Goal: Information Seeking & Learning: Learn about a topic

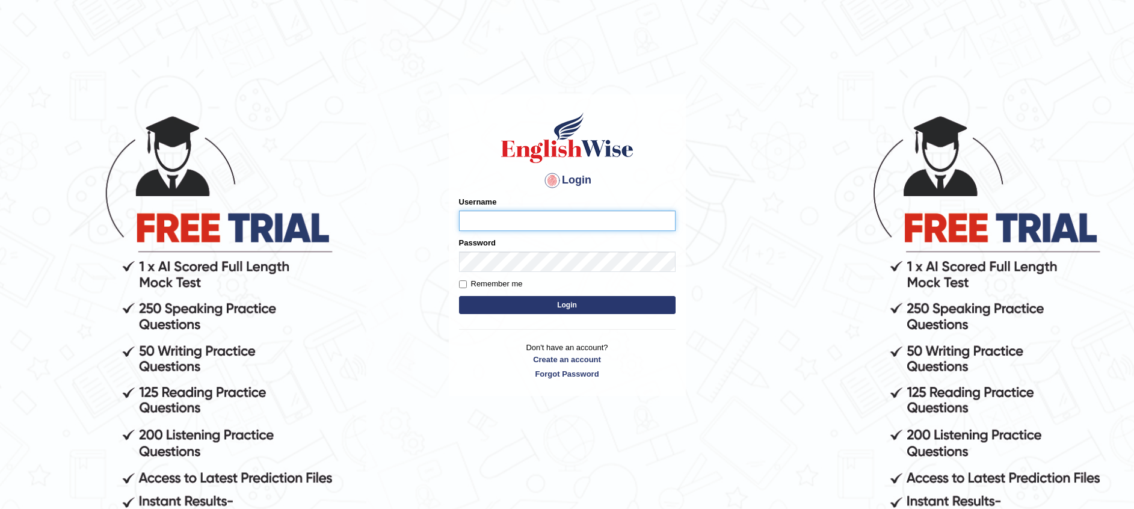
type input "Afifafaisalmoosa"
click at [548, 308] on button "Login" at bounding box center [567, 305] width 217 height 18
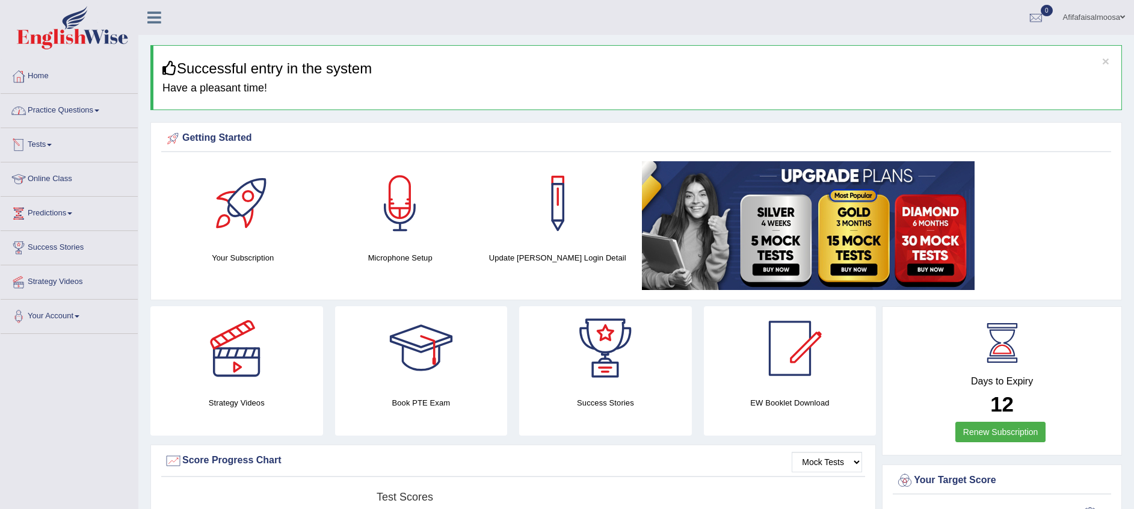
click at [57, 111] on link "Practice Questions" at bounding box center [69, 109] width 137 height 30
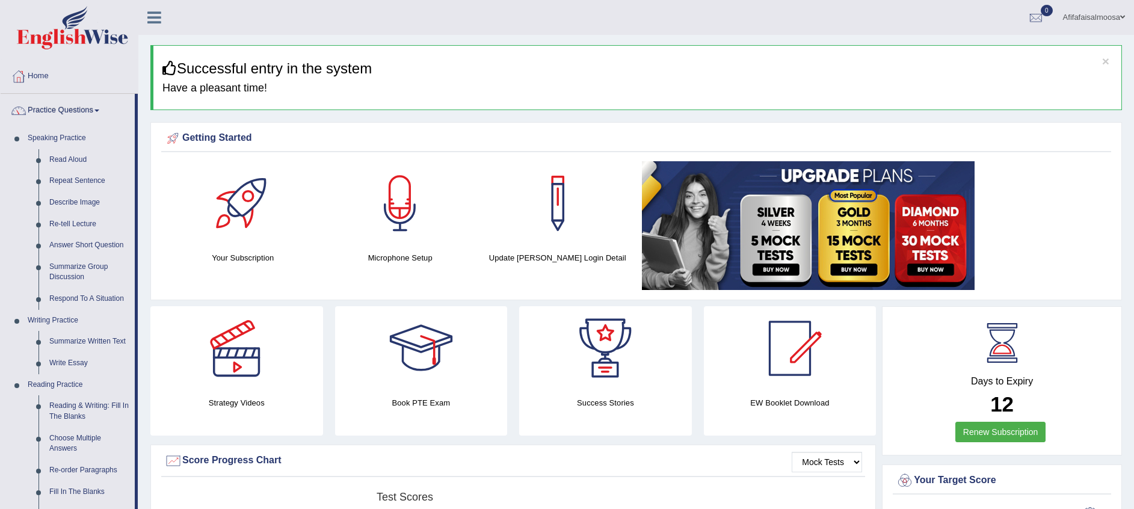
drag, startPoint x: 137, startPoint y: 135, endPoint x: 151, endPoint y: 277, distance: 142.7
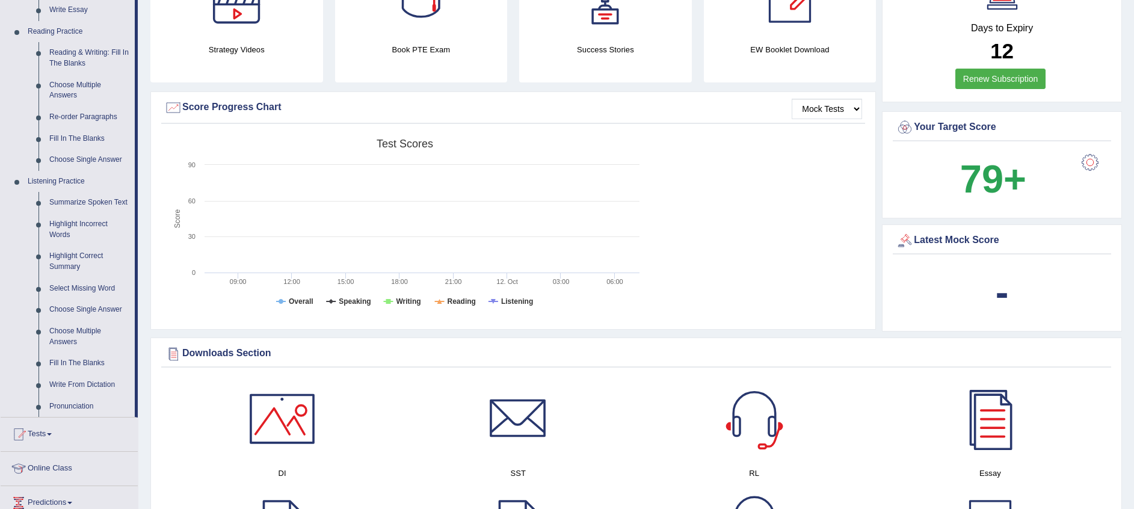
scroll to position [344, 0]
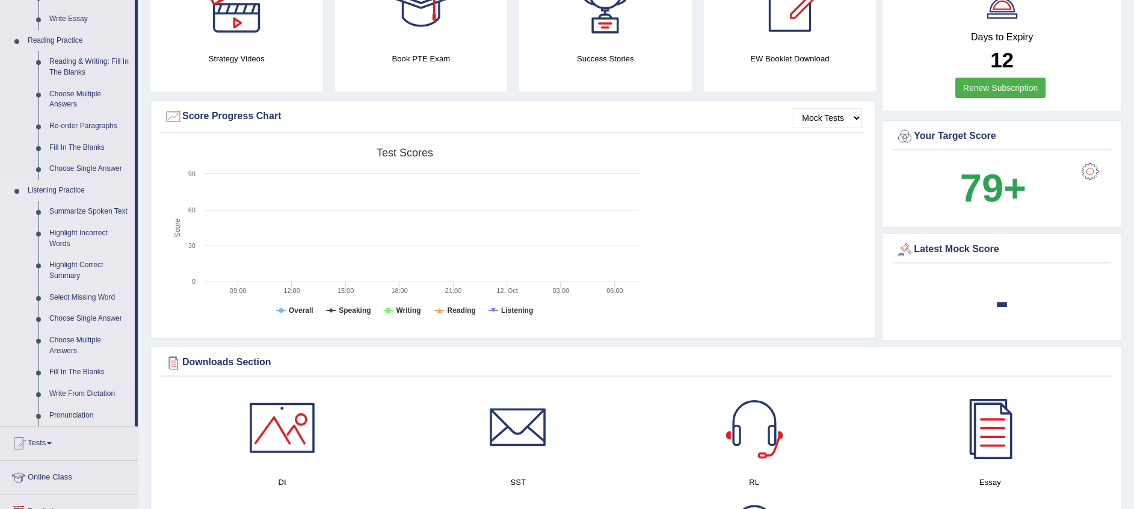
click at [81, 372] on link "Fill In The Blanks" at bounding box center [89, 373] width 91 height 22
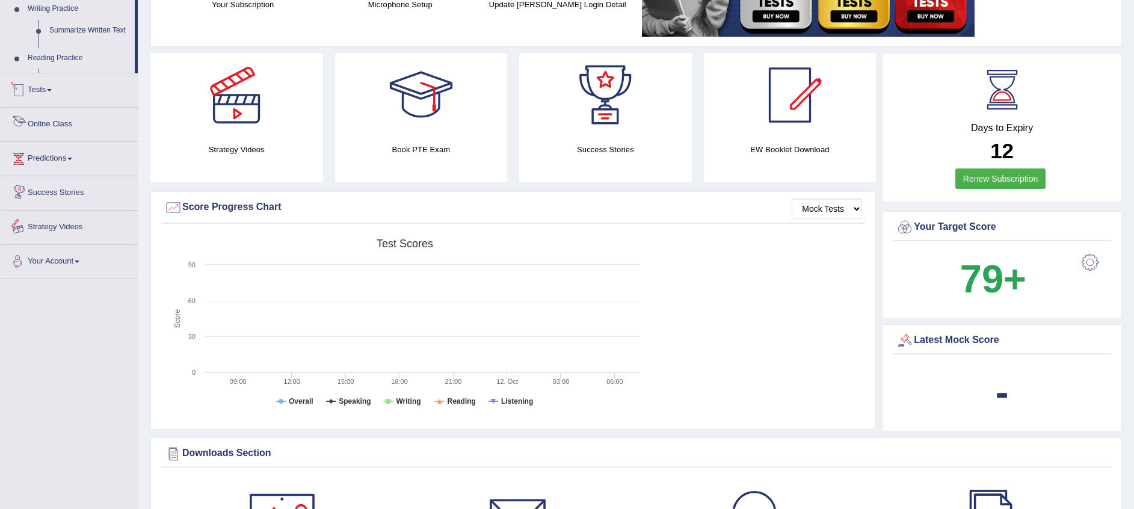
scroll to position [389, 0]
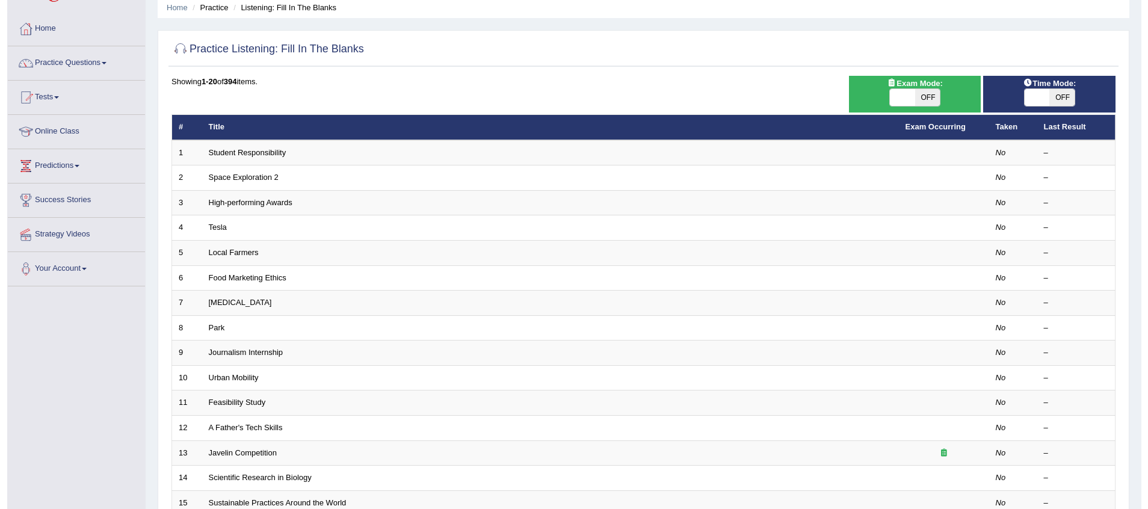
scroll to position [25, 0]
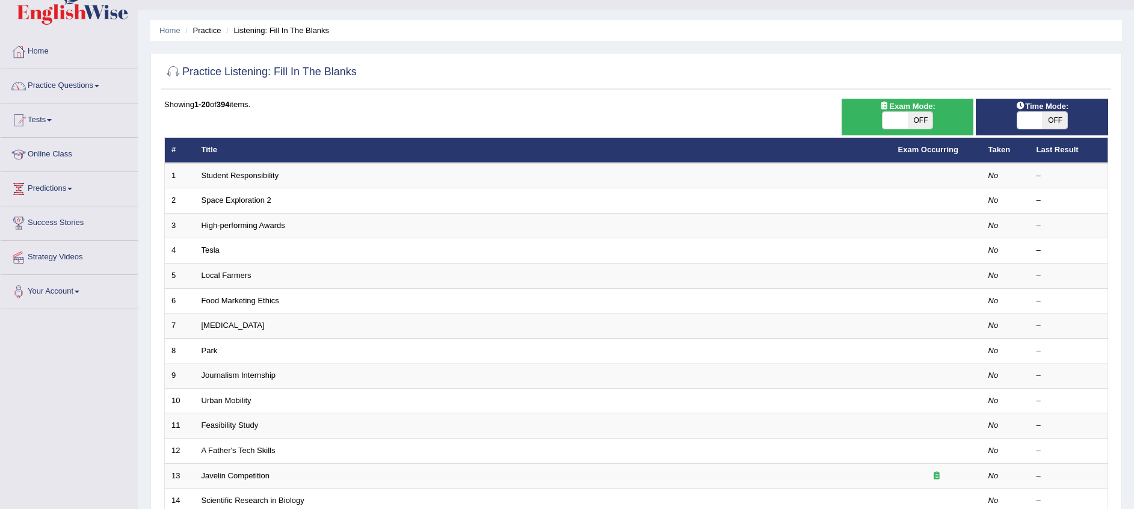
click at [926, 120] on span "OFF" at bounding box center [920, 120] width 25 height 17
checkbox input "true"
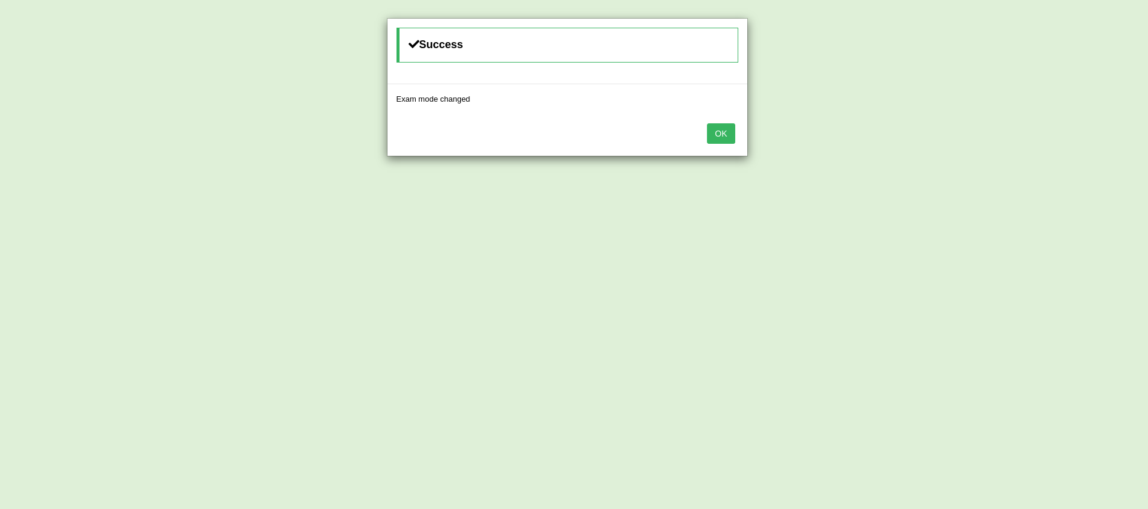
click at [725, 137] on button "OK" at bounding box center [721, 133] width 28 height 20
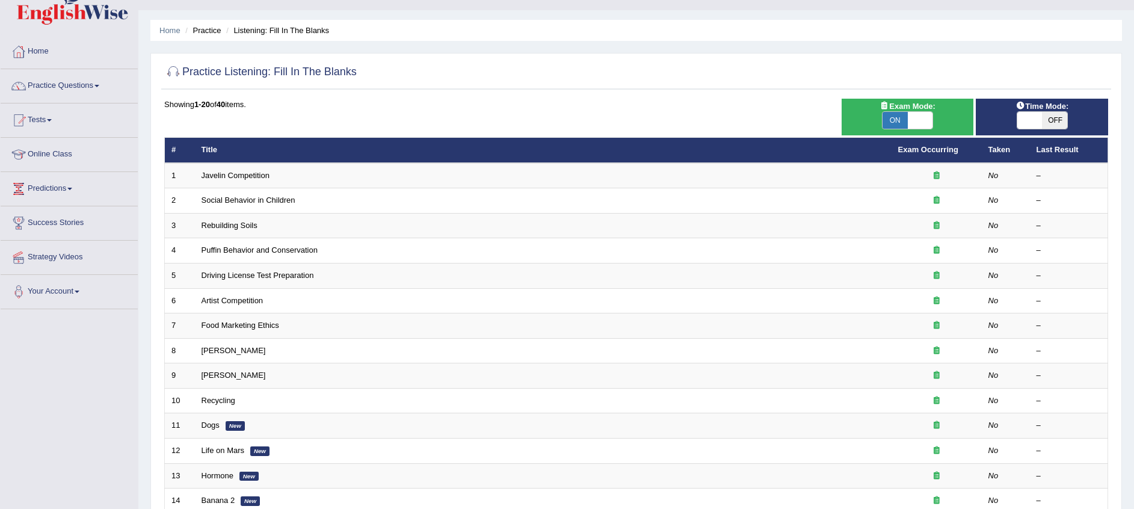
click at [1044, 117] on span "OFF" at bounding box center [1054, 120] width 25 height 17
checkbox input "true"
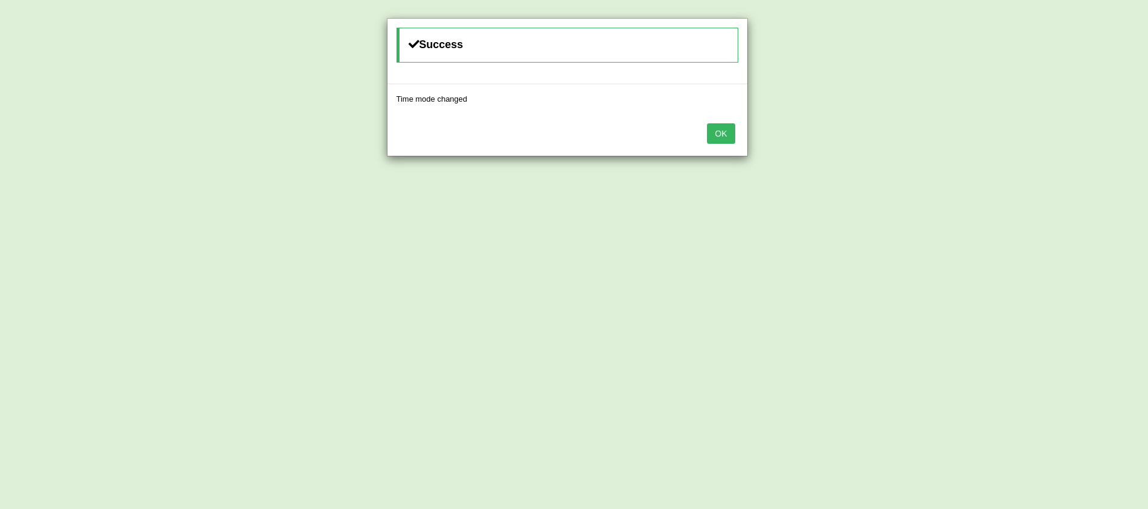
click at [727, 141] on button "OK" at bounding box center [721, 133] width 28 height 20
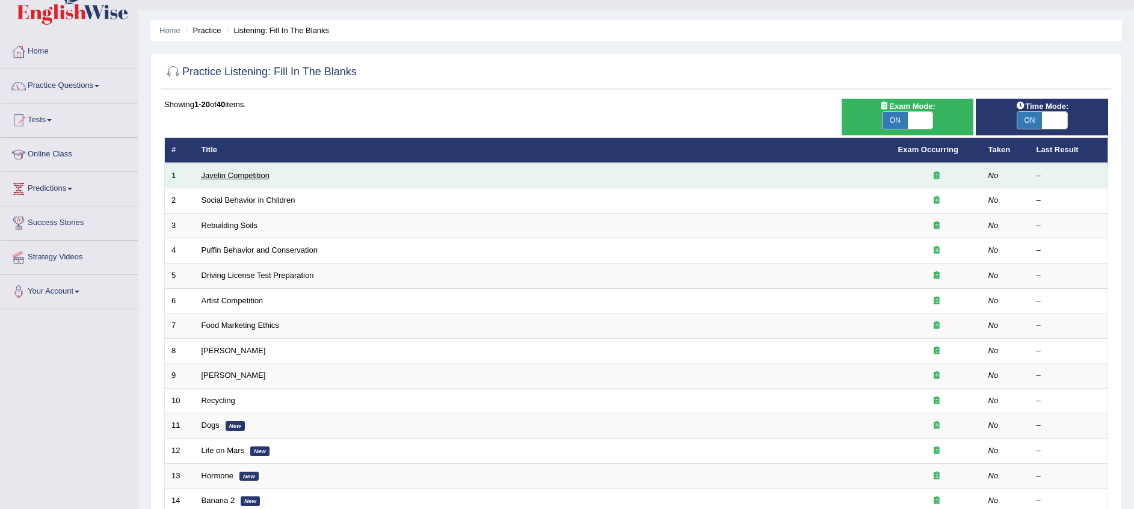
click at [250, 178] on link "Javelin Competition" at bounding box center [236, 175] width 68 height 9
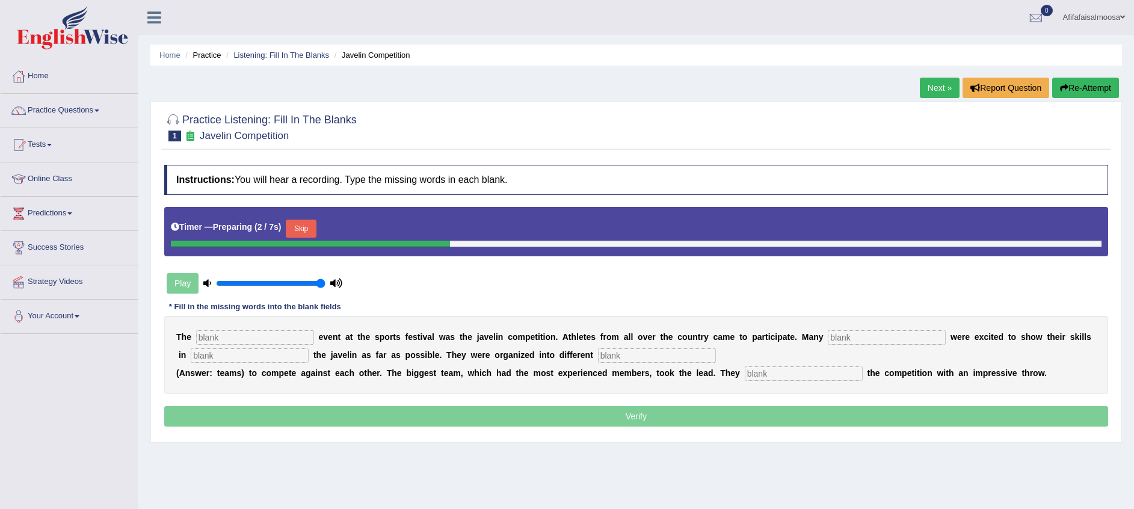
click at [247, 336] on input "text" at bounding box center [255, 337] width 118 height 14
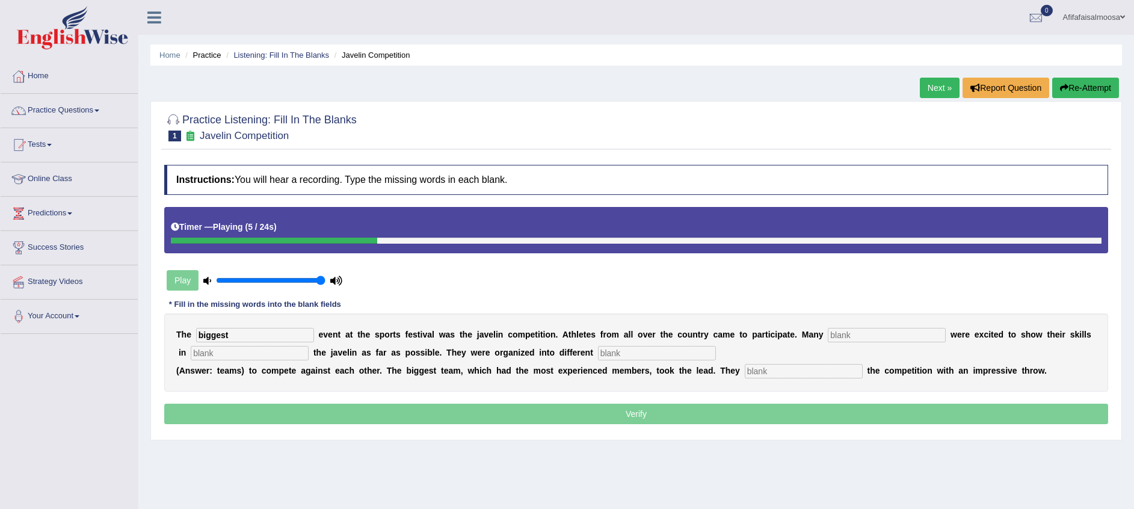
type input "biggest"
click at [844, 339] on input "text" at bounding box center [887, 335] width 118 height 14
type input "people"
click at [258, 350] on input "text" at bounding box center [250, 353] width 118 height 14
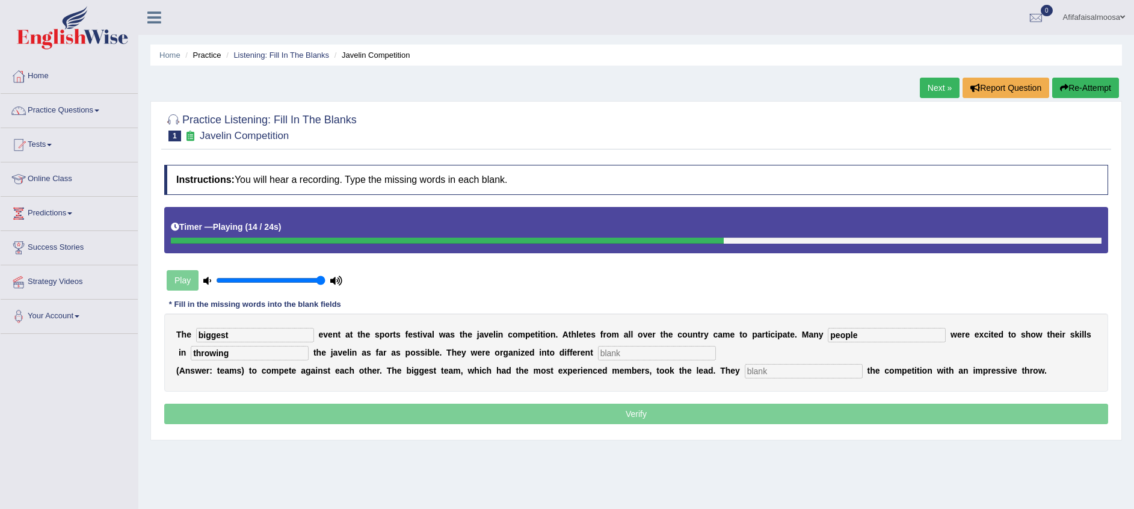
type input "throwing"
click at [601, 350] on input "text" at bounding box center [657, 353] width 118 height 14
type input "teams"
click at [745, 366] on input "text" at bounding box center [804, 371] width 118 height 14
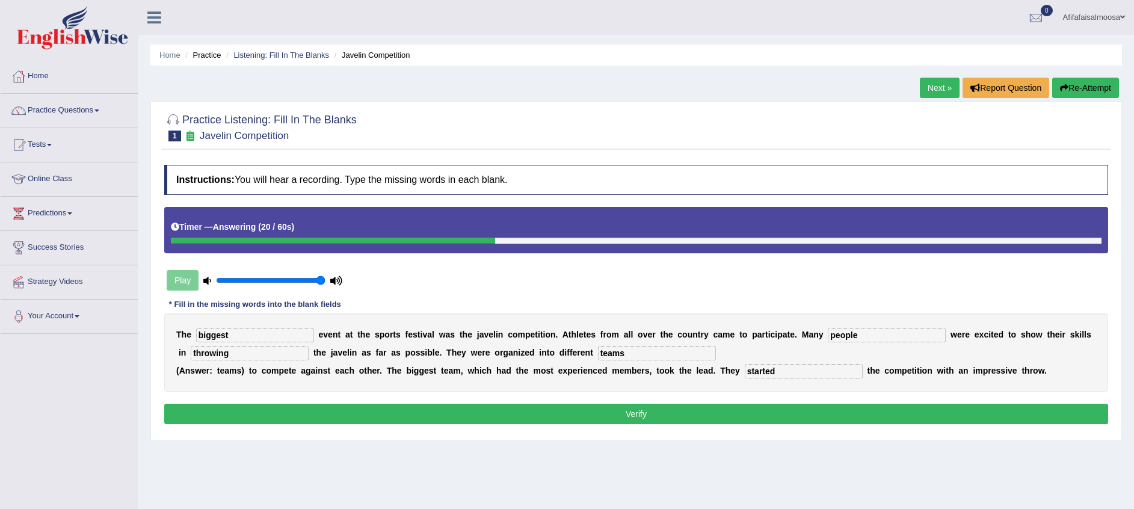
type input "started"
click at [687, 414] on button "Verify" at bounding box center [636, 414] width 944 height 20
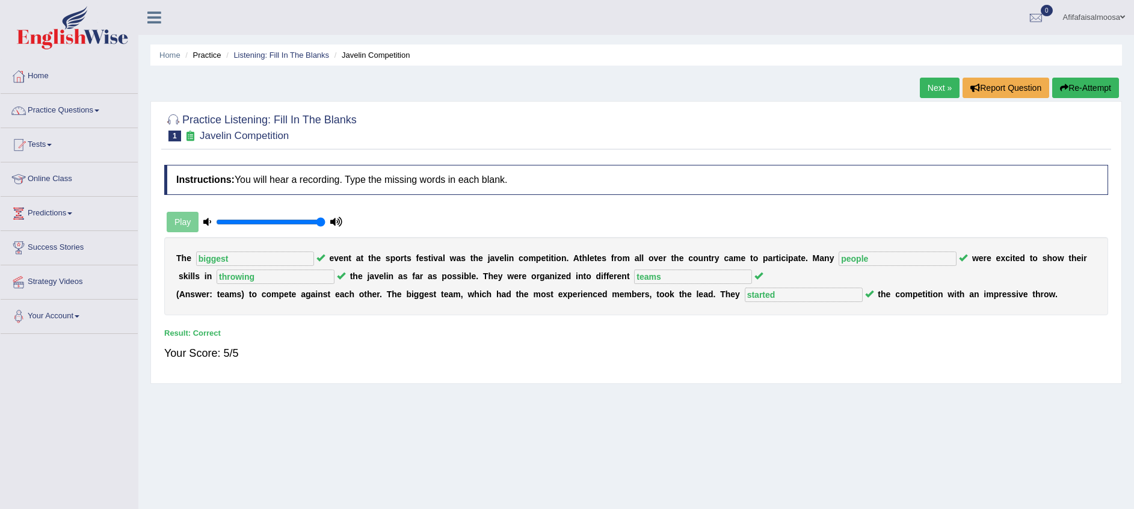
click at [927, 81] on link "Next »" at bounding box center [940, 88] width 40 height 20
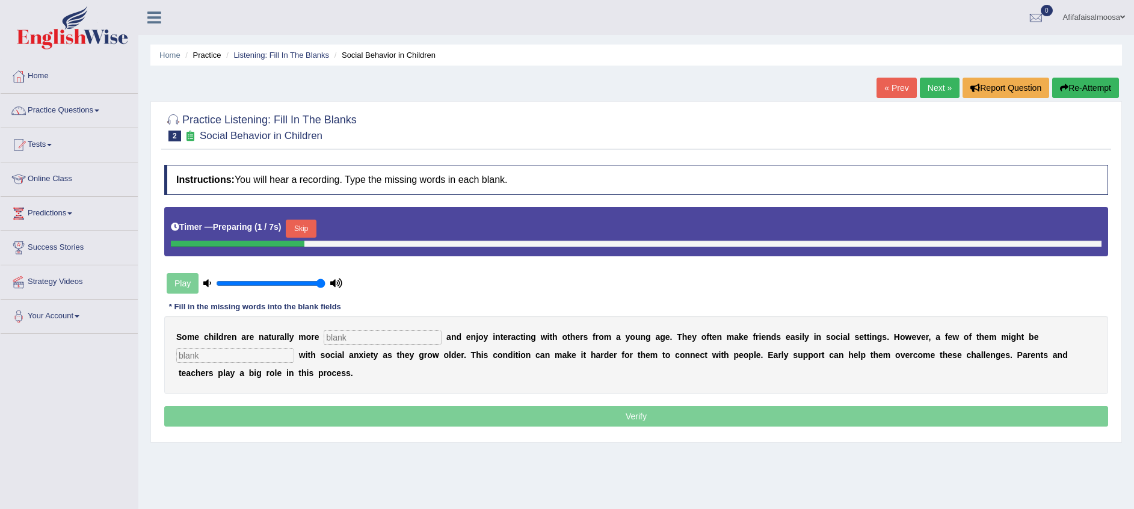
click at [324, 336] on input "text" at bounding box center [383, 337] width 118 height 14
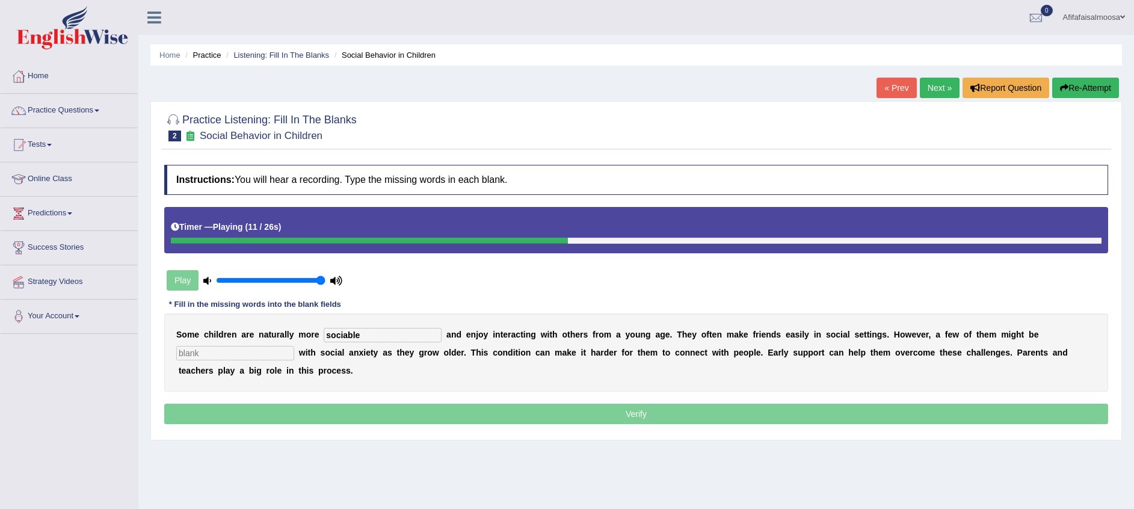
type input "sociable"
click at [294, 346] on input "text" at bounding box center [235, 353] width 118 height 14
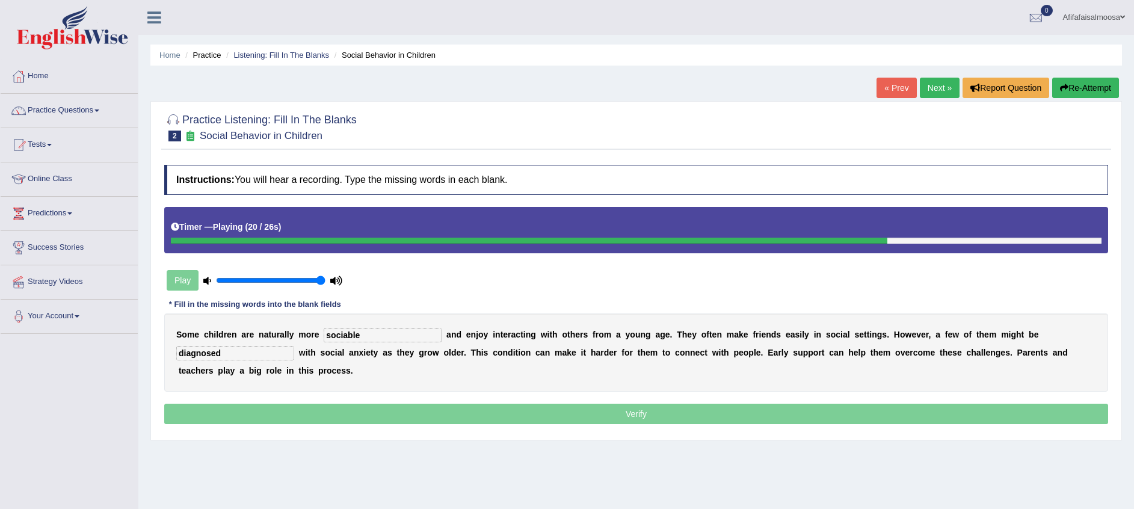
type input "diagnosed"
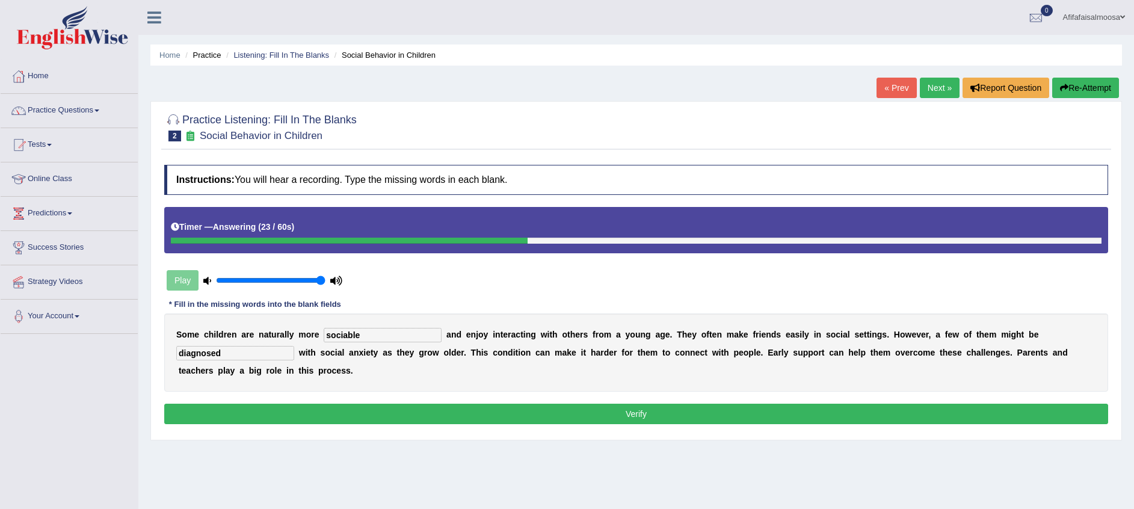
click at [661, 404] on button "Verify" at bounding box center [636, 414] width 944 height 20
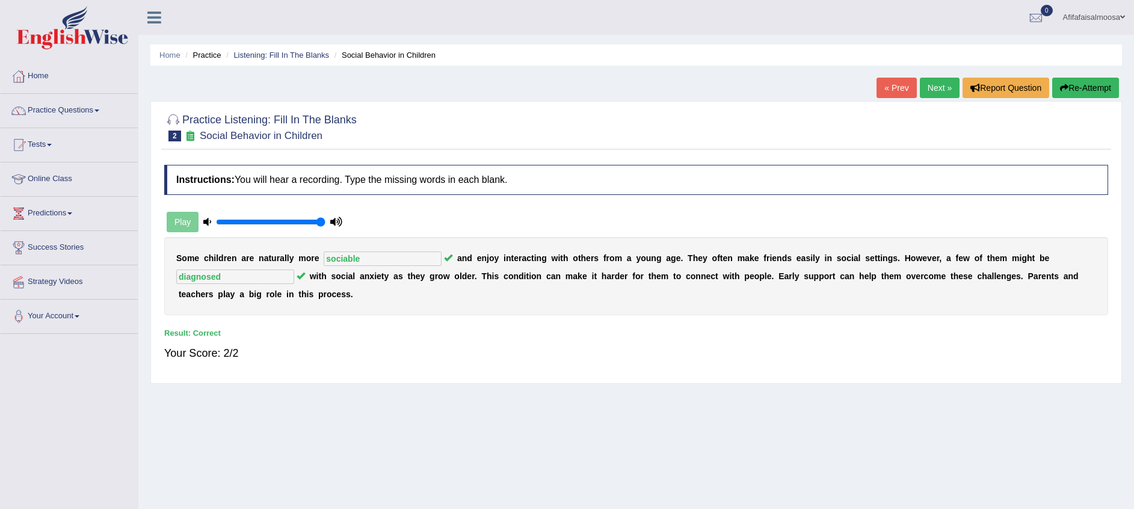
click at [937, 78] on link "Next »" at bounding box center [940, 88] width 40 height 20
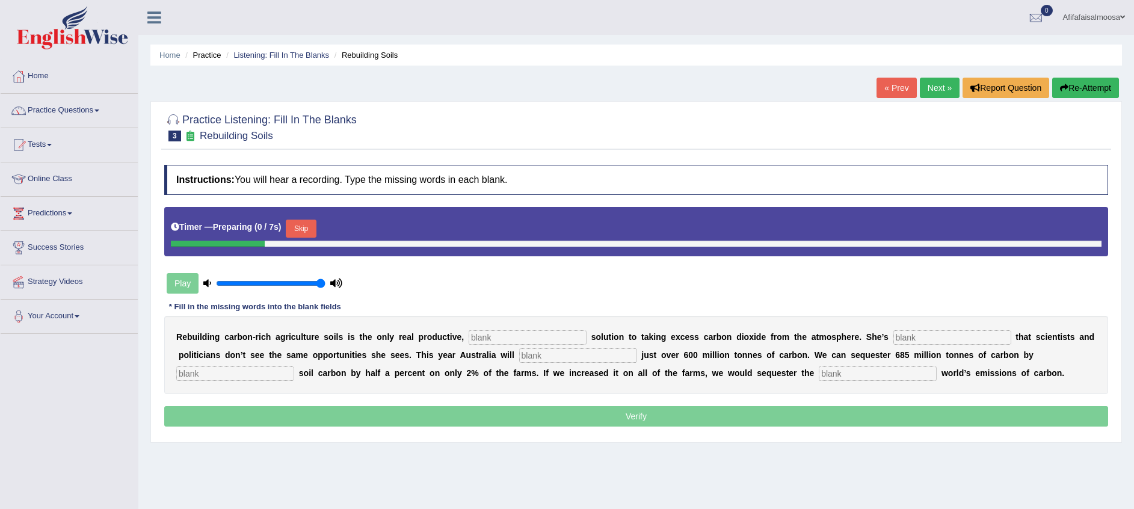
click at [472, 339] on input "text" at bounding box center [528, 337] width 118 height 14
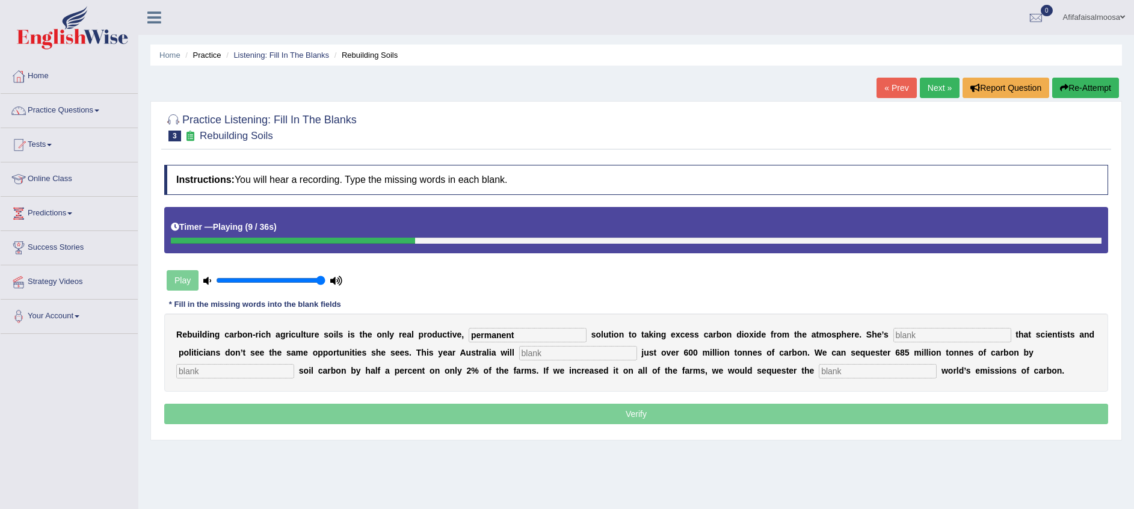
type input "permanent"
click at [889, 342] on div "R e b u i l d i n g c a r b o n - r i c h a g r i c u l t u r e s o i l s i s t…" at bounding box center [636, 352] width 944 height 78
click at [900, 332] on input "text" at bounding box center [953, 335] width 118 height 14
type input "frustrated"
click at [519, 354] on input "text" at bounding box center [578, 353] width 118 height 14
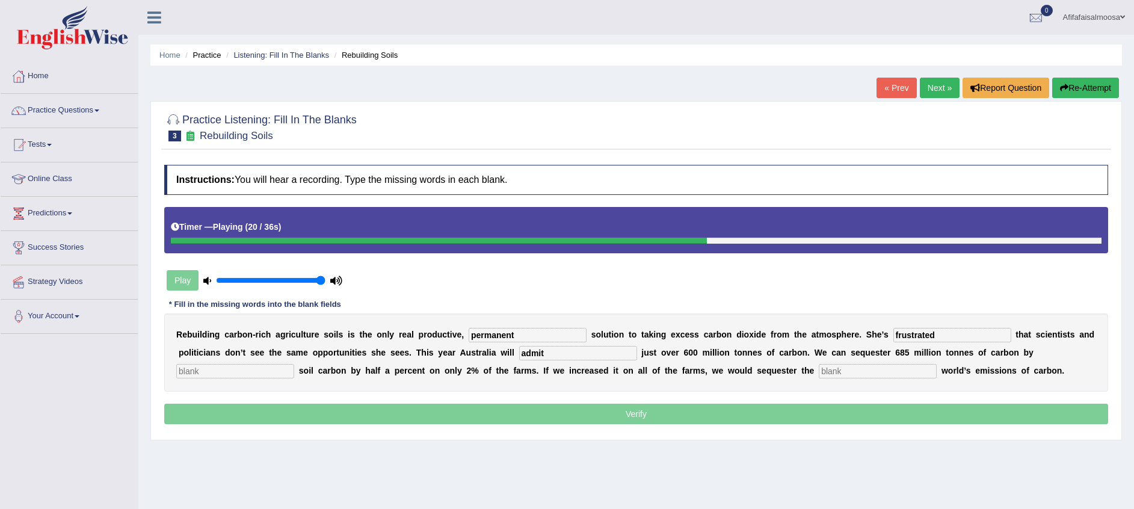
type input "admit"
click at [294, 364] on input "text" at bounding box center [235, 371] width 118 height 14
type input "increasing"
click at [819, 375] on input "text" at bounding box center [878, 371] width 118 height 14
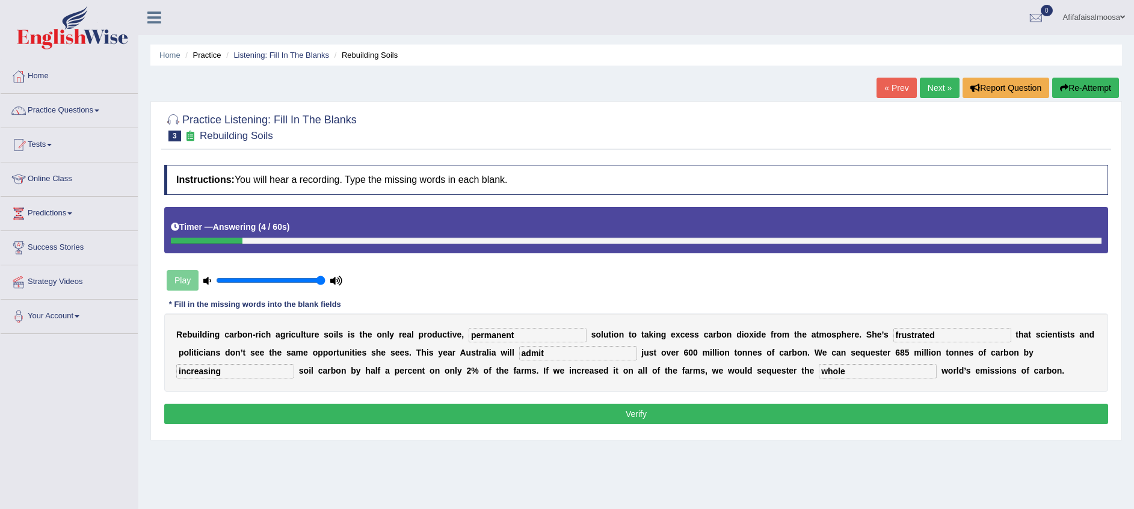
type input "whole"
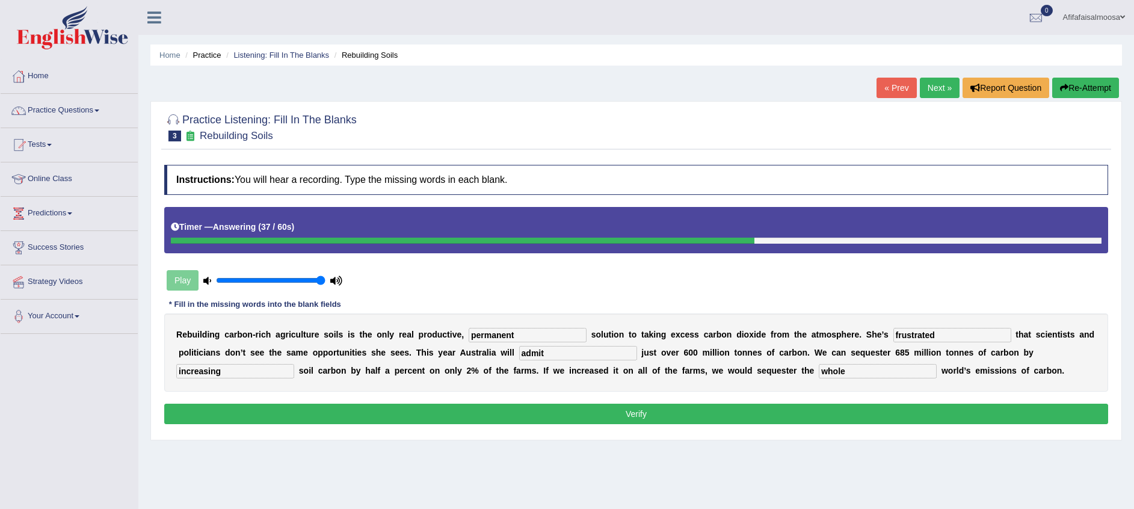
click at [942, 91] on link "Next »" at bounding box center [940, 88] width 40 height 20
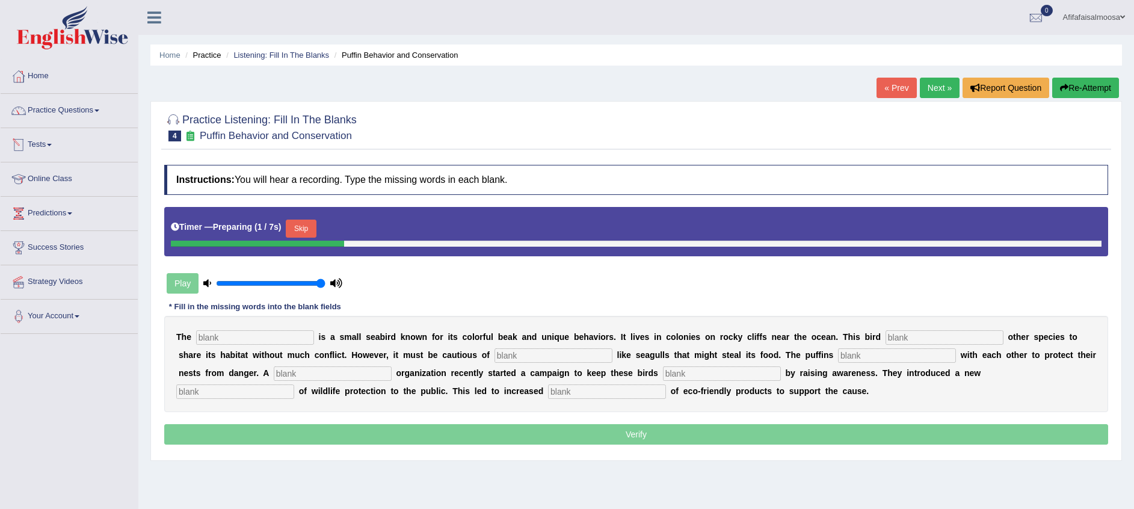
click at [237, 333] on input "text" at bounding box center [255, 337] width 118 height 14
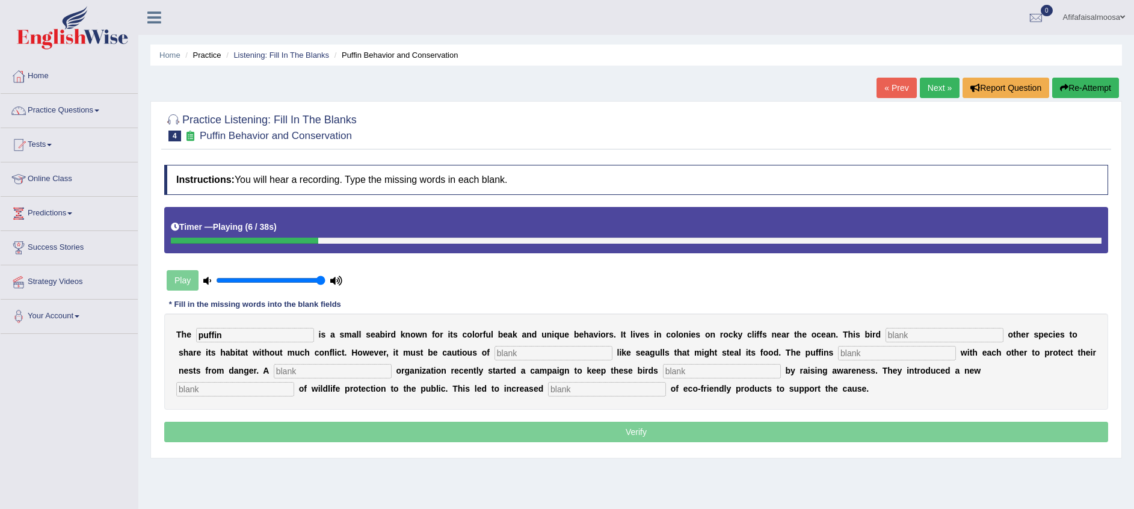
type input "puffin"
click at [886, 329] on input "text" at bounding box center [945, 335] width 118 height 14
type input "allows"
click at [495, 350] on input "text" at bounding box center [554, 353] width 118 height 14
type input "pred"
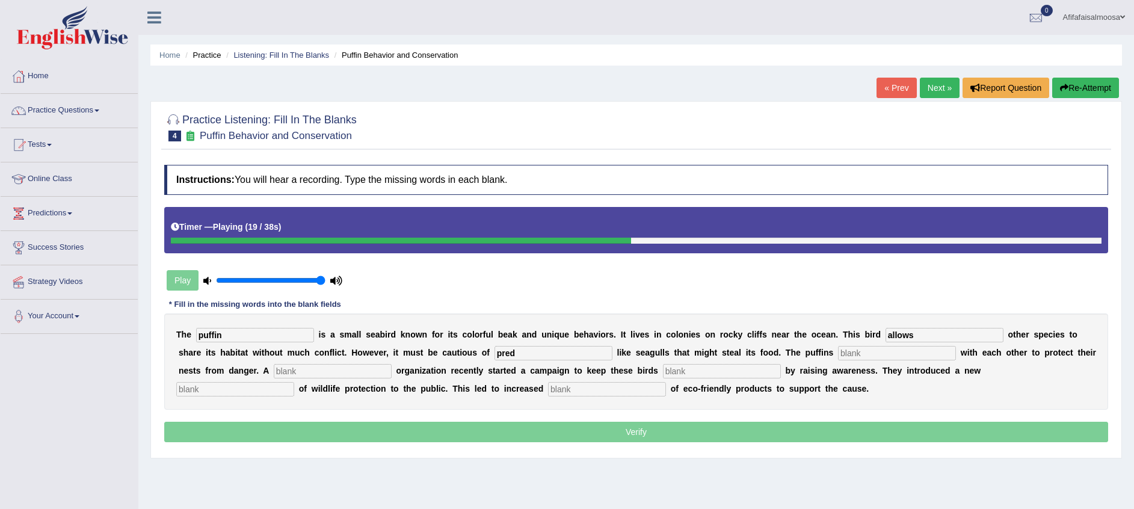
click at [838, 352] on input "text" at bounding box center [897, 353] width 118 height 14
type input "cooperate"
click at [274, 372] on input "text" at bounding box center [333, 371] width 118 height 14
type input "ocorpo"
click at [663, 367] on input "text" at bounding box center [722, 371] width 118 height 14
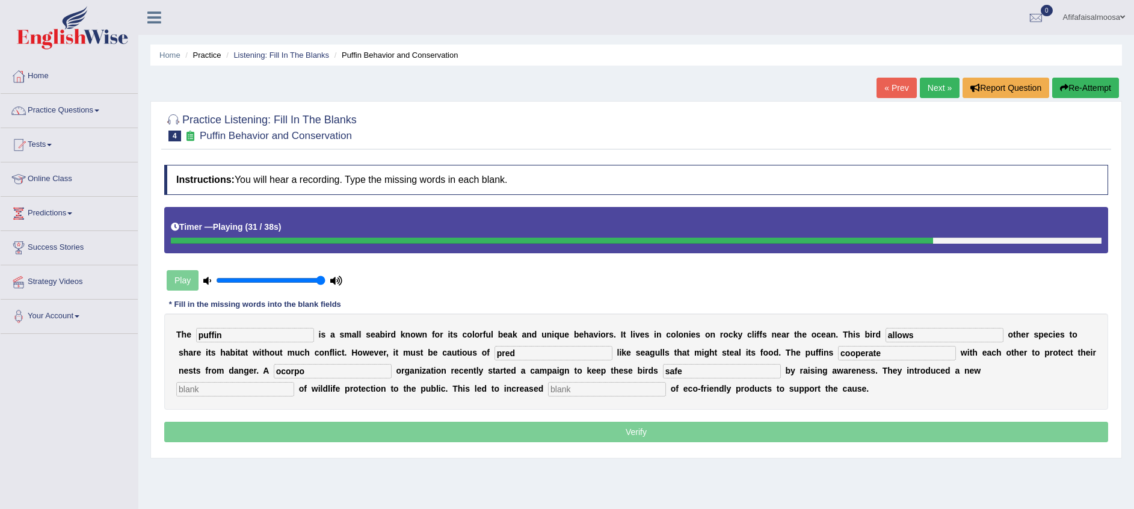
type input "safe"
click at [294, 382] on input "text" at bounding box center [235, 389] width 118 height 14
type input "conception"
click at [548, 385] on input "text" at bounding box center [607, 389] width 118 height 14
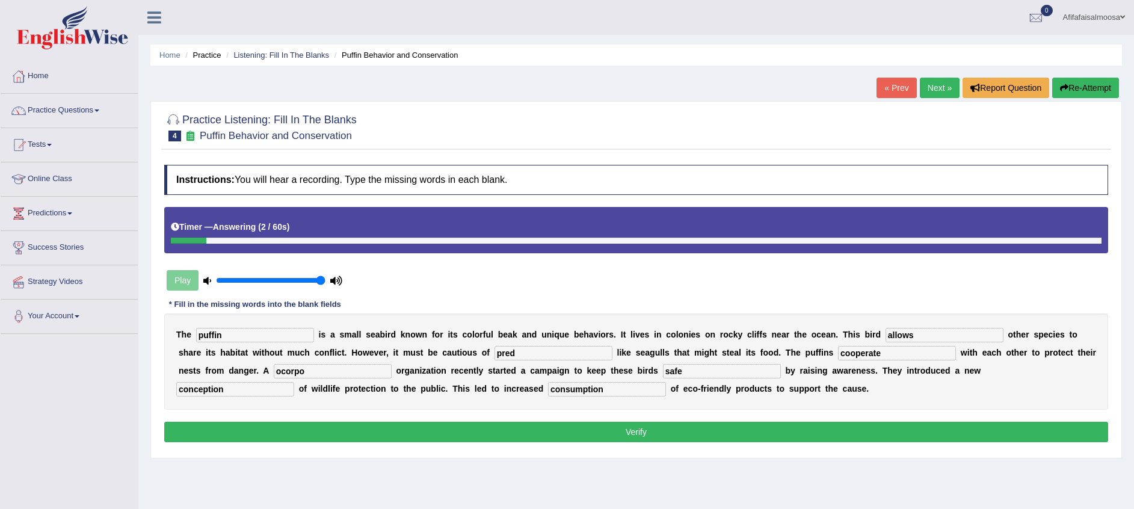
type input "consumption"
click at [274, 368] on input "ocorpo" at bounding box center [333, 371] width 118 height 14
type input "o"
type input "corporation"
click at [495, 354] on input "pred" at bounding box center [554, 353] width 118 height 14
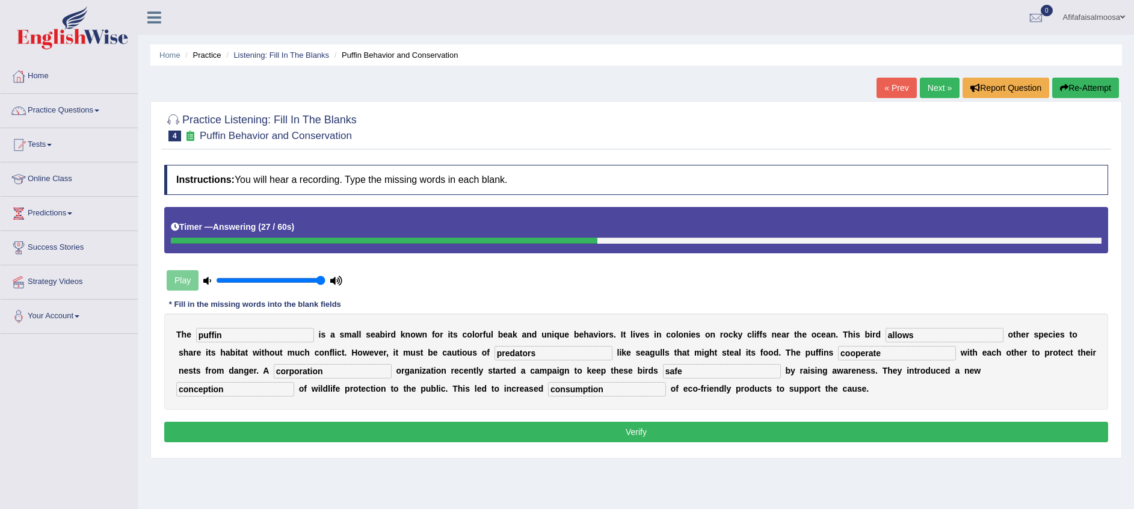
type input "predators"
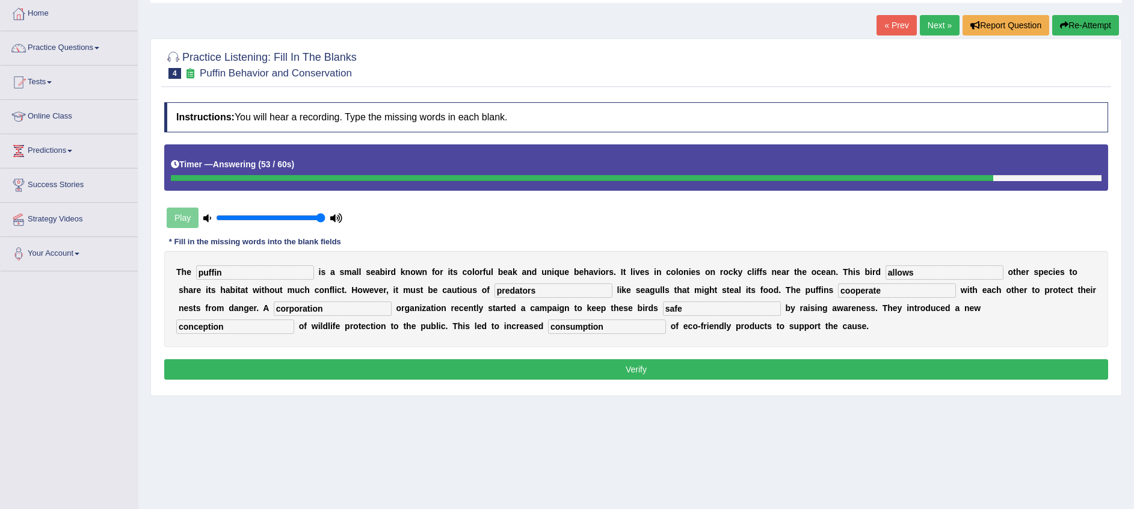
scroll to position [90, 0]
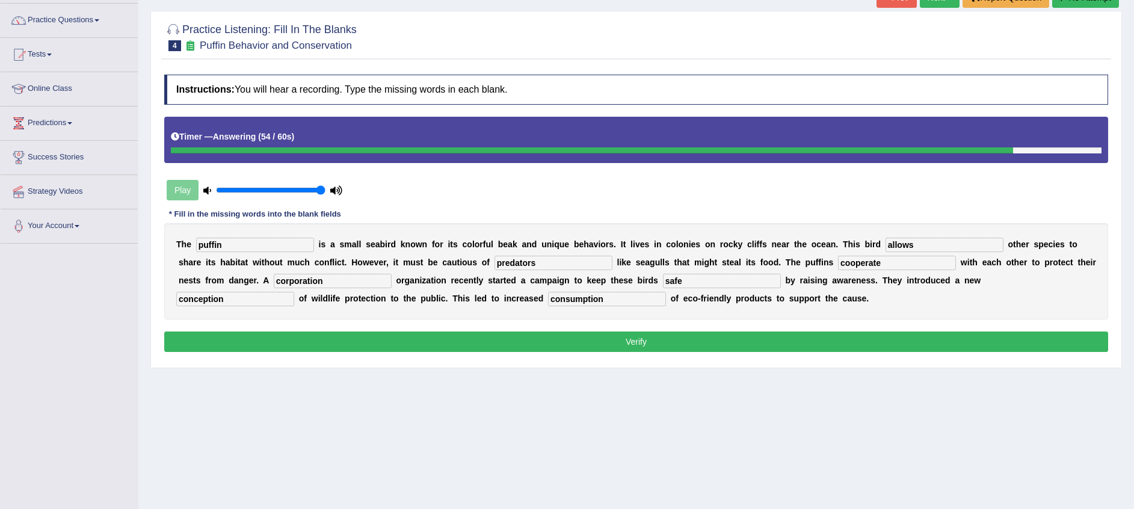
click at [497, 334] on button "Verify" at bounding box center [636, 342] width 944 height 20
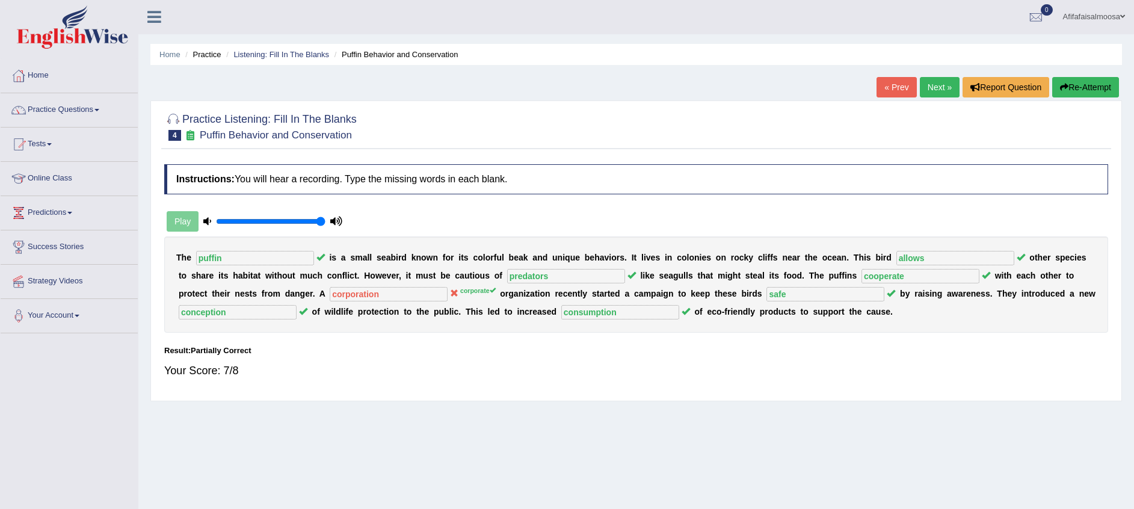
scroll to position [0, 0]
click at [943, 90] on link "Next »" at bounding box center [940, 88] width 40 height 20
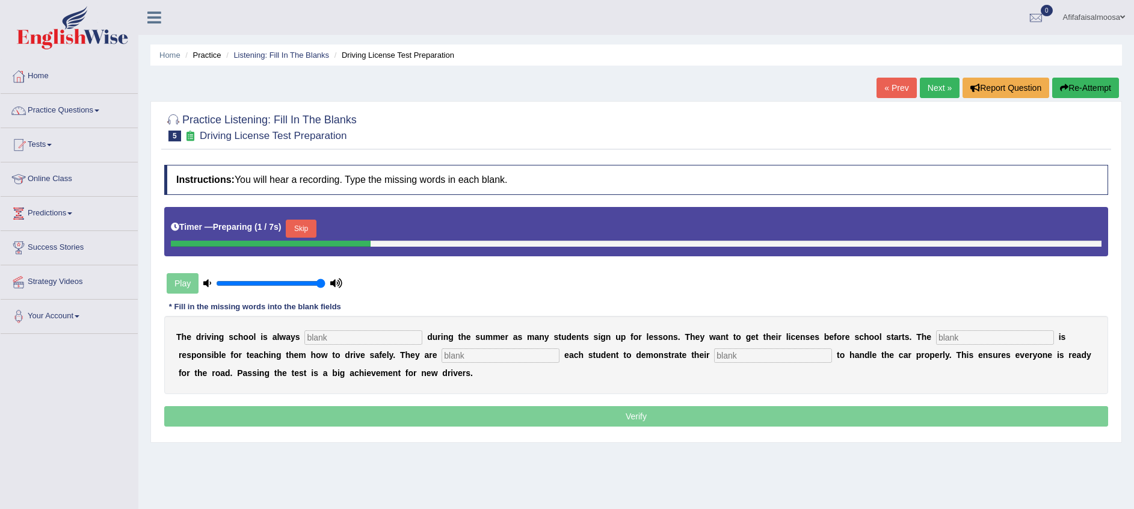
click at [345, 336] on input "text" at bounding box center [363, 337] width 118 height 14
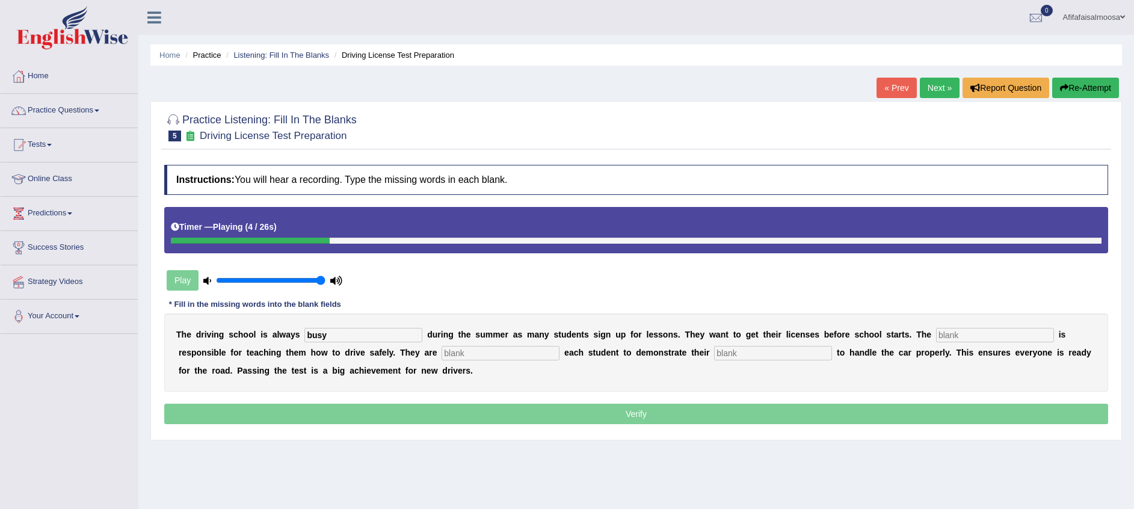
type input "busy"
click at [936, 332] on input "text" at bounding box center [995, 335] width 118 height 14
type input "w"
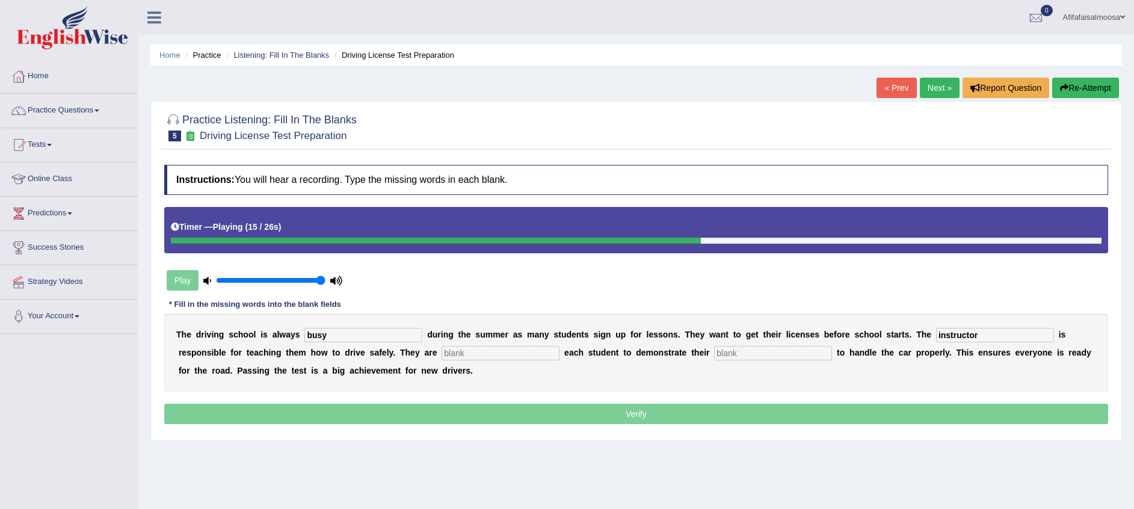
type input "instructor"
click at [442, 355] on input "text" at bounding box center [501, 353] width 118 height 14
type input "re"
click at [714, 350] on input "text" at bounding box center [773, 353] width 118 height 14
type input "ability"
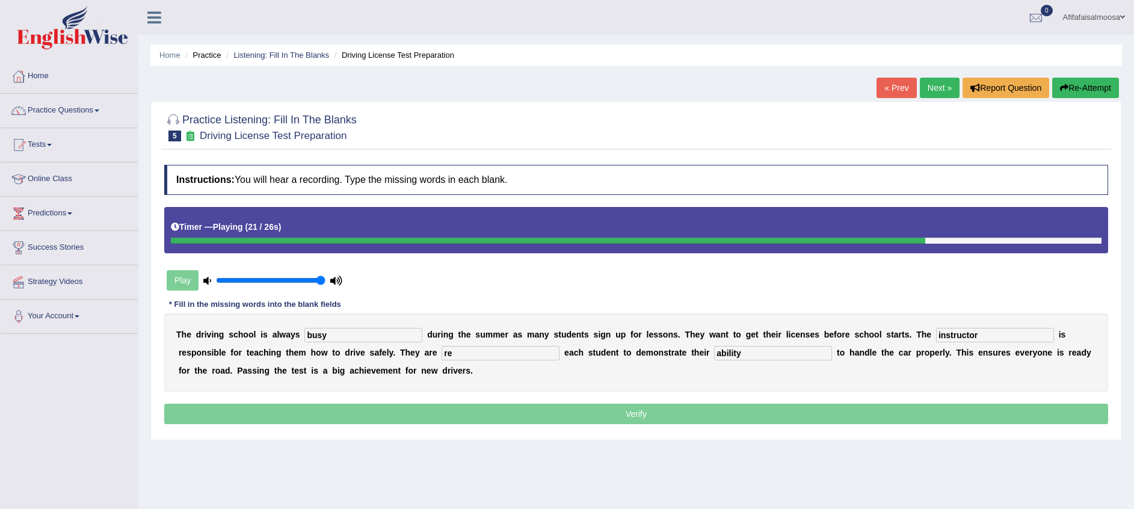
click at [442, 353] on input "re" at bounding box center [501, 353] width 118 height 14
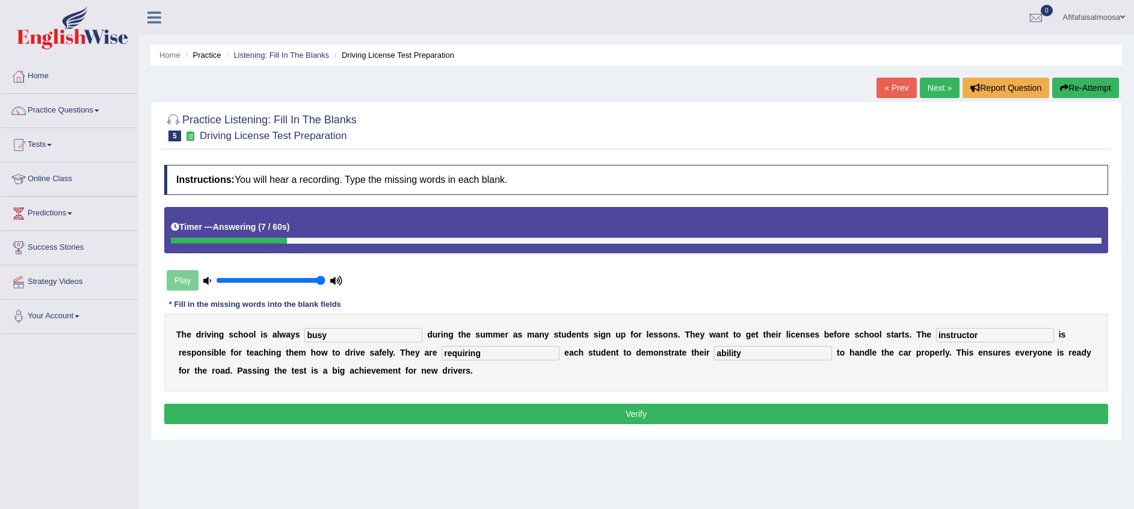
type input "requiring"
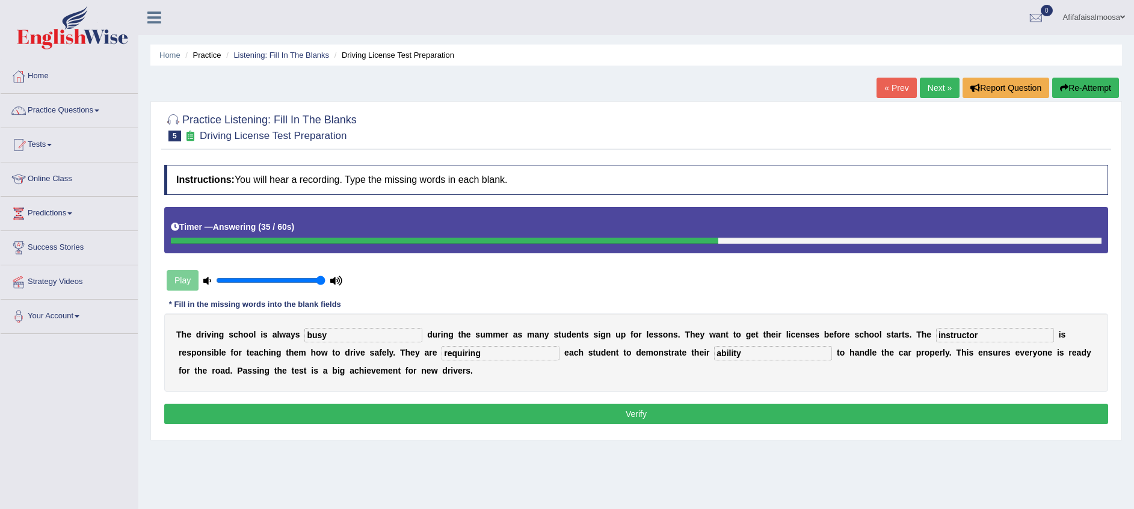
click at [390, 417] on button "Verify" at bounding box center [636, 414] width 944 height 20
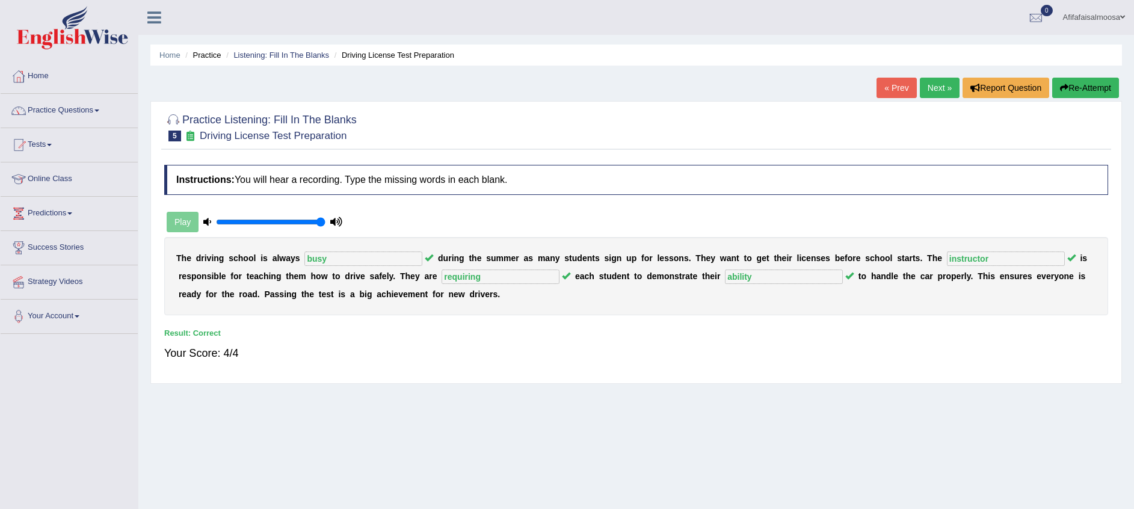
click at [209, 54] on li "Practice" at bounding box center [201, 54] width 39 height 11
click at [245, 55] on link "Listening: Fill In The Blanks" at bounding box center [281, 55] width 96 height 9
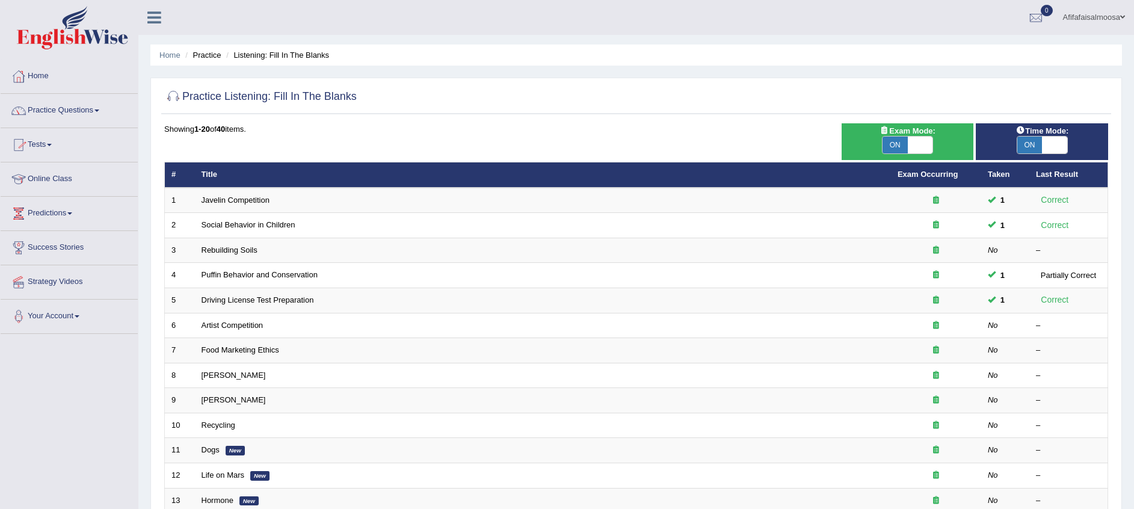
click at [64, 117] on link "Practice Questions" at bounding box center [69, 109] width 137 height 30
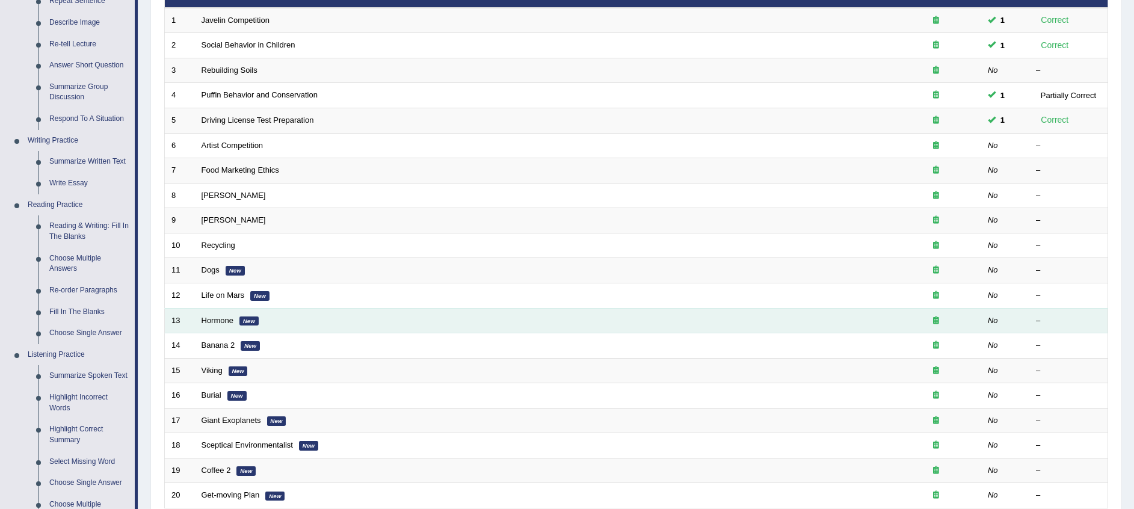
scroll to position [90, 0]
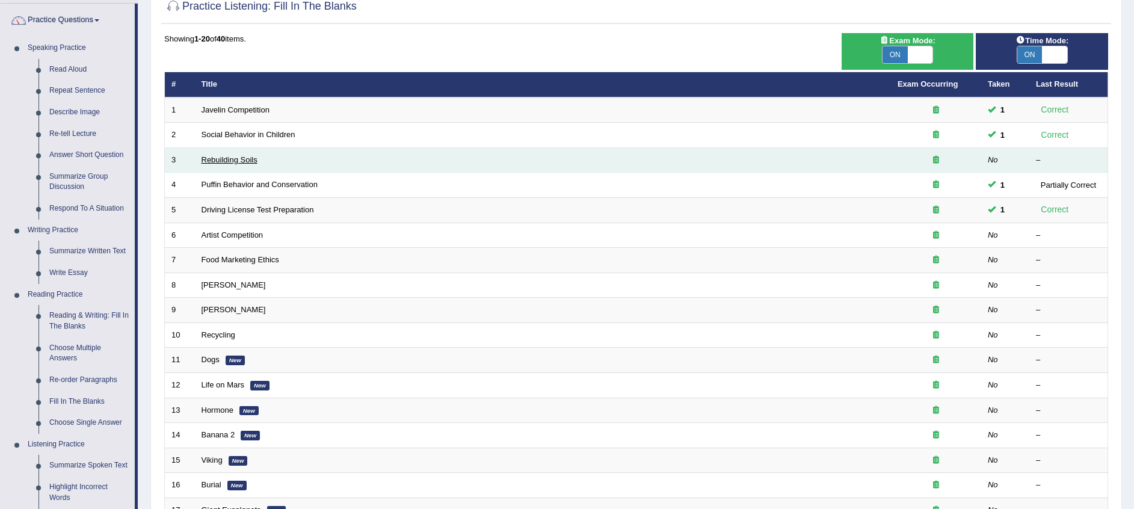
click at [222, 157] on link "Rebuilding Soils" at bounding box center [230, 159] width 56 height 9
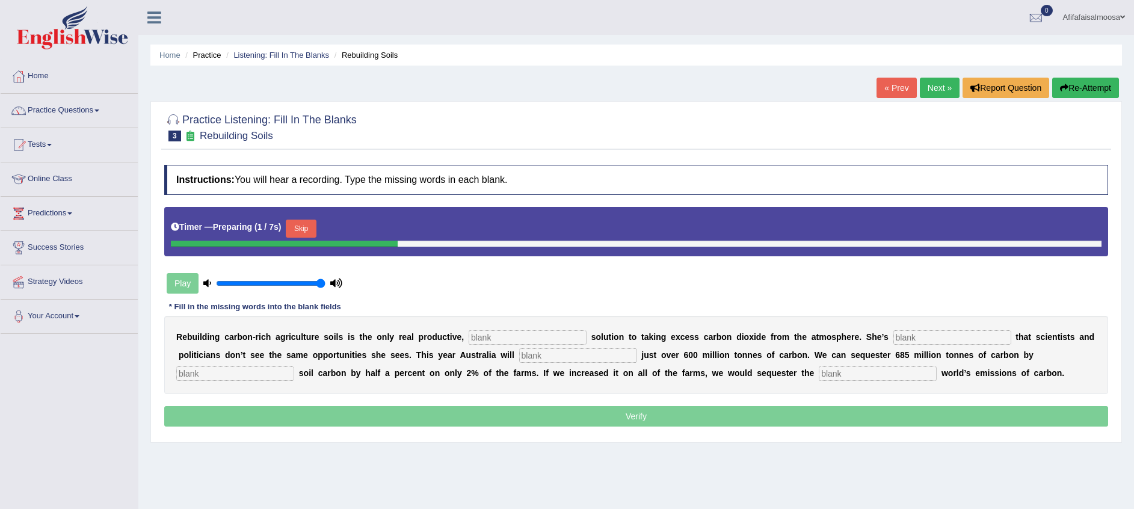
click at [502, 338] on input "text" at bounding box center [528, 337] width 118 height 14
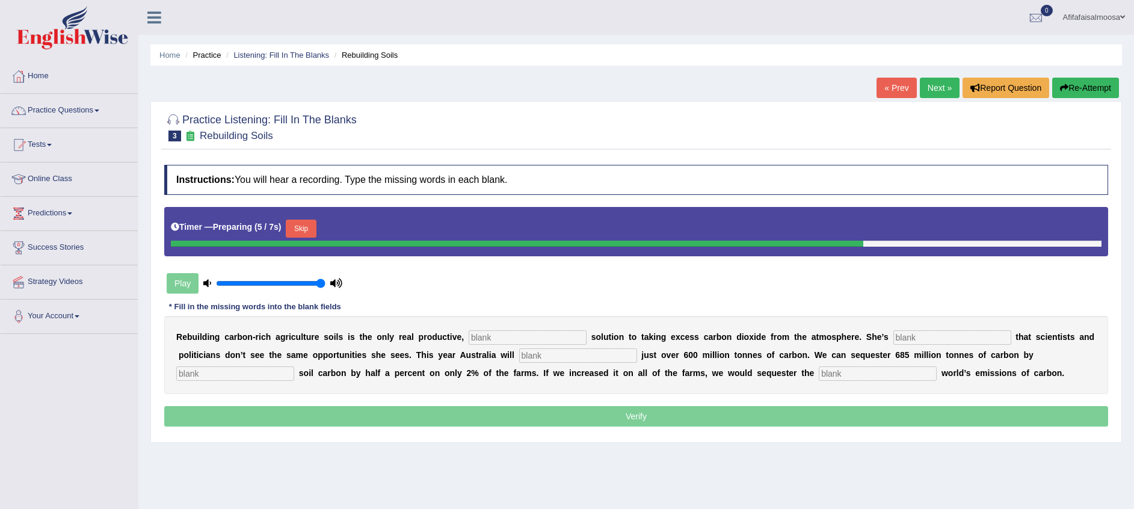
click at [502, 338] on input "text" at bounding box center [528, 337] width 118 height 14
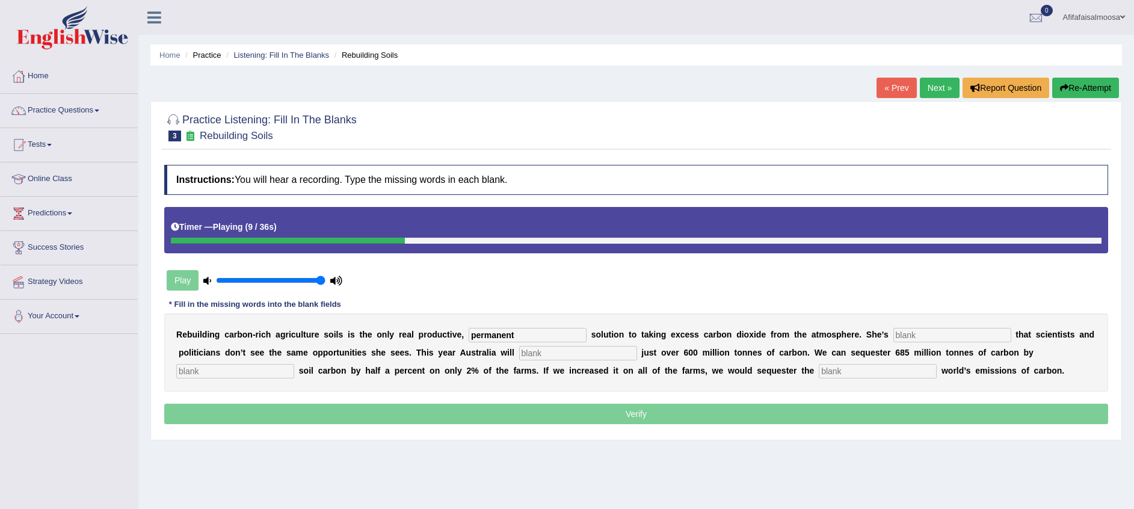
type input "permanent"
click at [894, 336] on input "text" at bounding box center [953, 335] width 118 height 14
type input "frustrated"
click at [519, 351] on input "text" at bounding box center [578, 353] width 118 height 14
type input "admit"
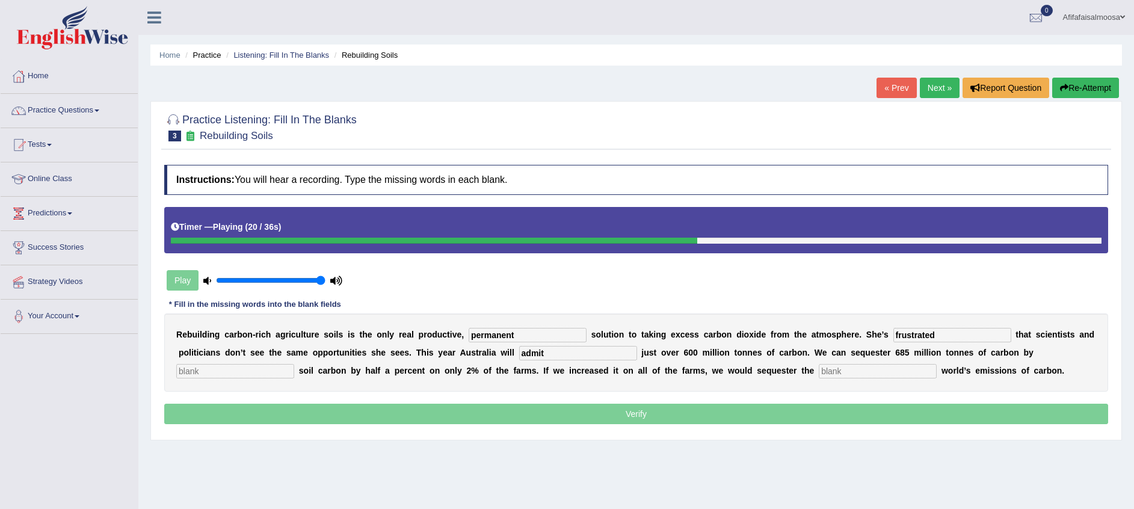
click at [294, 364] on input "text" at bounding box center [235, 371] width 118 height 14
type input "increasing"
click at [819, 369] on input "text" at bounding box center [878, 371] width 118 height 14
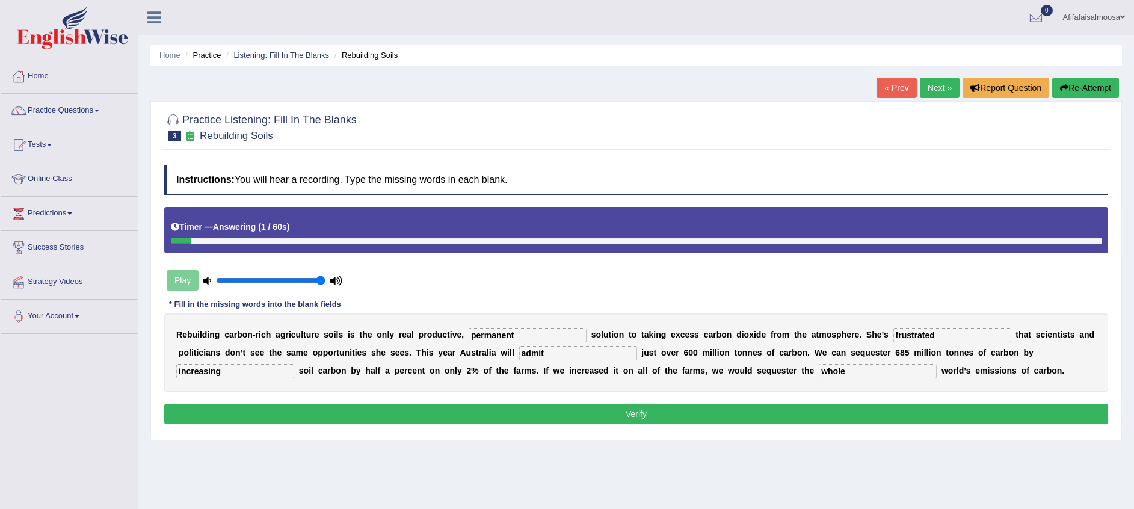
type input "whole"
click at [939, 90] on link "Next »" at bounding box center [940, 88] width 40 height 20
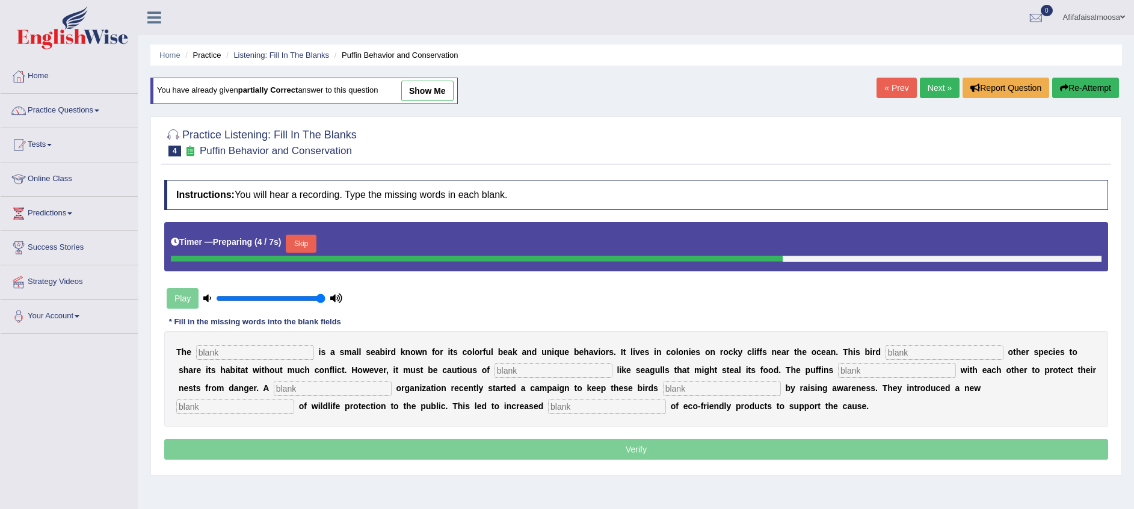
click at [906, 84] on link "« Prev" at bounding box center [897, 88] width 40 height 20
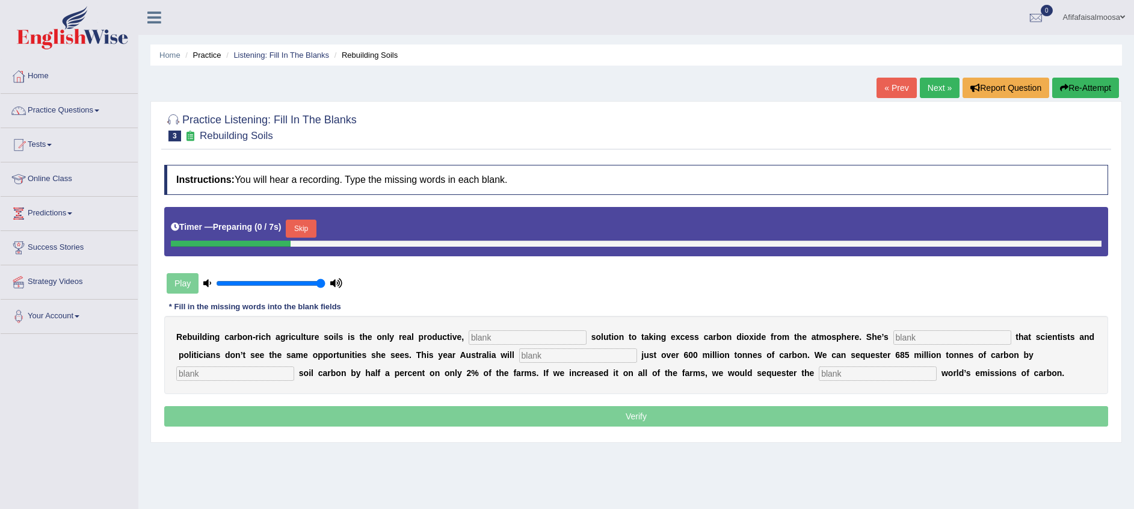
click at [498, 338] on input "text" at bounding box center [528, 337] width 118 height 14
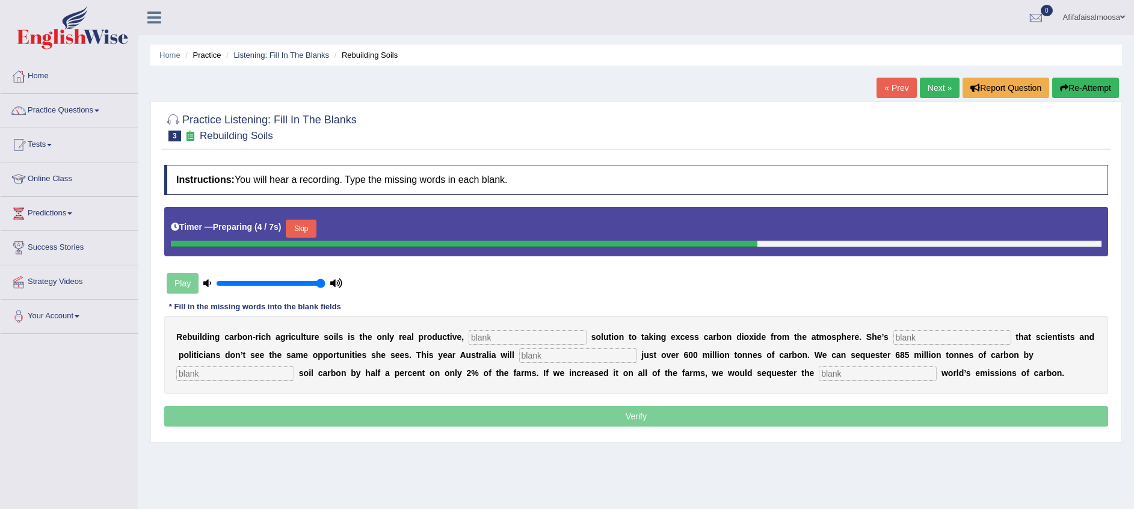
click at [513, 339] on input "text" at bounding box center [528, 337] width 118 height 14
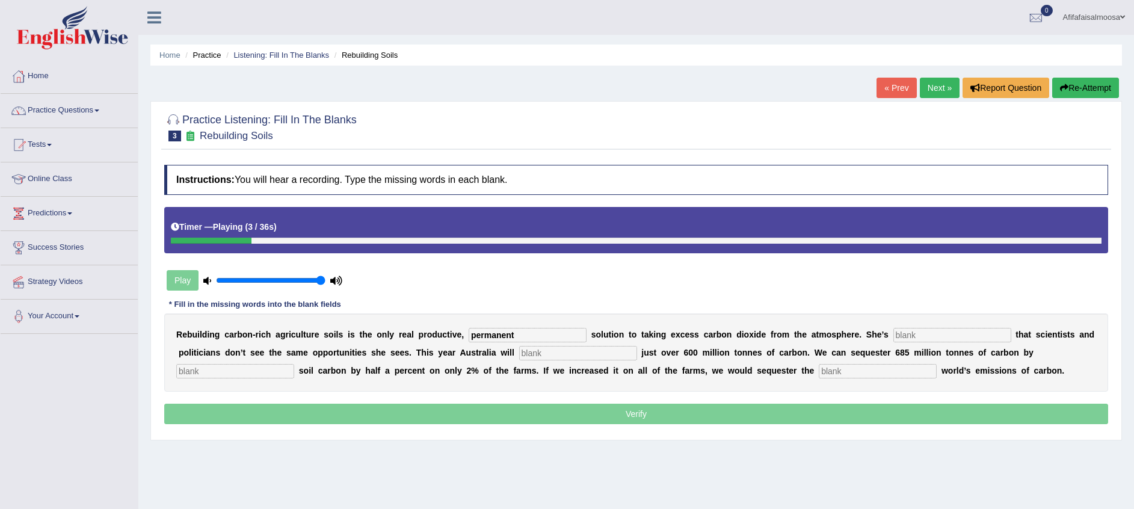
type input "permanent"
click at [894, 334] on input "text" at bounding box center [953, 335] width 118 height 14
type input "frustrated"
click at [519, 347] on input "text" at bounding box center [578, 353] width 118 height 14
type input "admit"
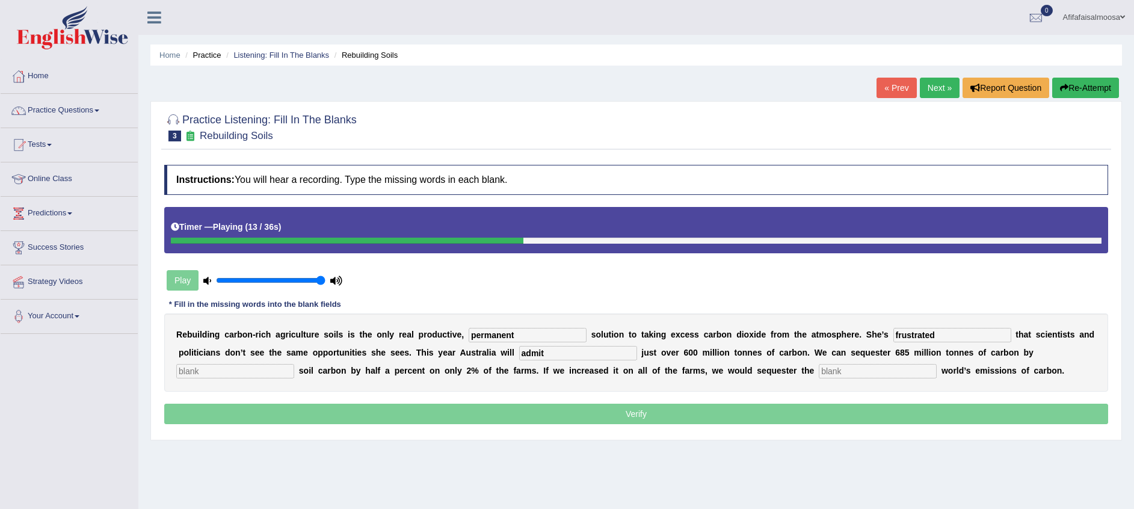
click at [1036, 338] on b "s" at bounding box center [1038, 335] width 5 height 10
click at [294, 364] on input "text" at bounding box center [235, 371] width 118 height 14
click at [819, 368] on input "text" at bounding box center [878, 371] width 118 height 14
type input "whole"
click at [294, 364] on input "text" at bounding box center [235, 371] width 118 height 14
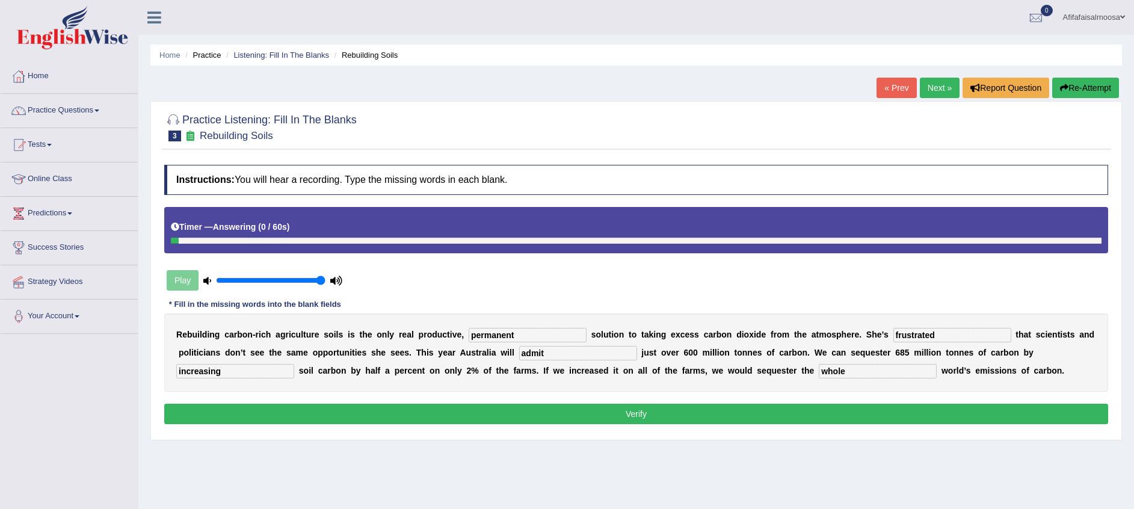
type input "increasing"
click at [610, 407] on button "Verify" at bounding box center [636, 414] width 944 height 20
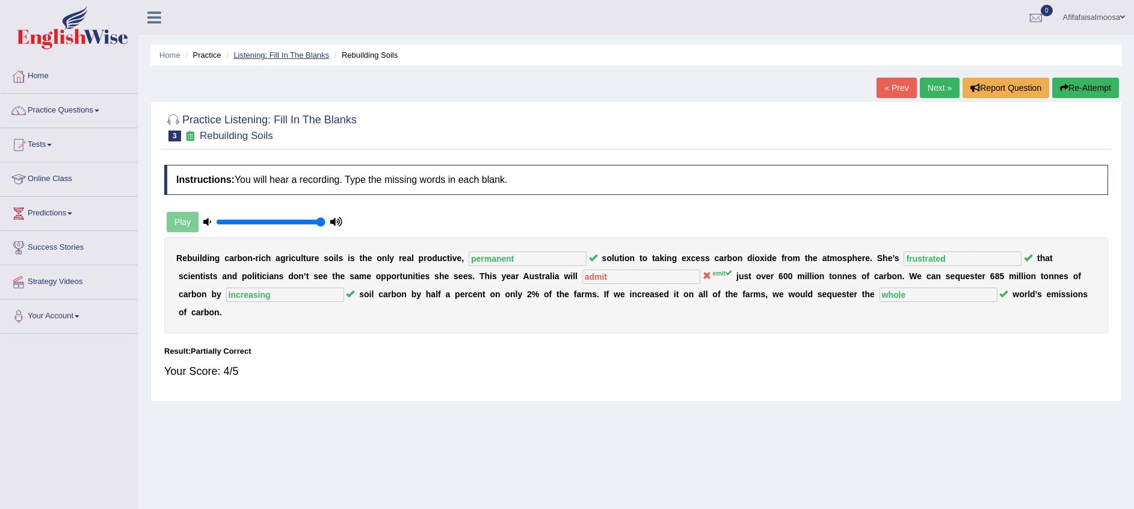
click at [308, 55] on link "Listening: Fill In The Blanks" at bounding box center [281, 55] width 96 height 9
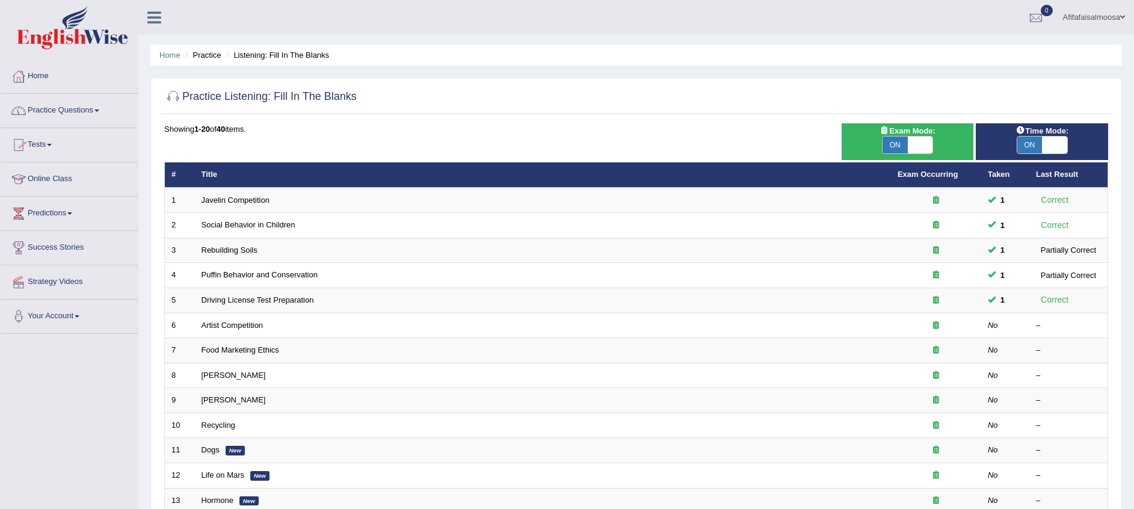
click at [48, 174] on link "Online Class" at bounding box center [69, 177] width 137 height 30
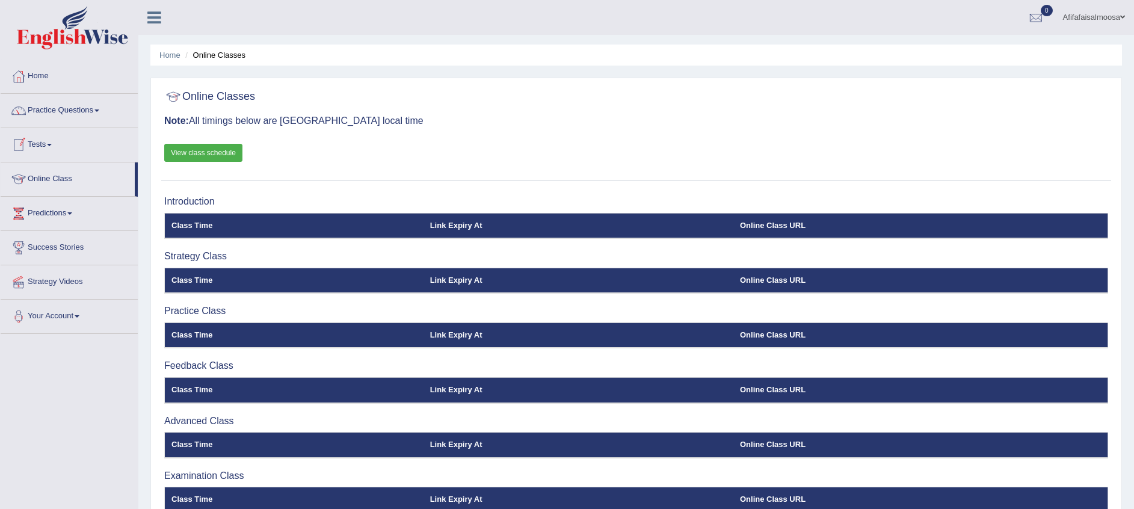
click at [48, 144] on link "Tests" at bounding box center [69, 143] width 137 height 30
click at [46, 117] on link "Practice Questions" at bounding box center [69, 109] width 137 height 30
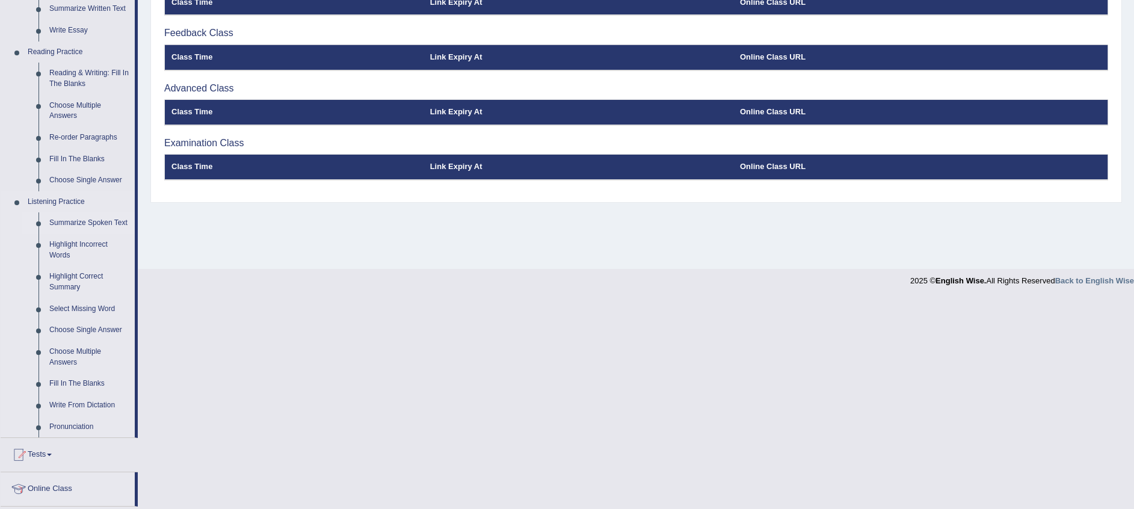
scroll to position [361, 0]
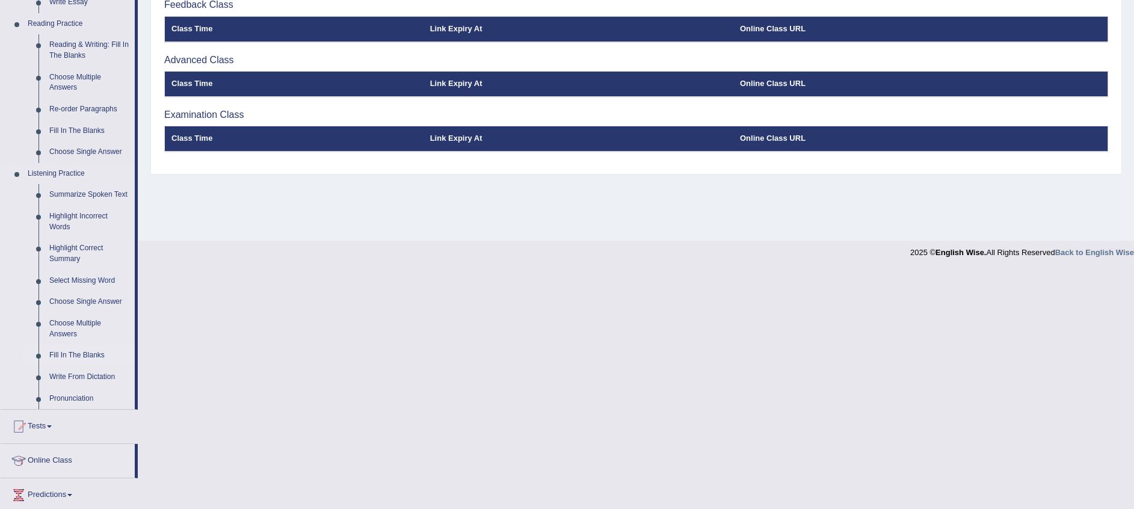
click at [94, 356] on link "Fill In The Blanks" at bounding box center [89, 356] width 91 height 22
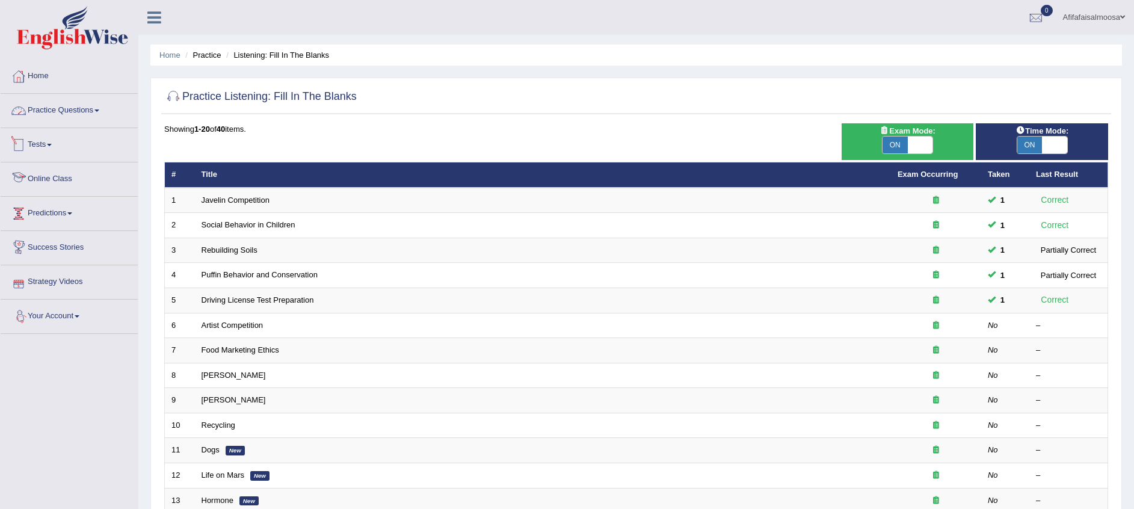
click at [49, 110] on link "Practice Questions" at bounding box center [69, 109] width 137 height 30
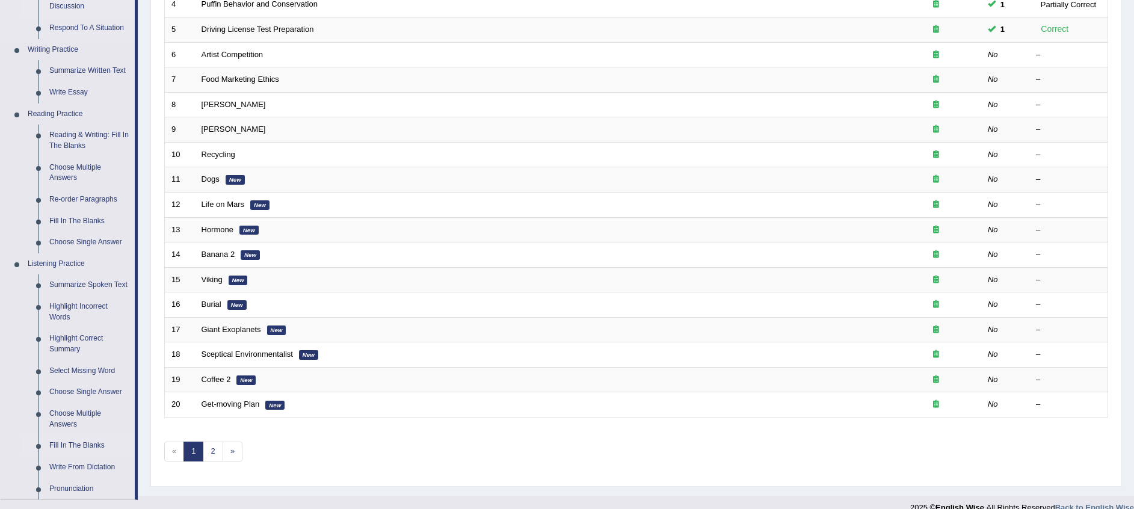
scroll to position [361, 0]
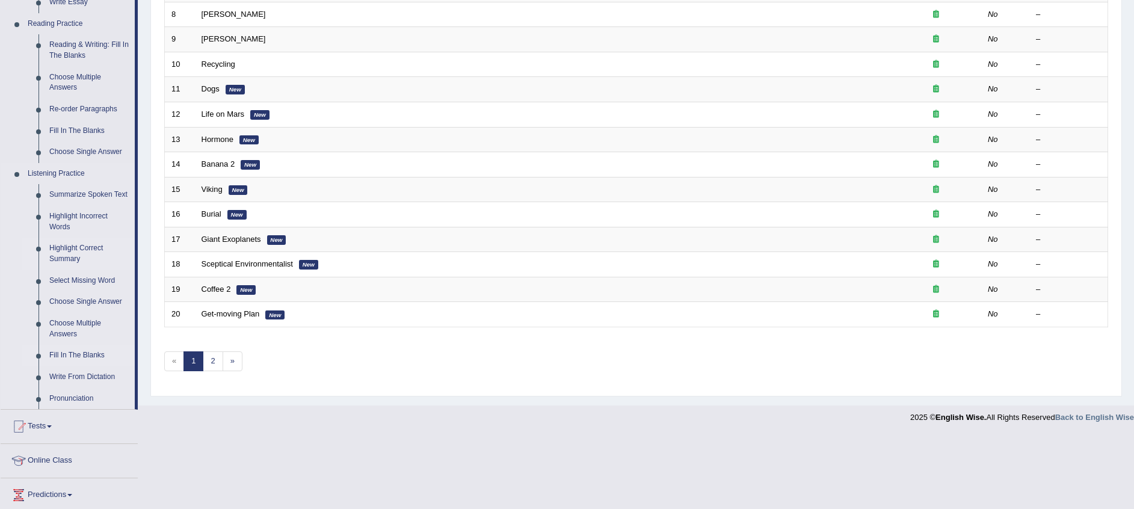
click at [75, 249] on link "Highlight Correct Summary" at bounding box center [89, 254] width 91 height 32
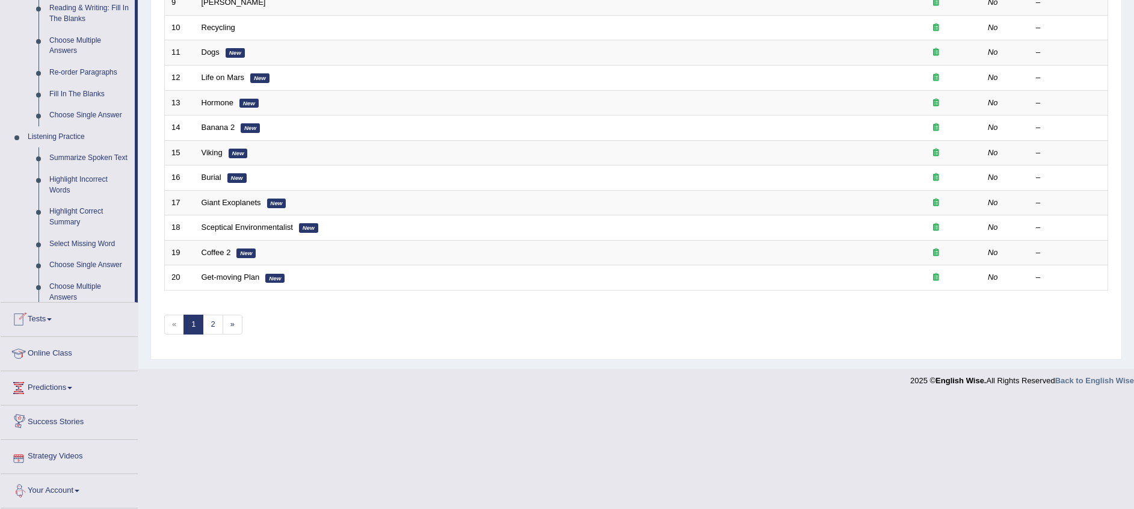
scroll to position [468, 0]
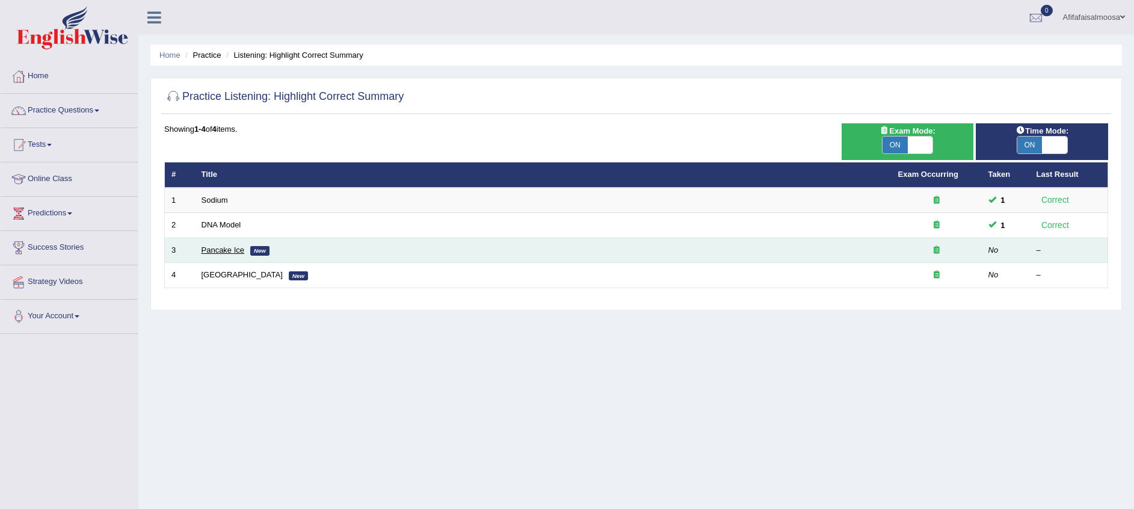
click at [235, 253] on link "Pancake Ice" at bounding box center [223, 249] width 43 height 9
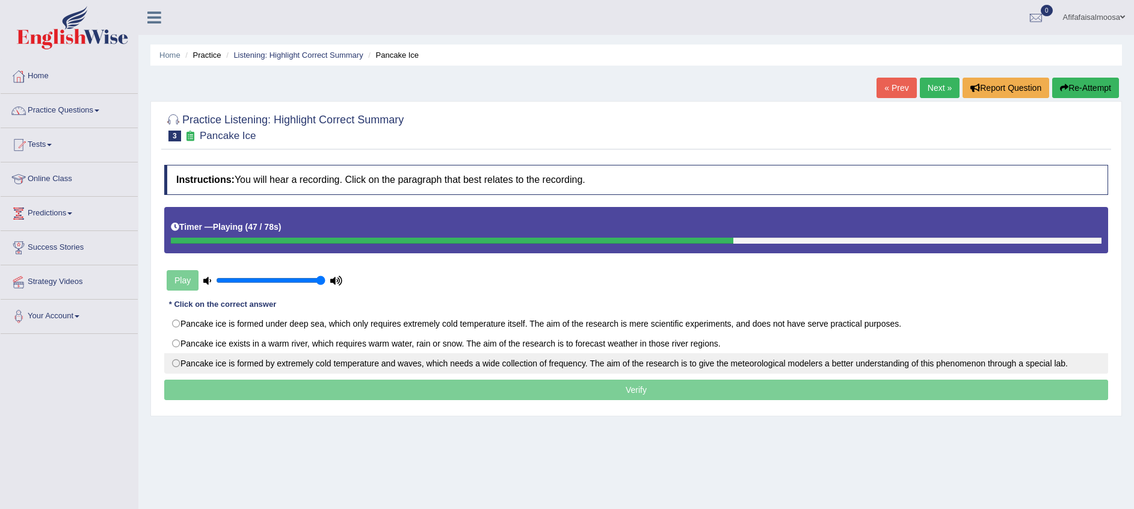
click at [753, 368] on label "Pancake ice is formed by extremely cold temperature and waves, which needs a wi…" at bounding box center [636, 363] width 944 height 20
radio input "true"
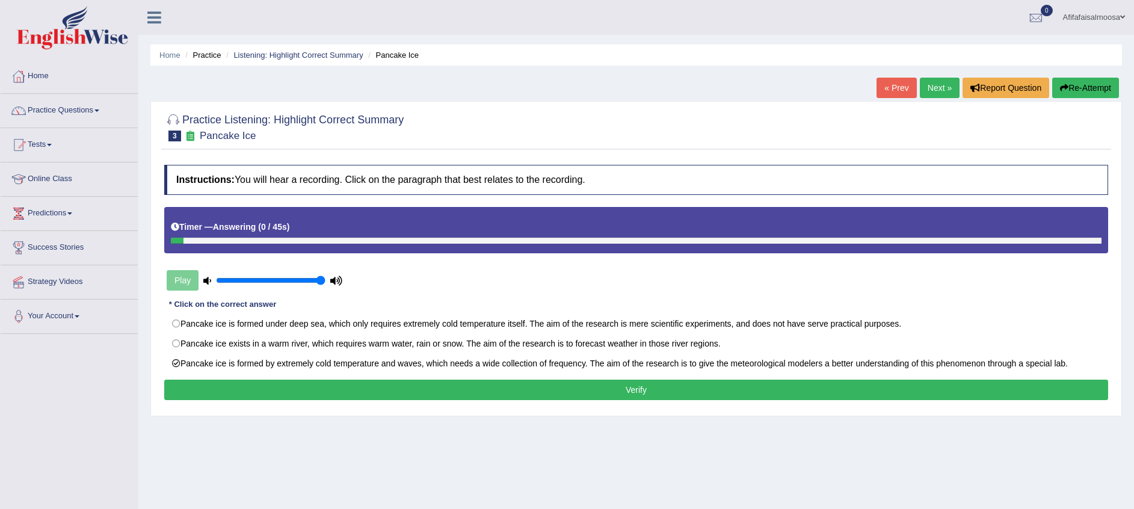
click at [714, 389] on button "Verify" at bounding box center [636, 390] width 944 height 20
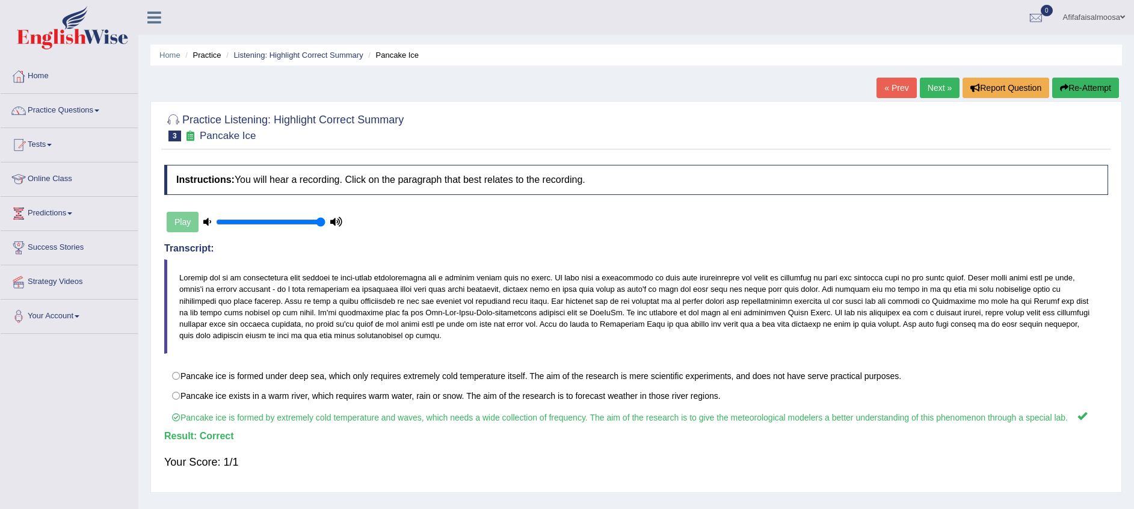
click at [937, 83] on link "Next »" at bounding box center [940, 88] width 40 height 20
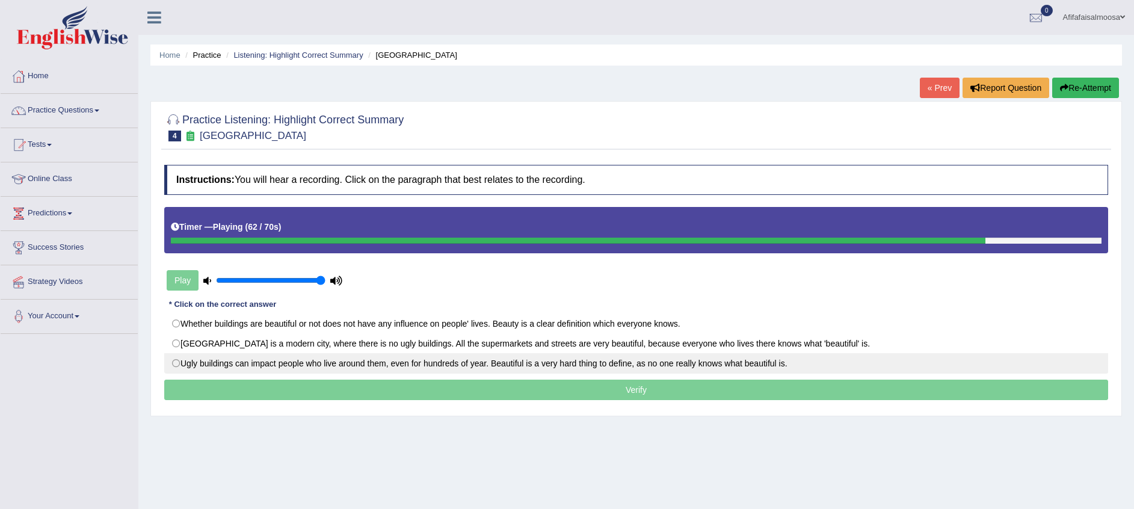
click at [419, 367] on label "Ugly buildings can impact people who live around them, even for hundreds of yea…" at bounding box center [636, 363] width 944 height 20
radio input "true"
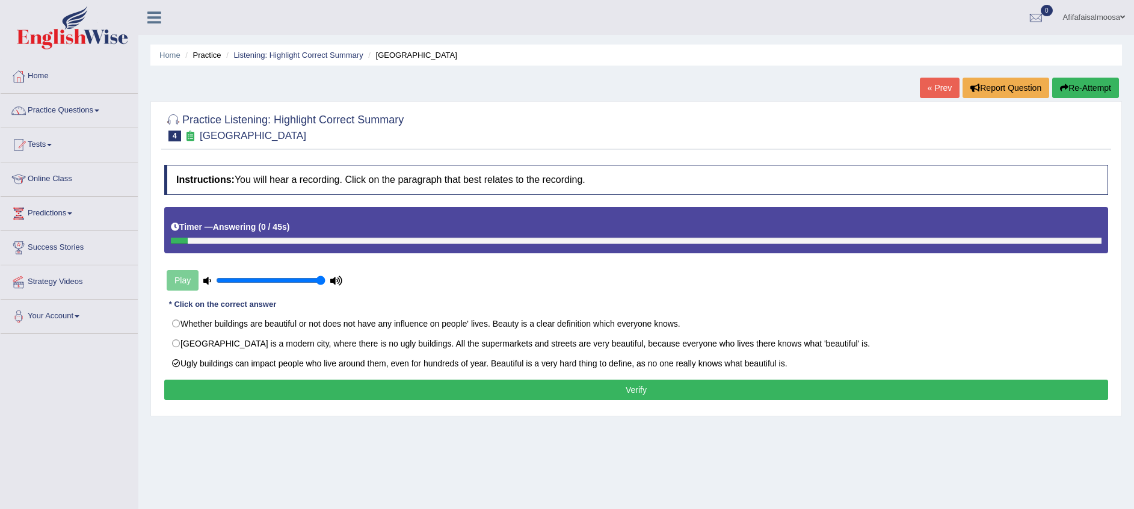
click at [615, 383] on button "Verify" at bounding box center [636, 390] width 944 height 20
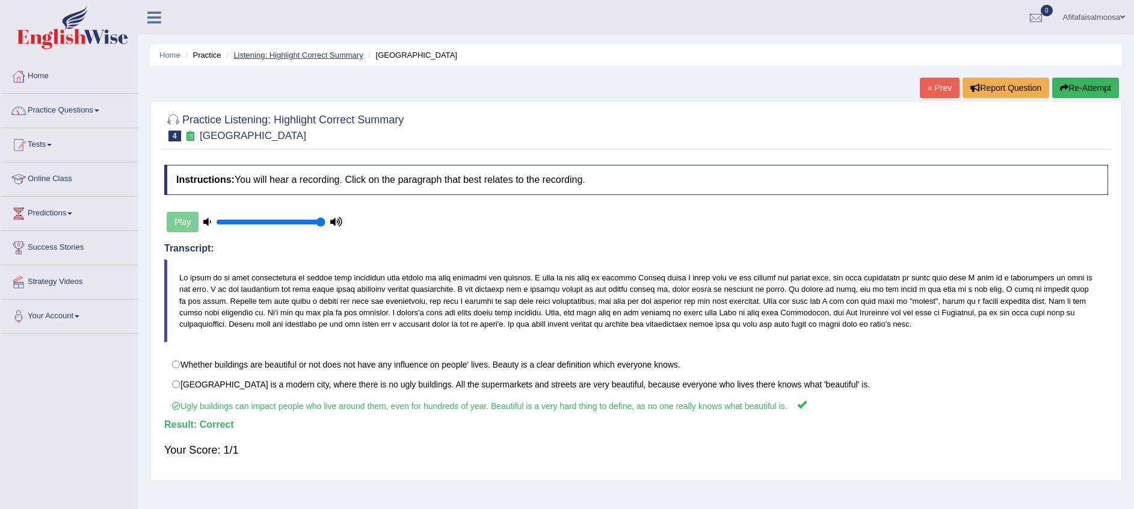
click at [308, 59] on link "Listening: Highlight Correct Summary" at bounding box center [297, 55] width 129 height 9
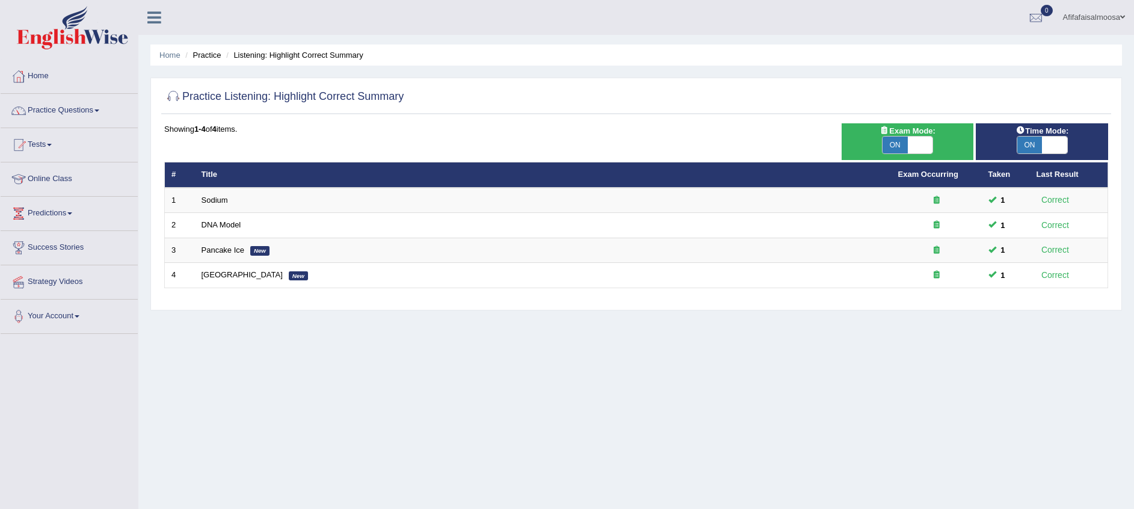
click at [914, 150] on span at bounding box center [920, 145] width 25 height 17
checkbox input "false"
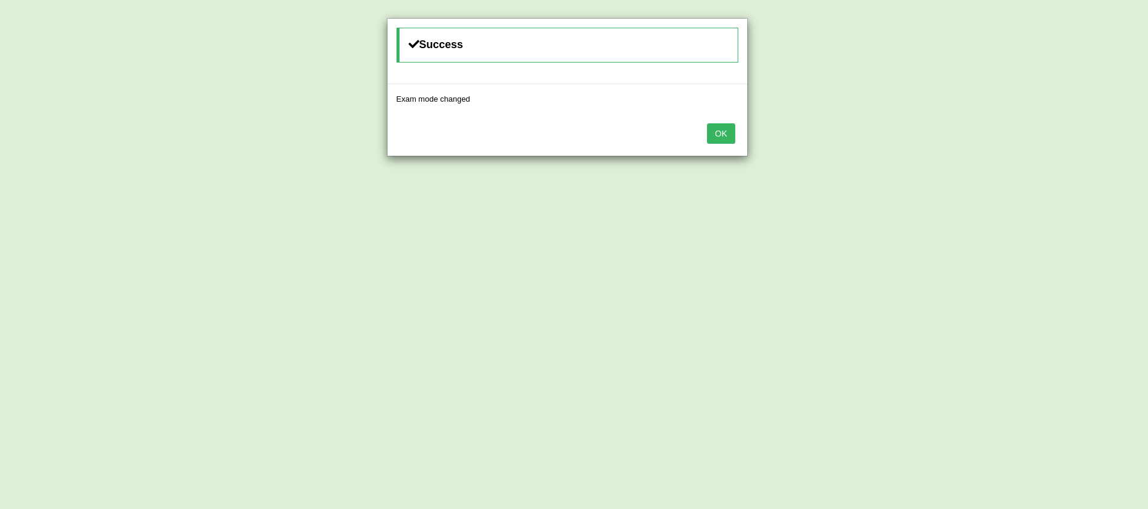
click at [721, 132] on button "OK" at bounding box center [721, 133] width 28 height 20
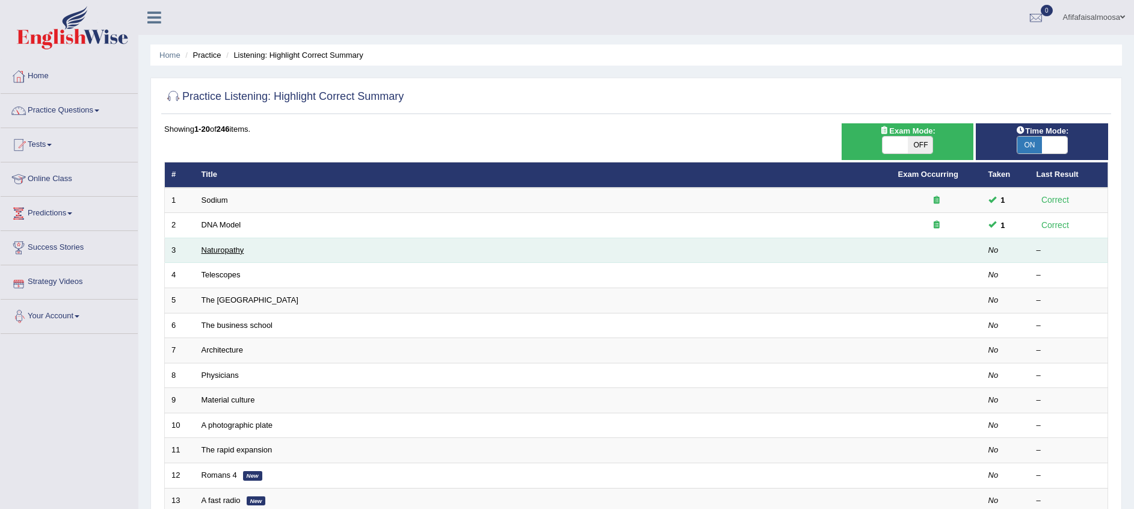
click at [226, 249] on link "Naturopathy" at bounding box center [223, 249] width 43 height 9
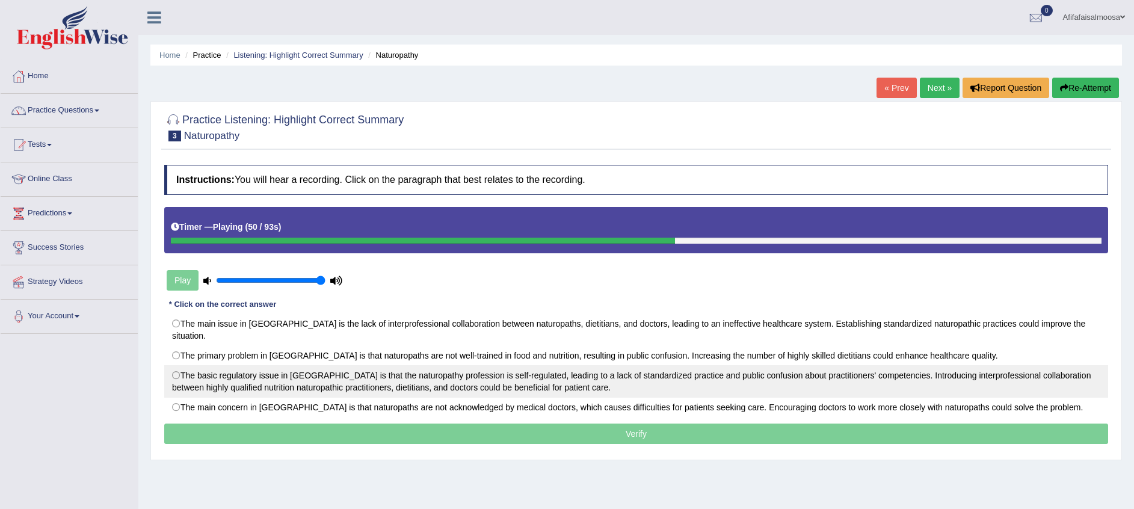
click at [549, 366] on label "The basic regulatory issue in [GEOGRAPHIC_DATA] is that the naturopathy profess…" at bounding box center [636, 381] width 944 height 32
radio input "true"
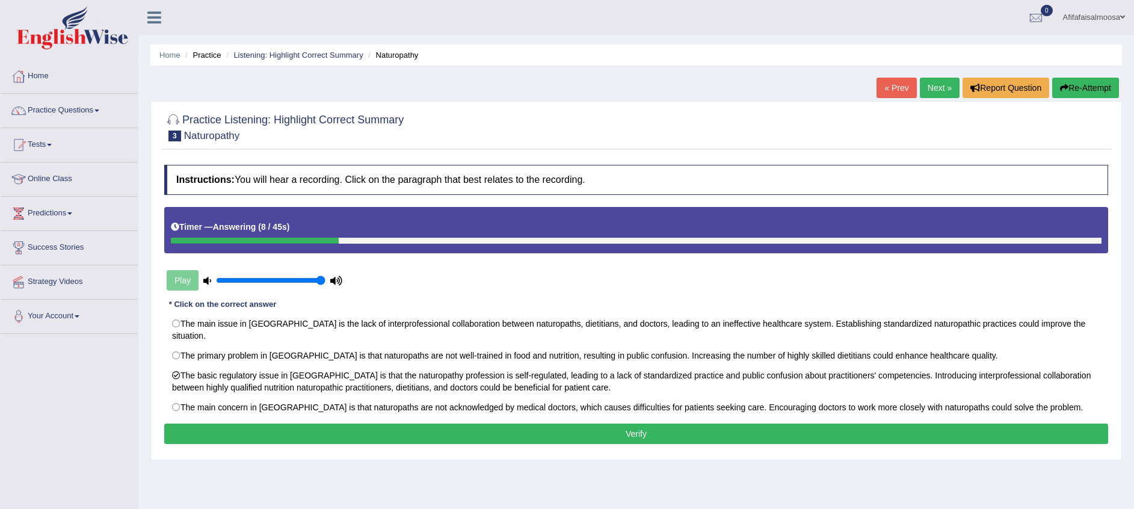
click at [590, 430] on button "Verify" at bounding box center [636, 434] width 944 height 20
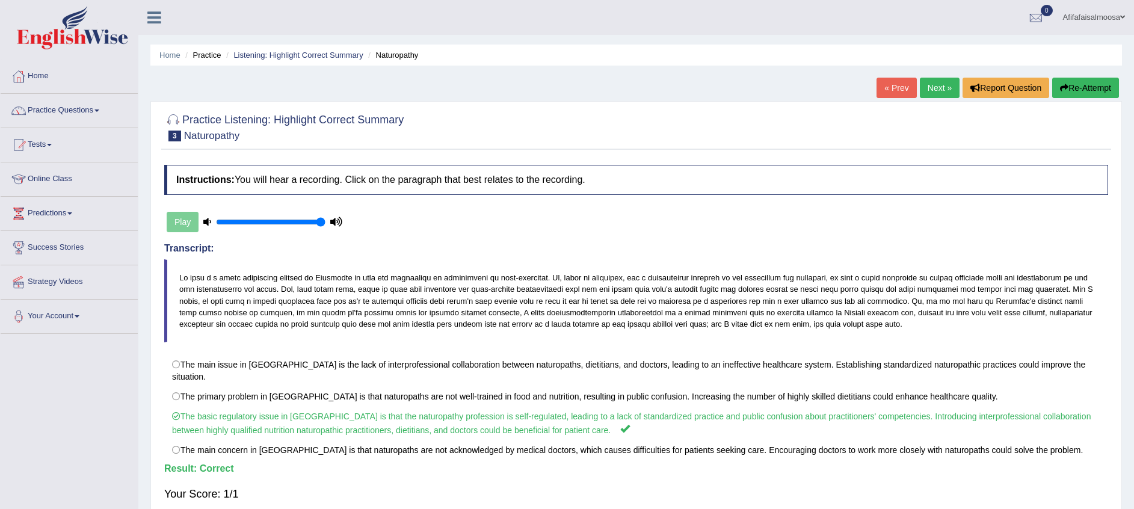
click at [936, 92] on link "Next »" at bounding box center [940, 88] width 40 height 20
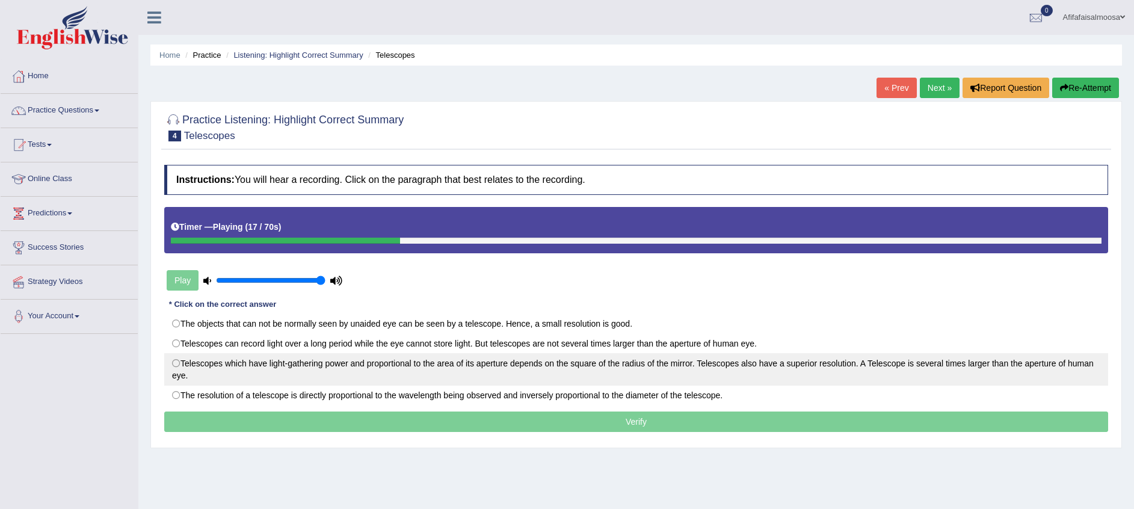
click at [611, 371] on label "Telescopes which have light-gathering power and proportional to the area of its…" at bounding box center [636, 369] width 944 height 32
radio input "true"
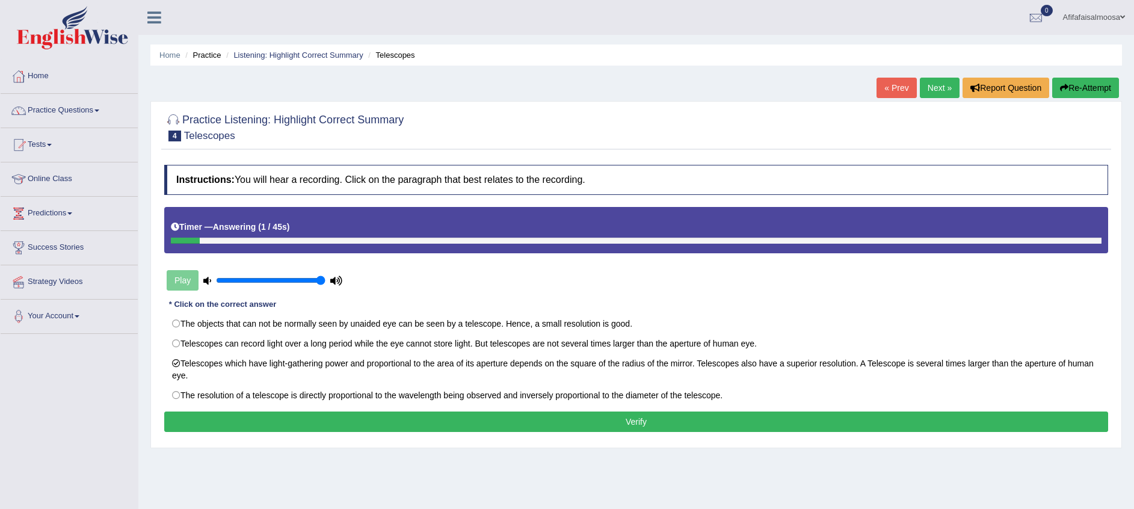
click at [747, 427] on button "Verify" at bounding box center [636, 422] width 944 height 20
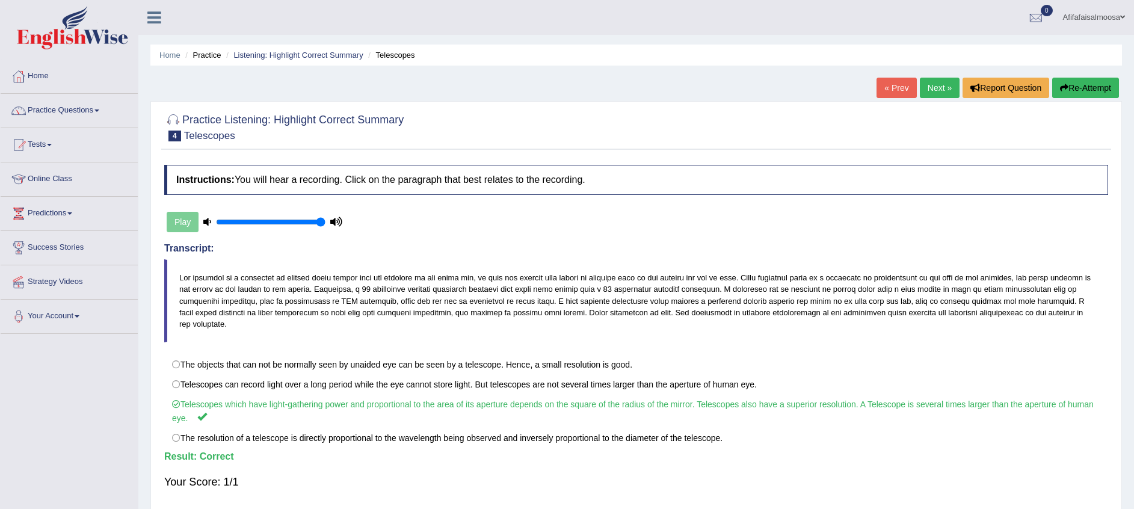
click at [934, 90] on link "Next »" at bounding box center [940, 88] width 40 height 20
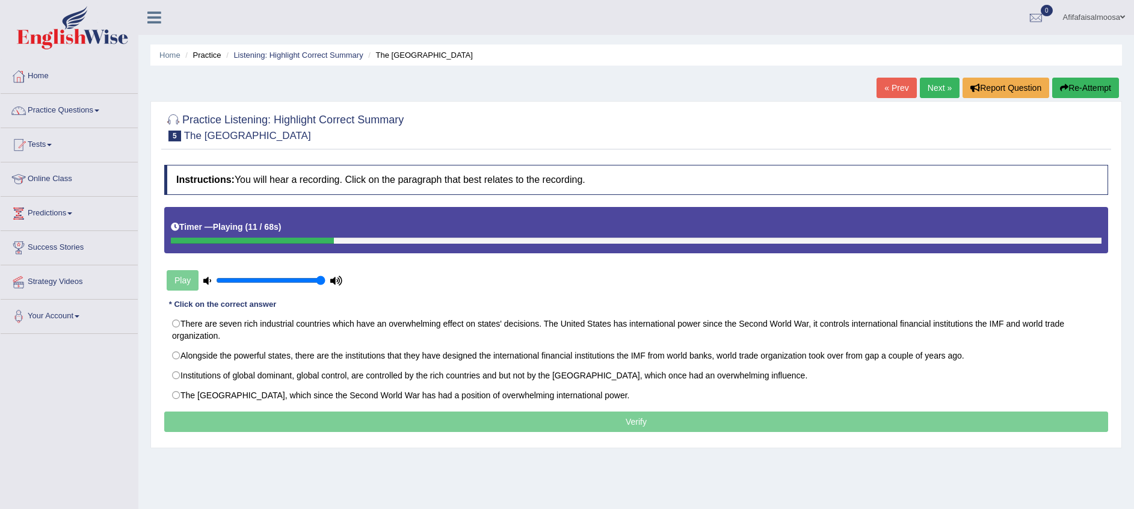
click at [634, 176] on h4 "Instructions: You will hear a recording. Click on the paragraph that best relat…" at bounding box center [636, 180] width 944 height 30
click at [641, 175] on h4 "Instructions: You will hear a recording. Click on the paragraph that best relat…" at bounding box center [636, 180] width 944 height 30
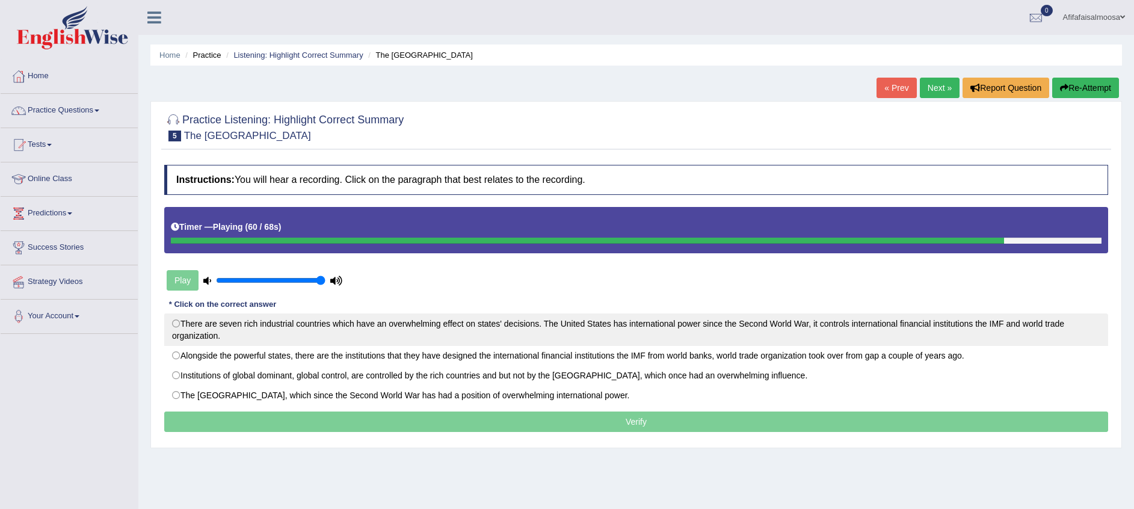
click at [436, 332] on label "There are seven rich industrial countries which have an overwhelming effect on …" at bounding box center [636, 329] width 944 height 32
radio input "true"
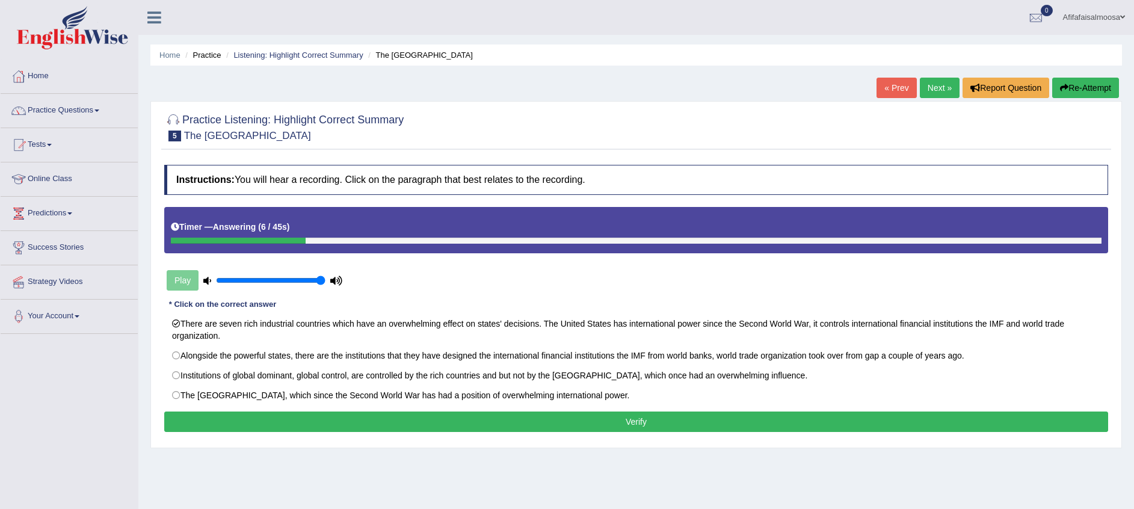
click at [591, 427] on button "Verify" at bounding box center [636, 422] width 944 height 20
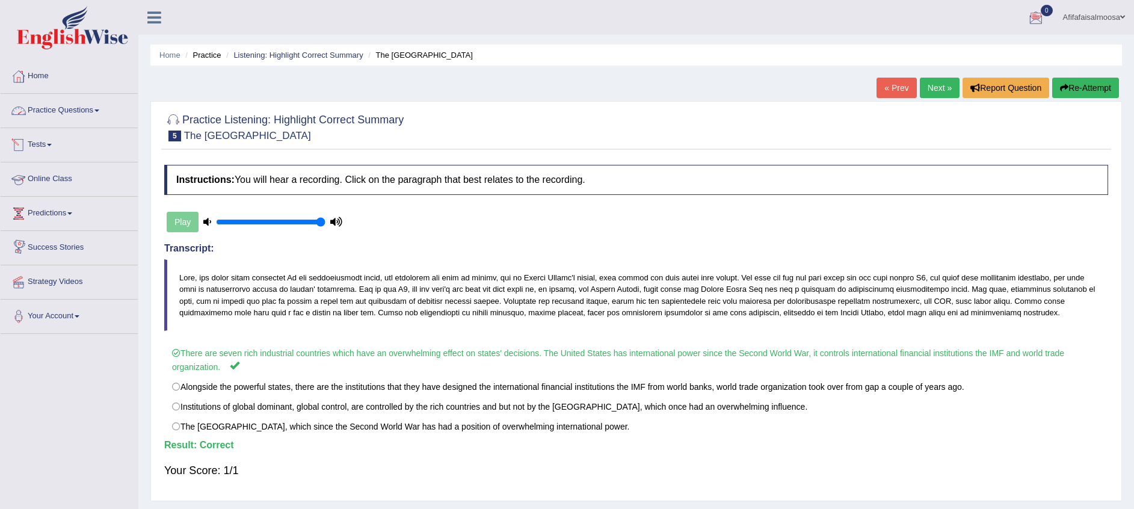
click at [55, 117] on link "Practice Questions" at bounding box center [69, 109] width 137 height 30
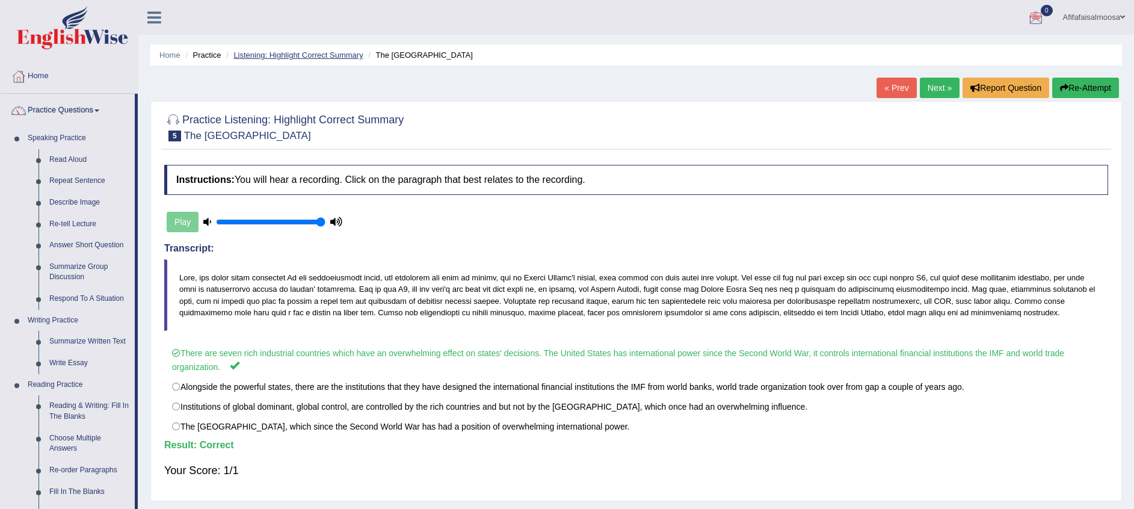
click at [345, 57] on link "Listening: Highlight Correct Summary" at bounding box center [297, 55] width 129 height 9
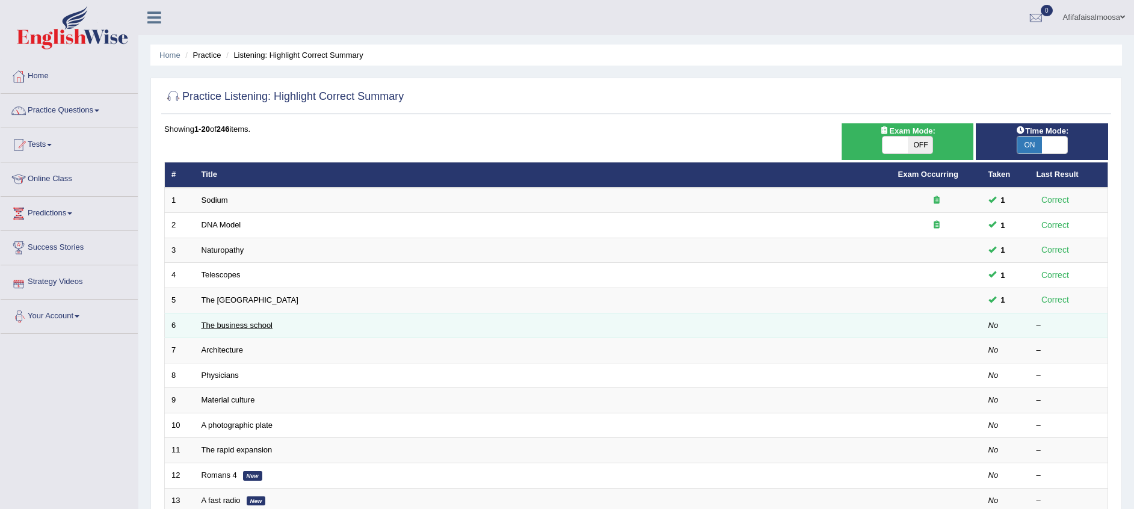
click at [256, 324] on link "The business school" at bounding box center [238, 325] width 72 height 9
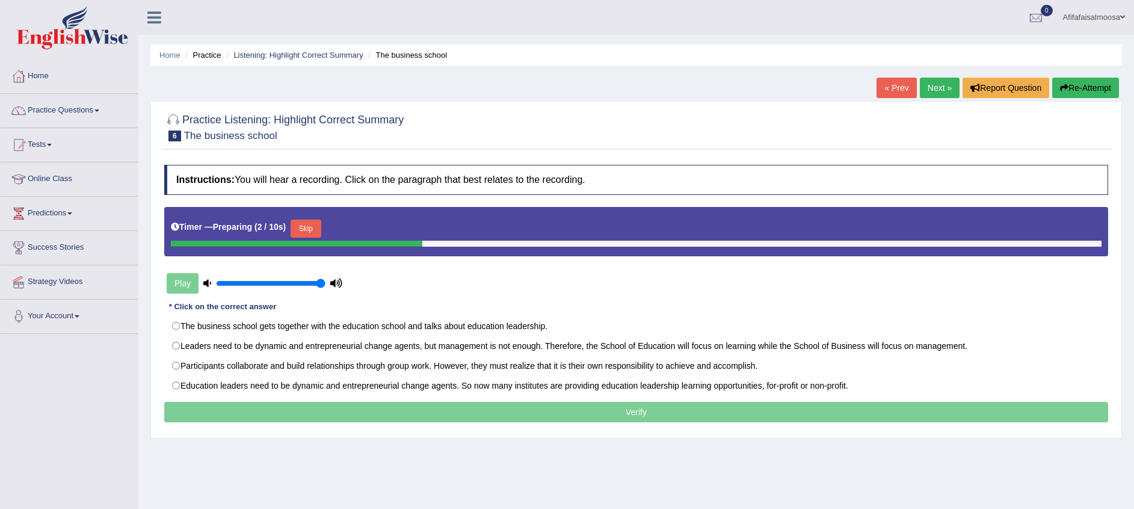
click at [301, 225] on button "Skip" at bounding box center [306, 229] width 30 height 18
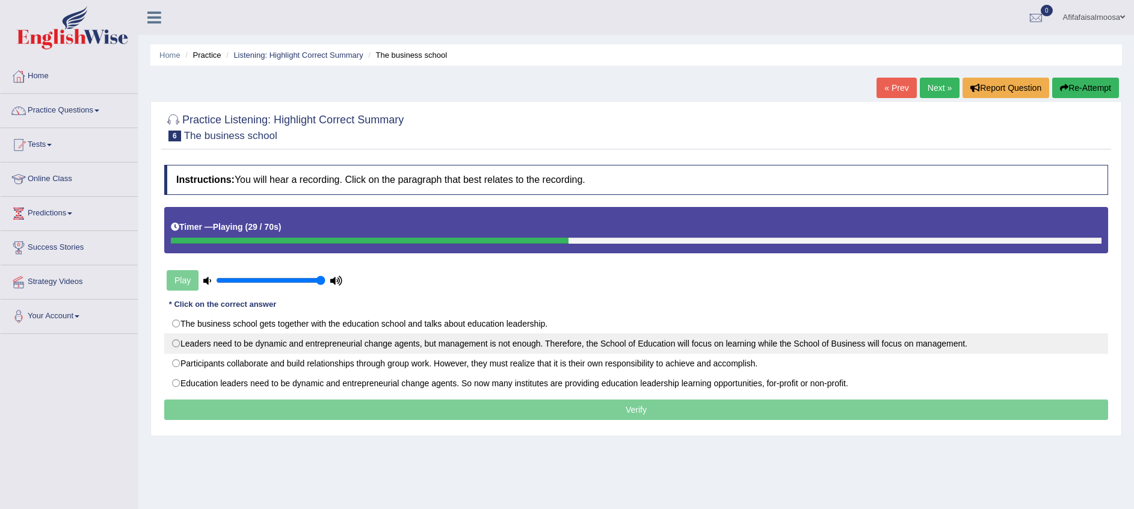
click at [444, 342] on label "Leaders need to be dynamic and entrepreneurial change agents, but management is…" at bounding box center [636, 343] width 944 height 20
radio input "true"
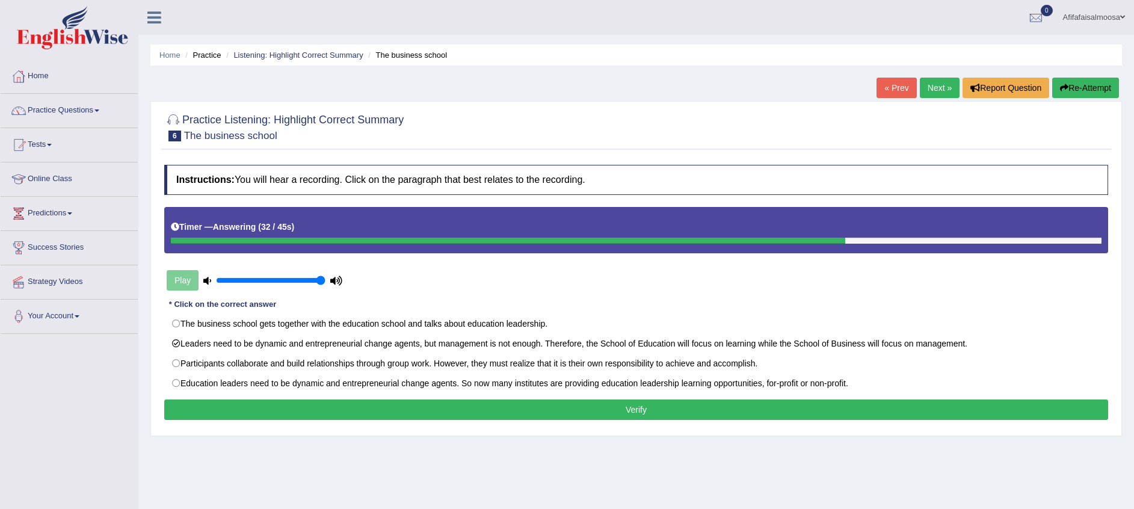
click at [239, 416] on button "Verify" at bounding box center [636, 410] width 944 height 20
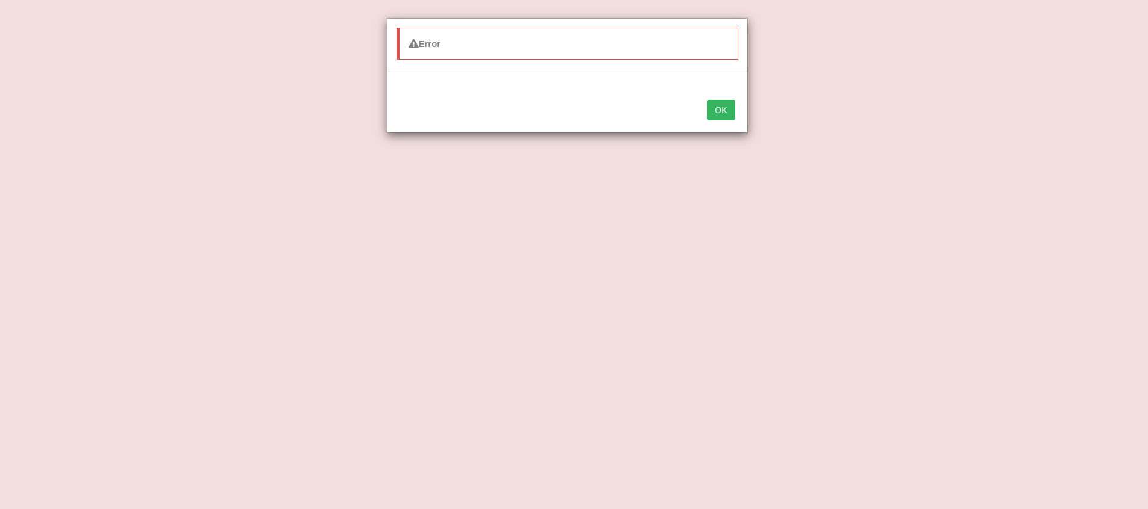
click at [729, 115] on button "OK" at bounding box center [721, 110] width 28 height 20
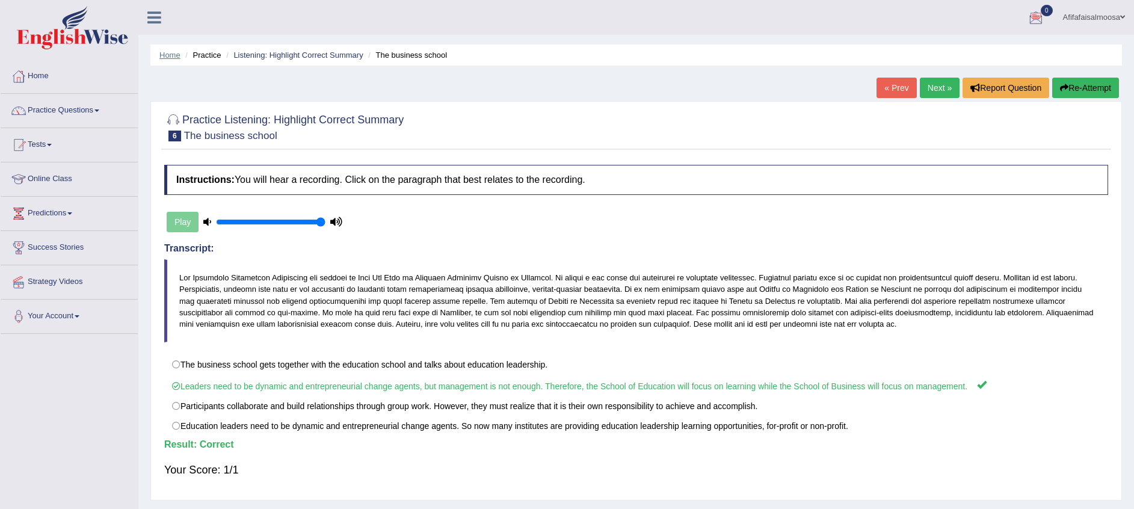
click at [170, 58] on link "Home" at bounding box center [169, 55] width 21 height 9
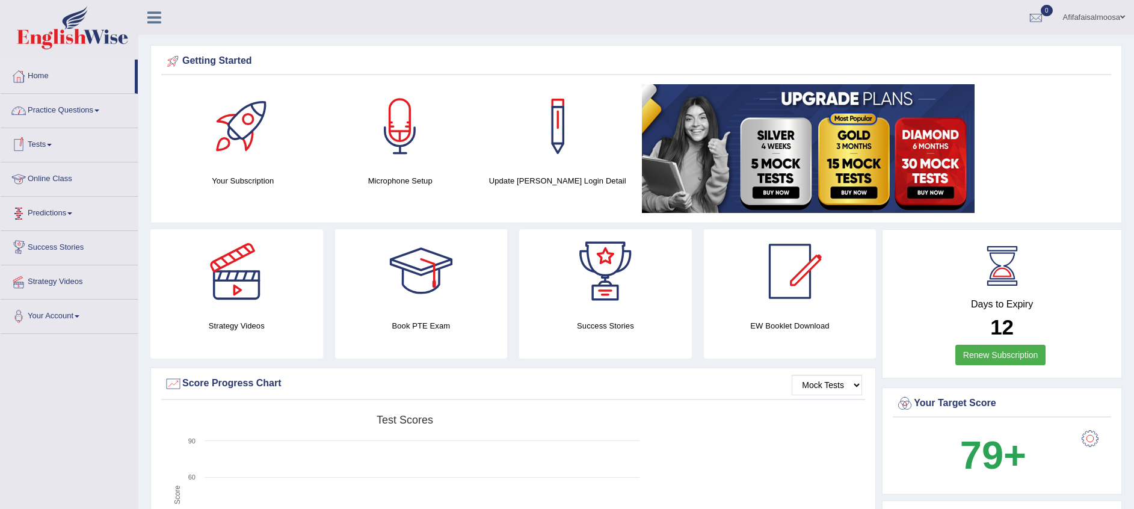
click at [46, 143] on link "Tests" at bounding box center [69, 143] width 137 height 30
click at [48, 82] on link "Home" at bounding box center [68, 75] width 134 height 30
click at [69, 107] on link "Practice Questions" at bounding box center [69, 109] width 137 height 30
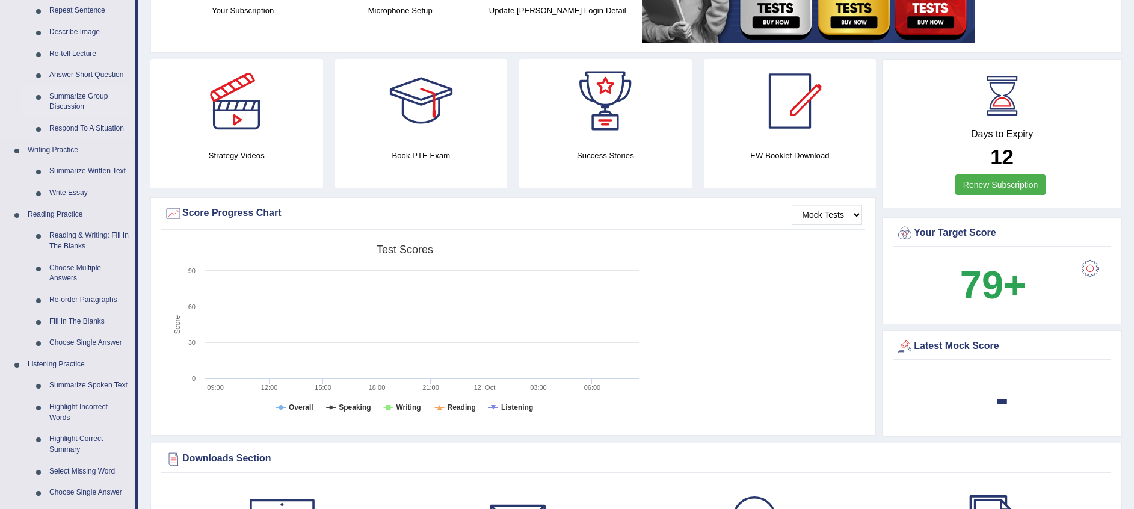
scroll to position [361, 0]
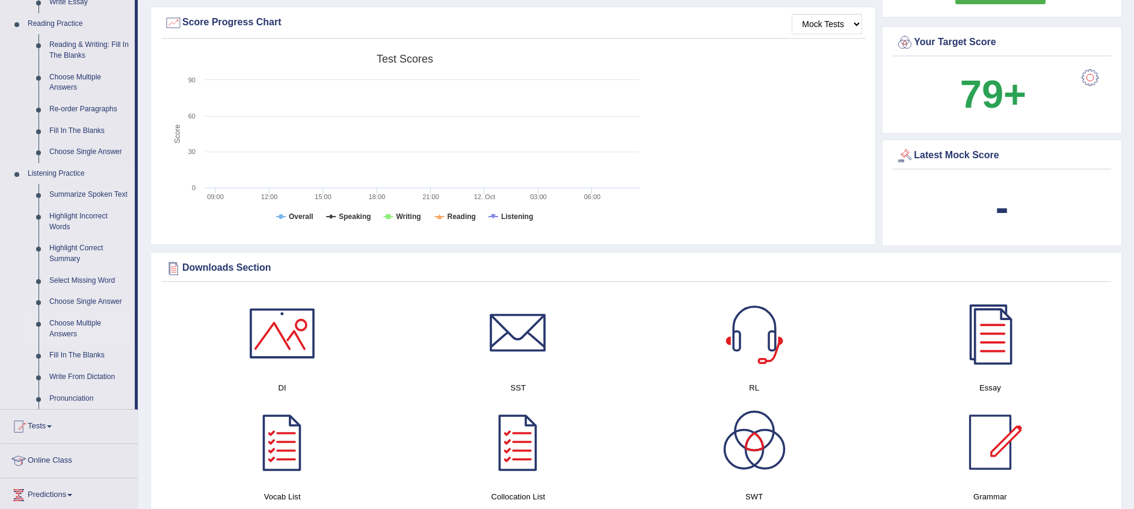
click at [86, 323] on link "Choose Multiple Answers" at bounding box center [89, 329] width 91 height 32
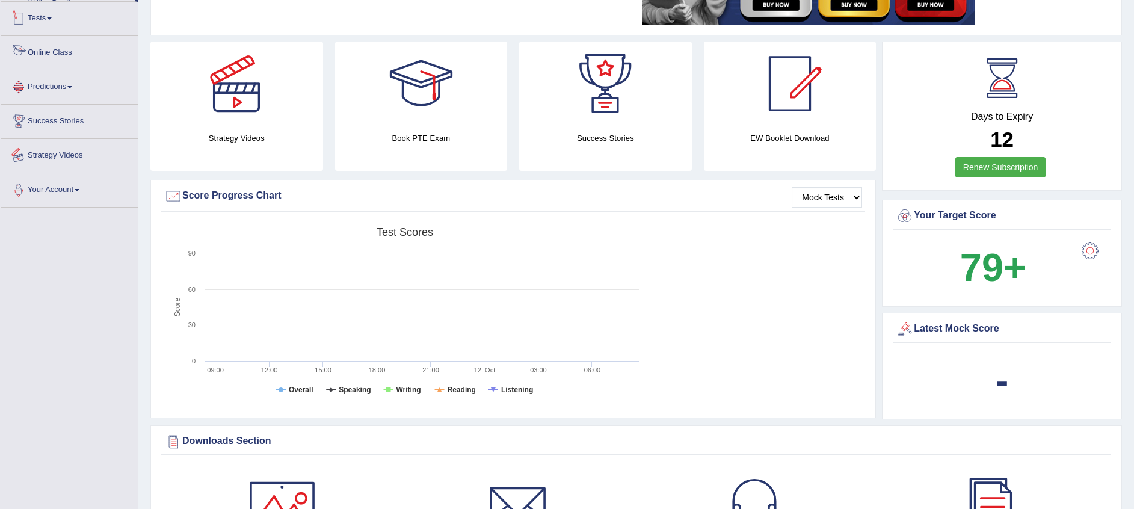
scroll to position [271, 0]
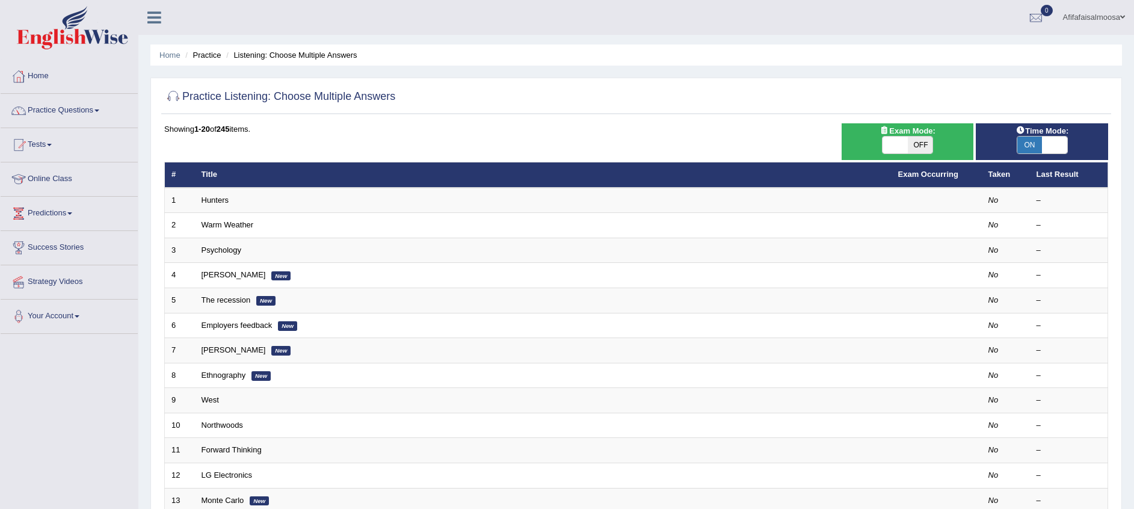
click at [913, 150] on span "OFF" at bounding box center [920, 145] width 25 height 17
checkbox input "true"
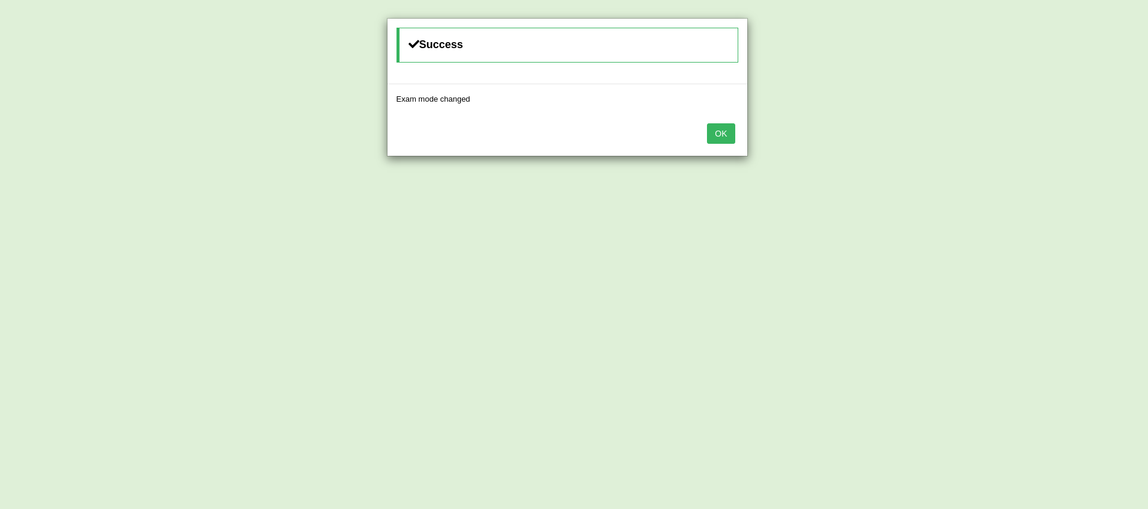
click at [721, 140] on button "OK" at bounding box center [721, 133] width 28 height 20
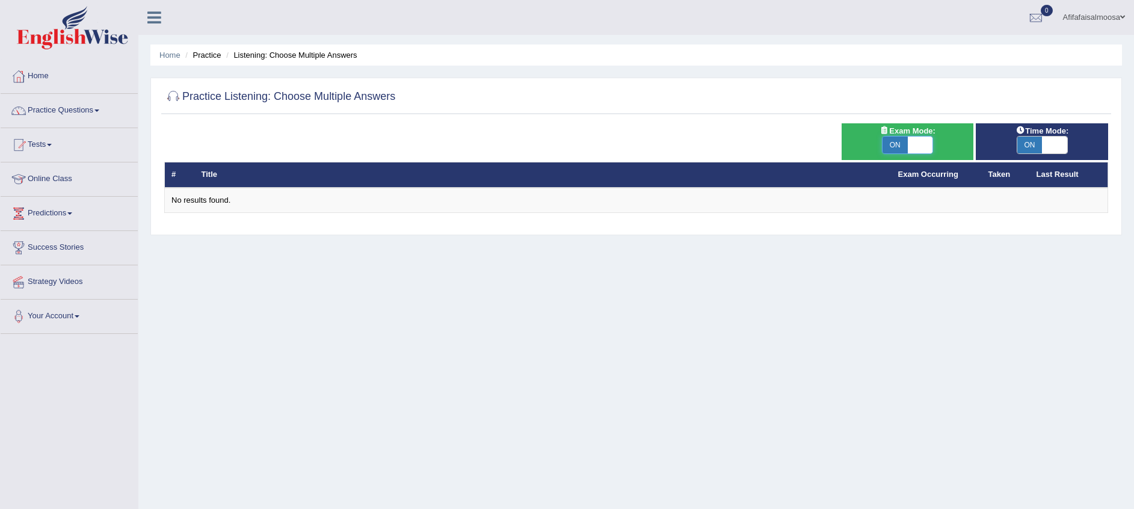
click at [918, 140] on span at bounding box center [920, 145] width 25 height 17
checkbox input "false"
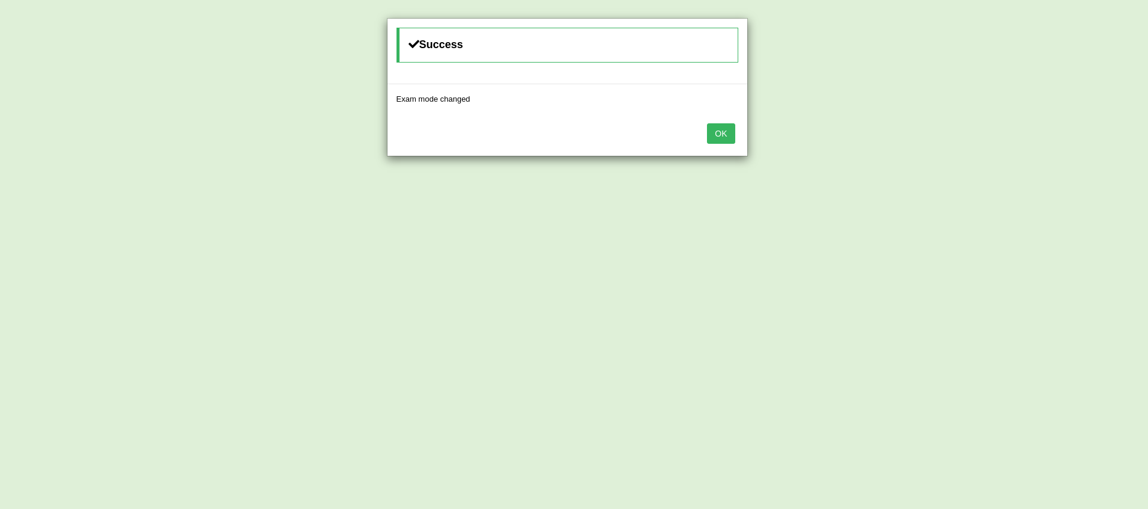
click at [724, 130] on button "OK" at bounding box center [721, 133] width 28 height 20
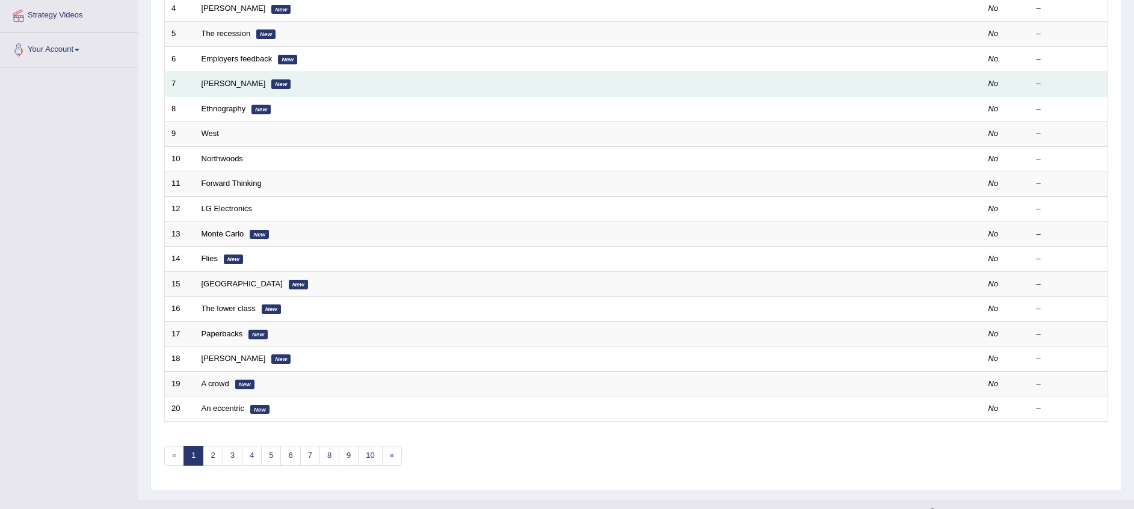
scroll to position [288, 0]
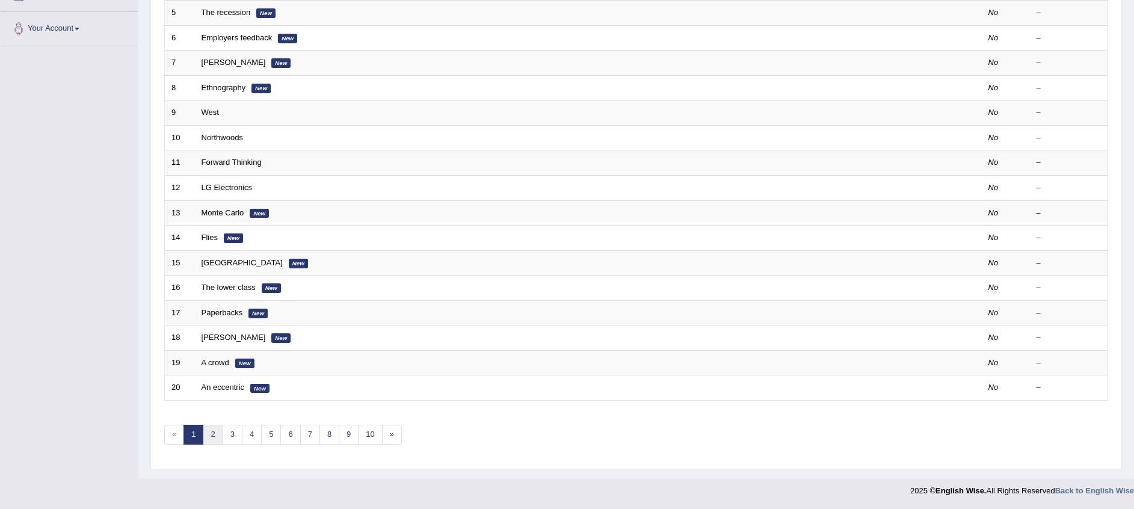
click at [215, 435] on link "2" at bounding box center [213, 435] width 20 height 20
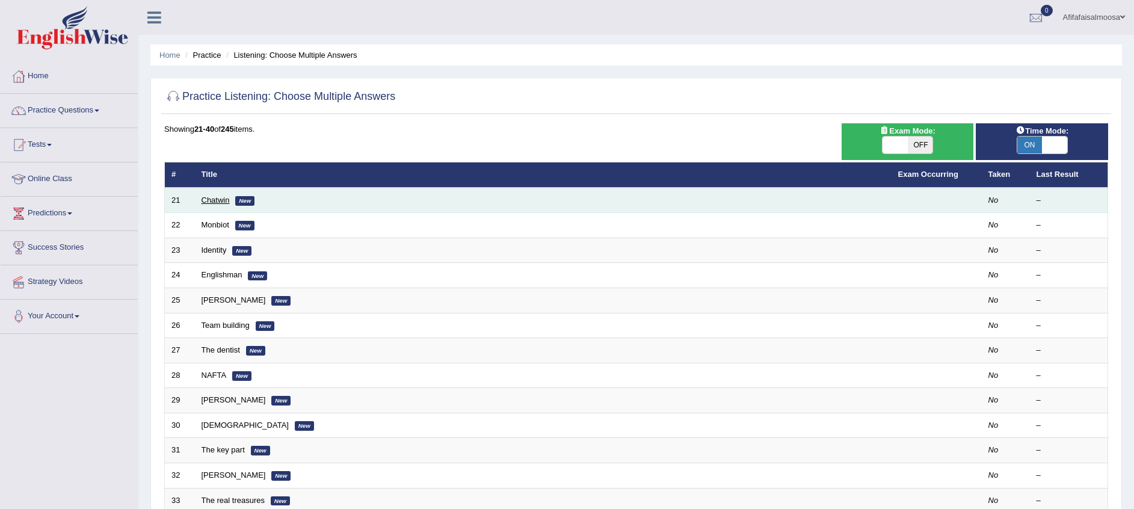
click at [224, 202] on link "Chatwin" at bounding box center [216, 200] width 28 height 9
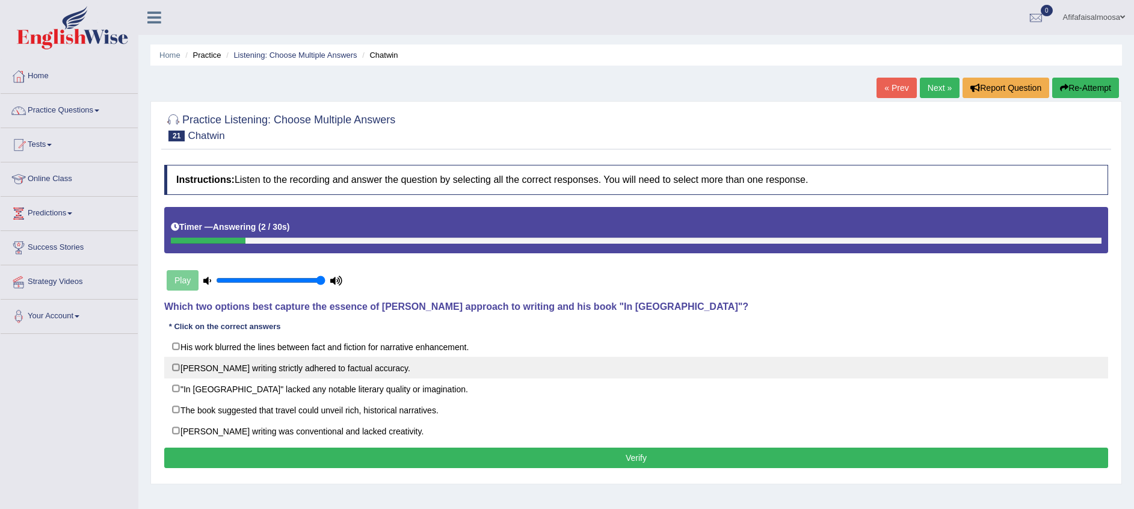
click at [360, 366] on label "[PERSON_NAME] writing strictly adhered to factual accuracy." at bounding box center [636, 368] width 944 height 22
checkbox input "true"
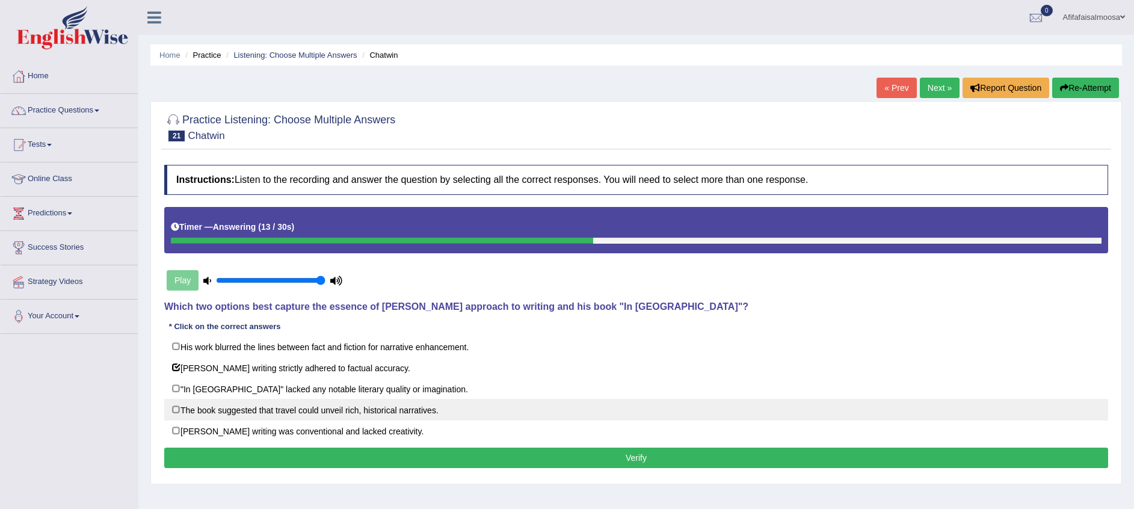
click at [428, 419] on label "The book suggested that travel could unveil rich, historical narratives." at bounding box center [636, 410] width 944 height 22
checkbox input "true"
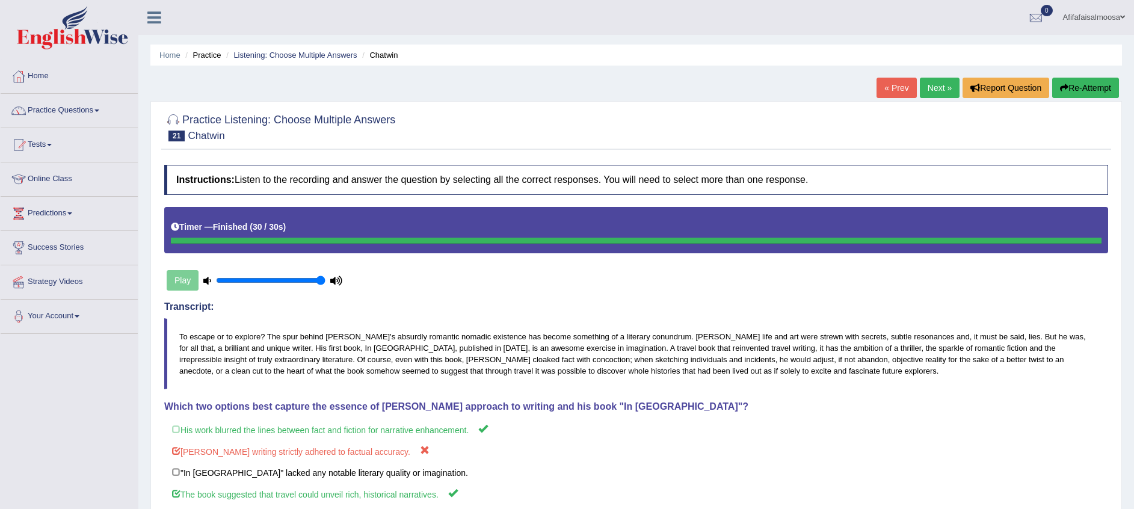
click at [1087, 92] on button "Re-Attempt" at bounding box center [1085, 88] width 67 height 20
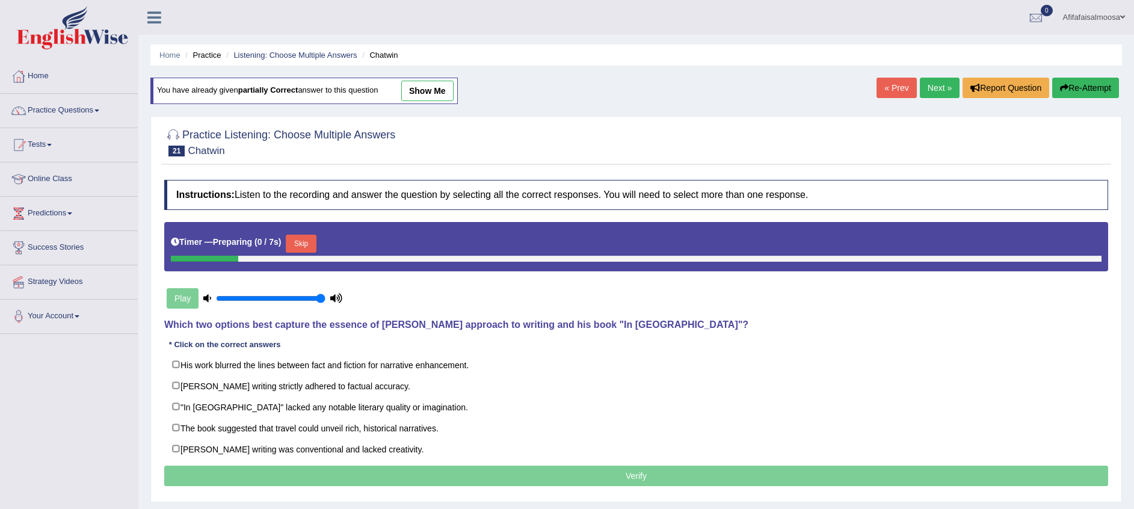
scroll to position [90, 0]
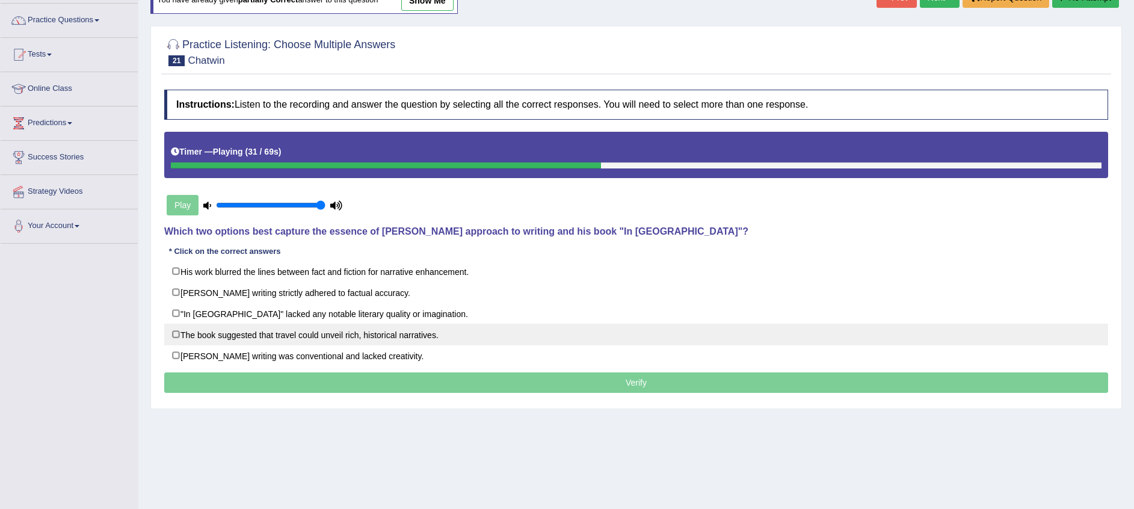
click at [439, 338] on label "The book suggested that travel could unveil rich, historical narratives." at bounding box center [636, 335] width 944 height 22
checkbox input "true"
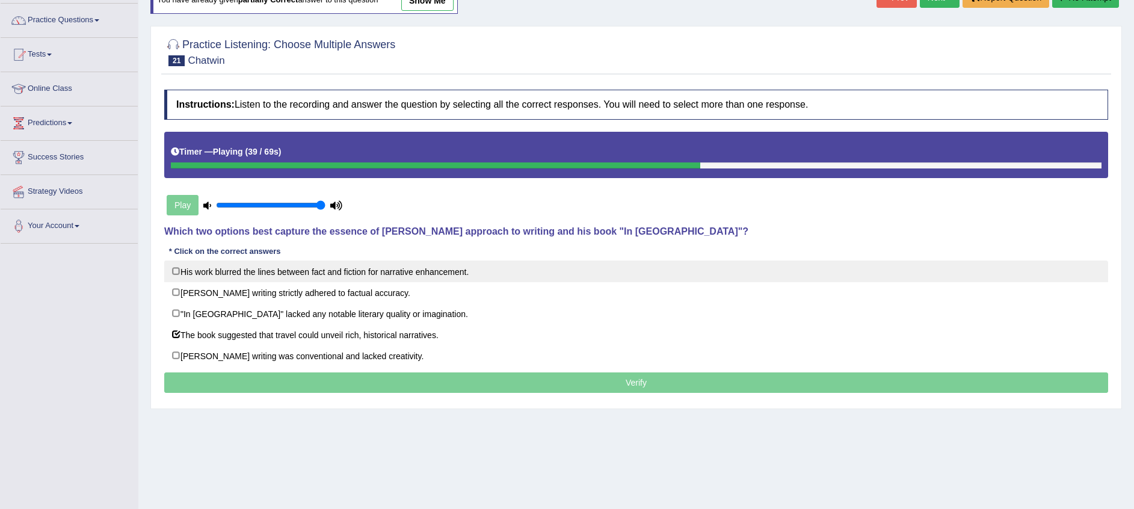
click at [359, 271] on label "His work blurred the lines between fact and fiction for narrative enhancement." at bounding box center [636, 272] width 944 height 22
checkbox input "true"
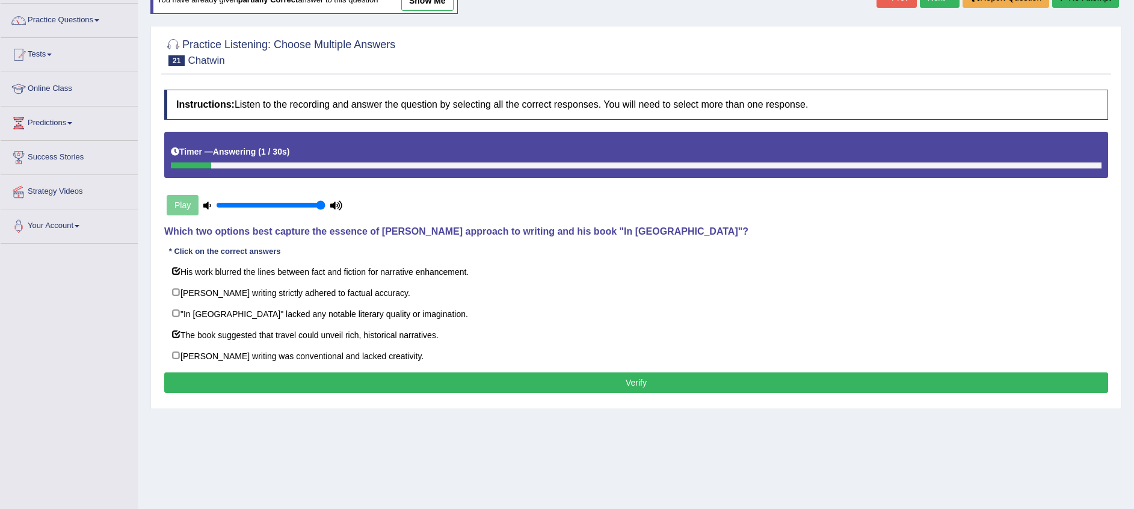
click at [441, 383] on button "Verify" at bounding box center [636, 382] width 944 height 20
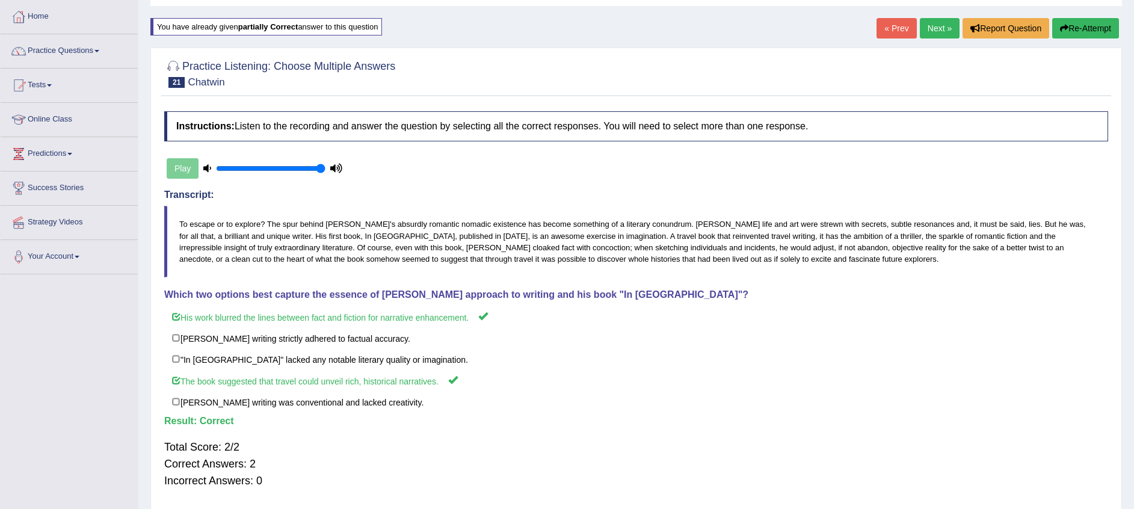
scroll to position [32, 0]
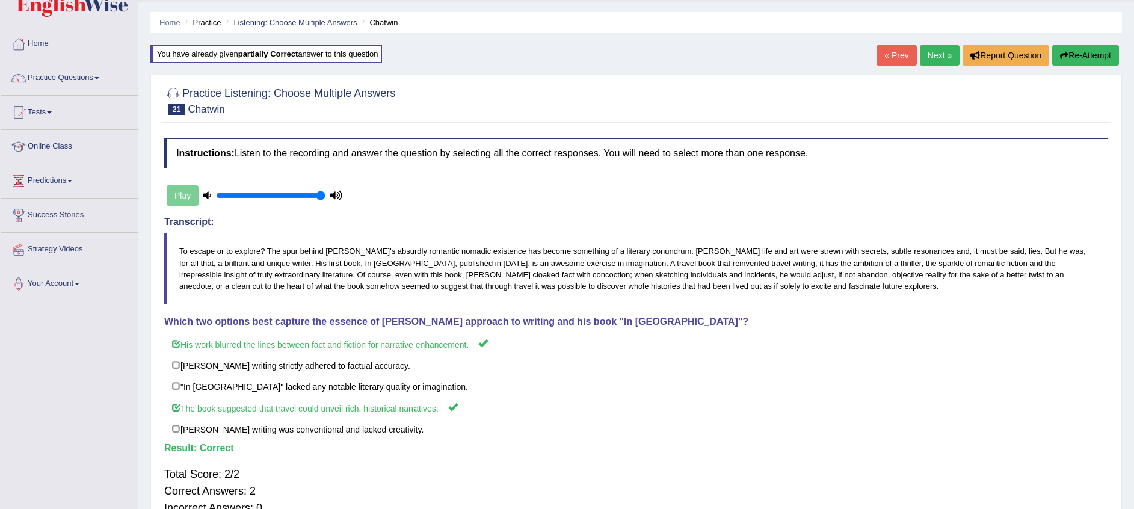
click at [937, 54] on link "Next »" at bounding box center [940, 55] width 40 height 20
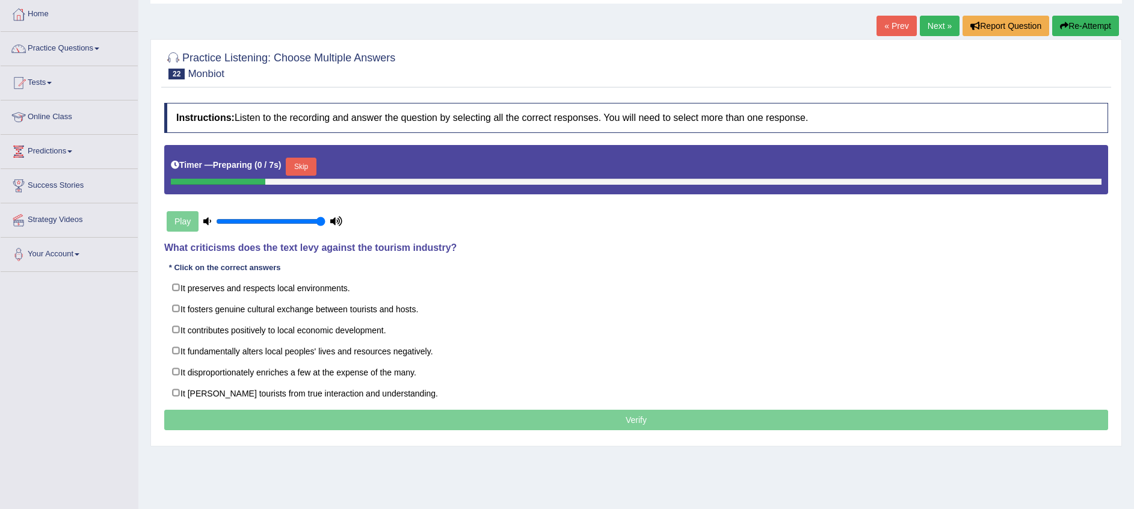
scroll to position [90, 0]
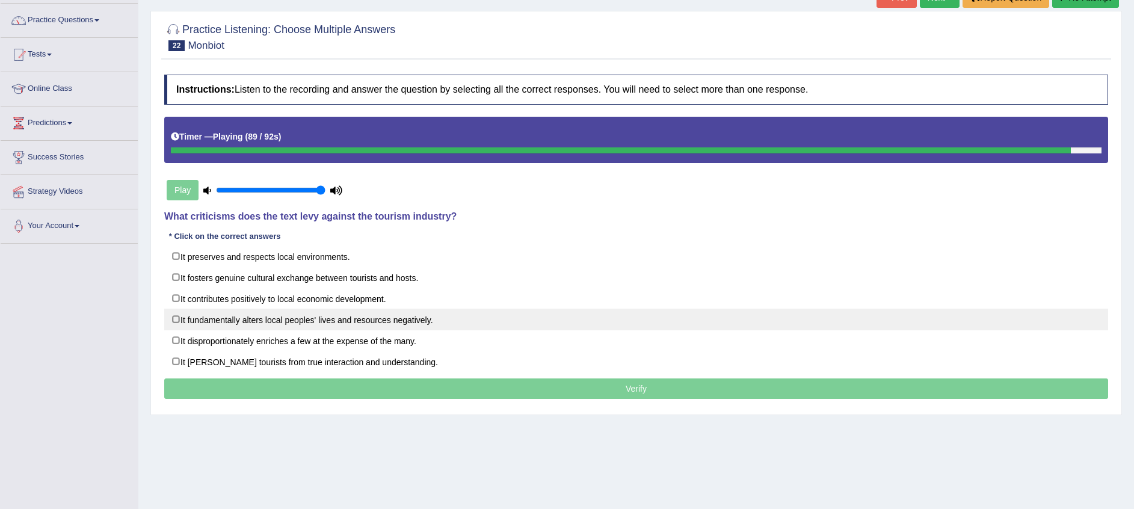
click at [301, 324] on label "It fundamentally alters local peoples' lives and resources negatively." at bounding box center [636, 320] width 944 height 22
checkbox input "true"
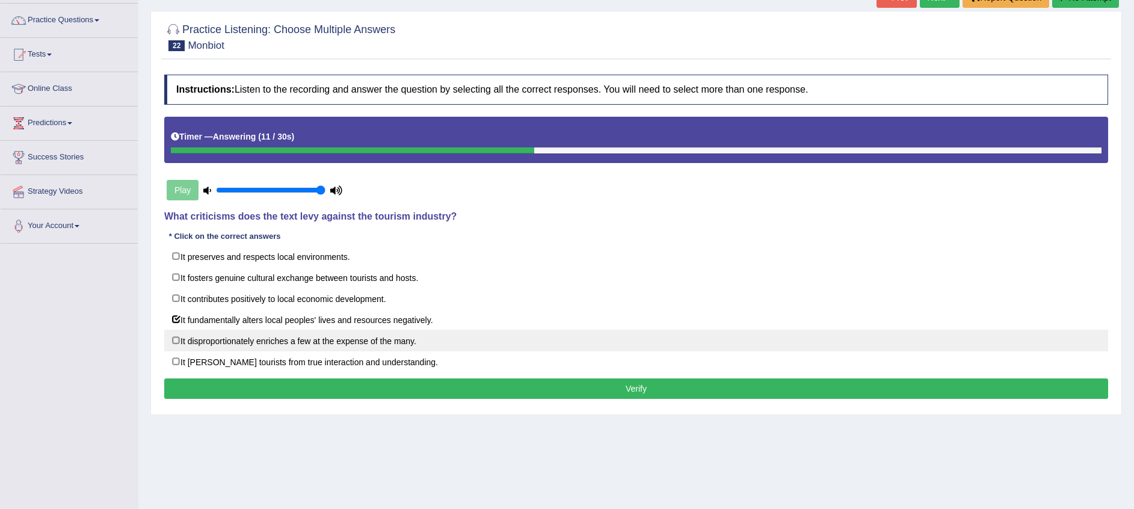
click at [323, 347] on label "It disproportionately enriches a few at the expense of the many." at bounding box center [636, 341] width 944 height 22
checkbox input "true"
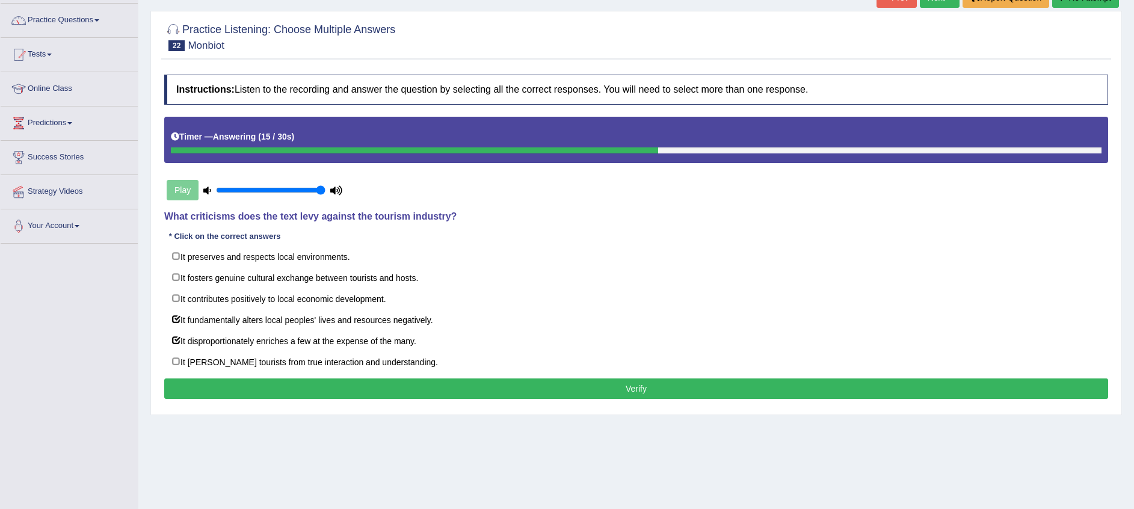
click at [431, 392] on button "Verify" at bounding box center [636, 388] width 944 height 20
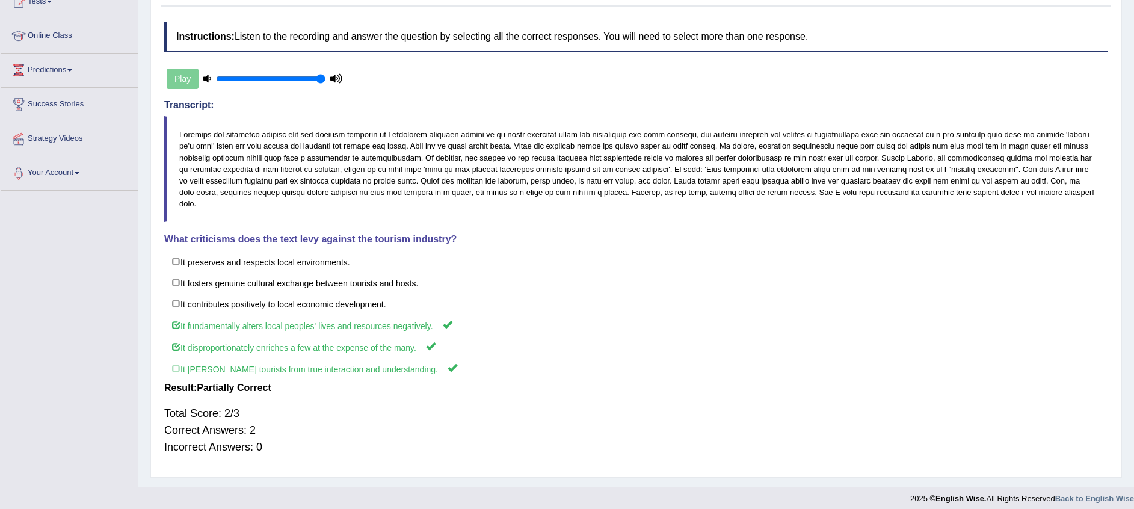
scroll to position [53, 0]
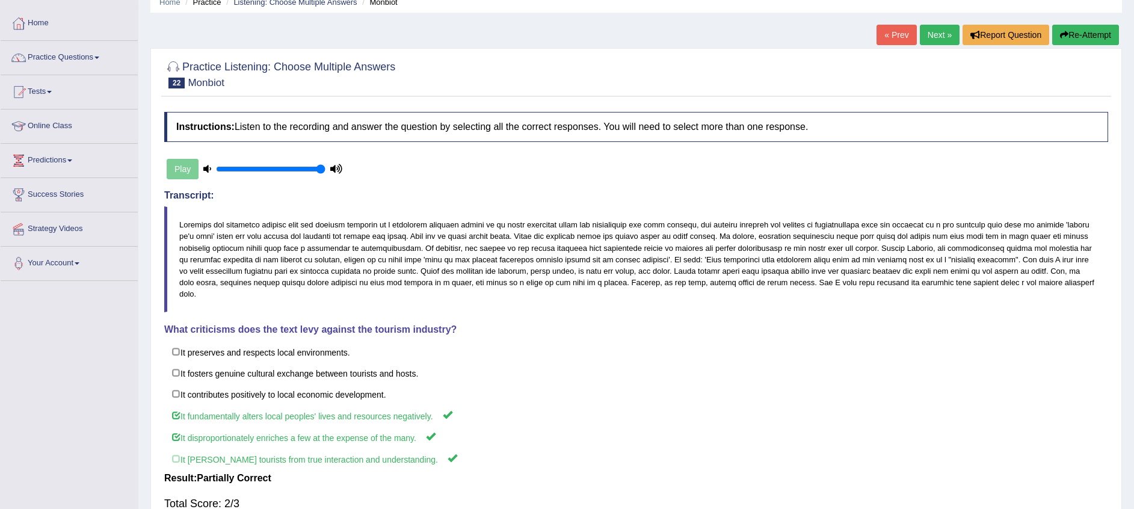
click at [930, 29] on link "Next »" at bounding box center [940, 35] width 40 height 20
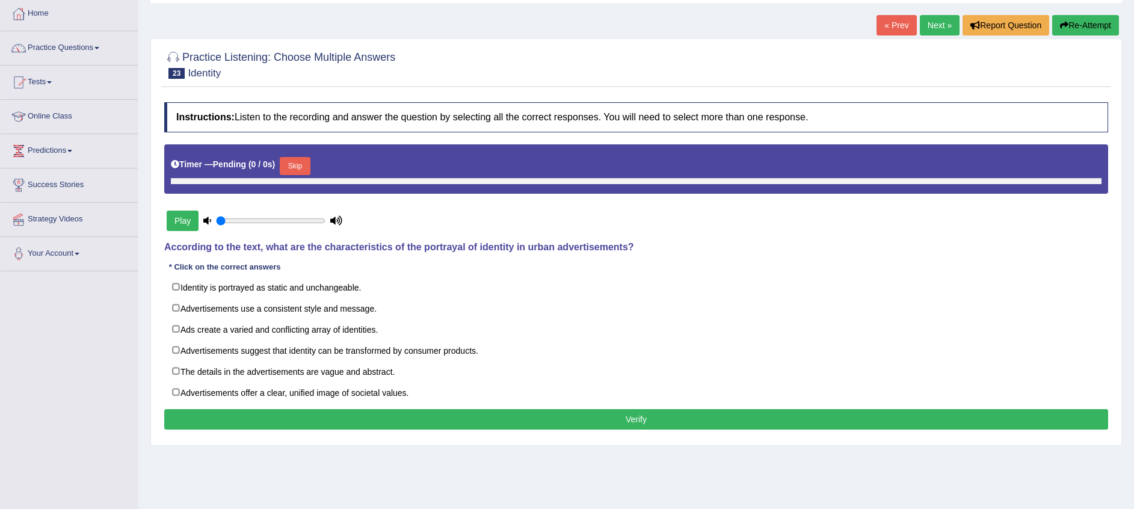
scroll to position [90, 0]
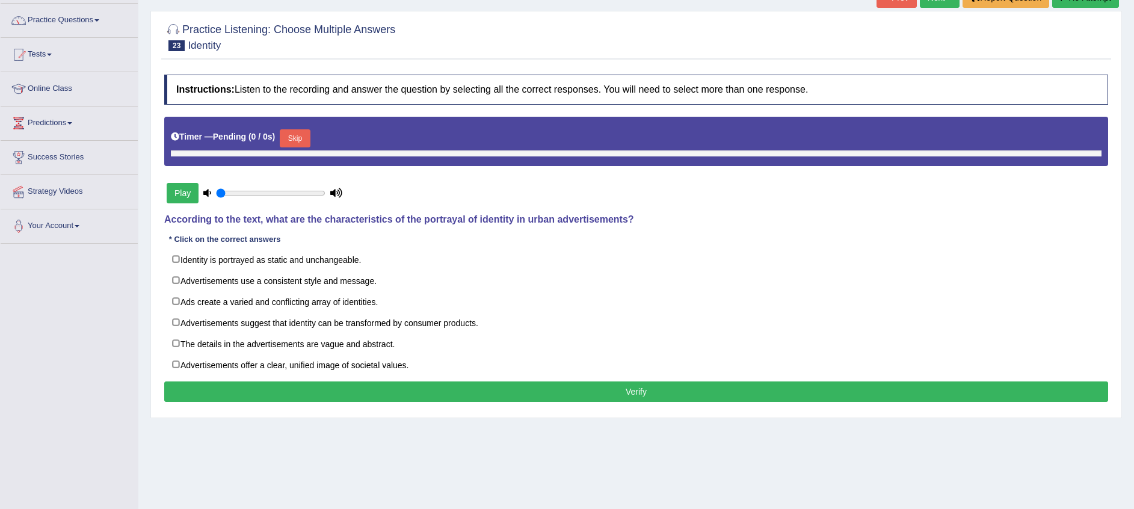
type input "1"
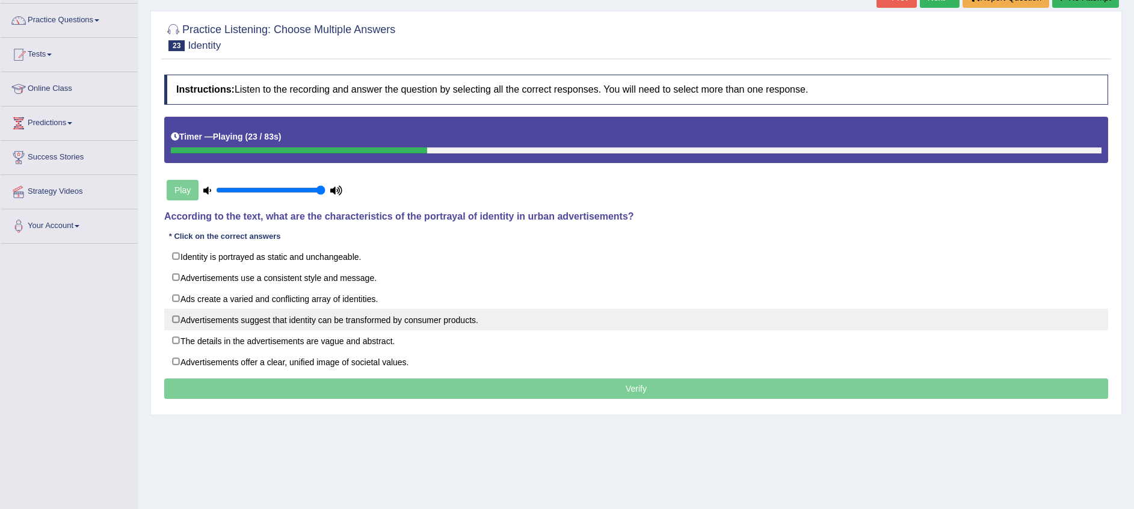
click at [304, 323] on label "Advertisements suggest that identity can be transformed by consumer products." at bounding box center [636, 320] width 944 height 22
checkbox input "true"
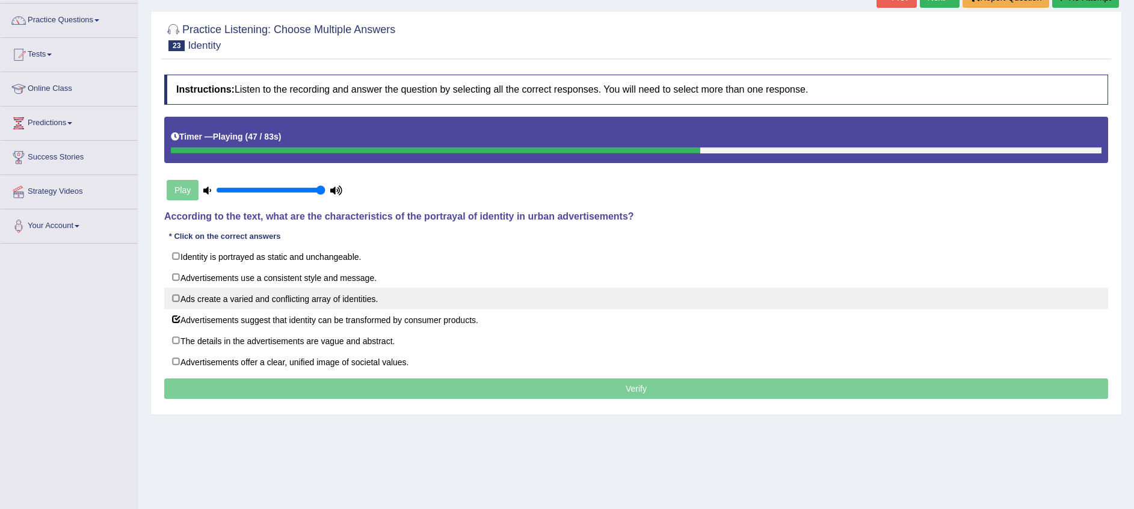
click at [347, 301] on label "Ads create a varied and conflicting array of identities." at bounding box center [636, 299] width 944 height 22
checkbox input "true"
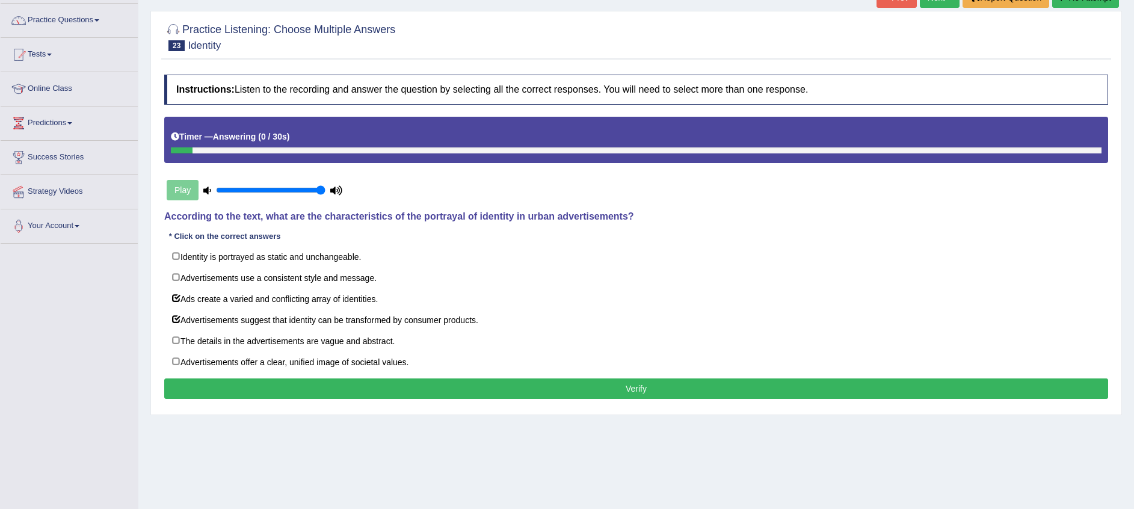
click at [536, 383] on button "Verify" at bounding box center [636, 388] width 944 height 20
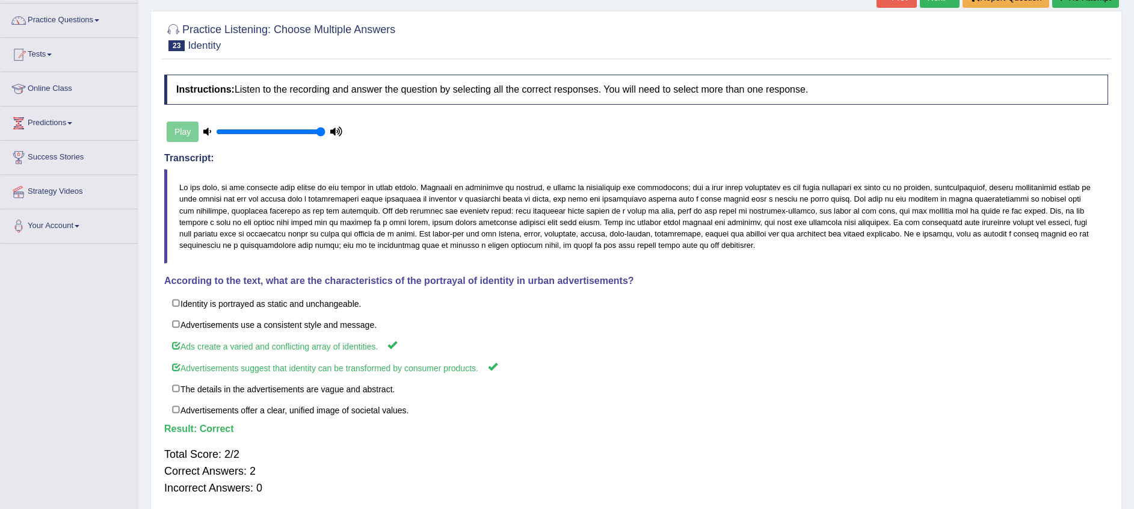
scroll to position [143, 0]
